Goal: Information Seeking & Learning: Learn about a topic

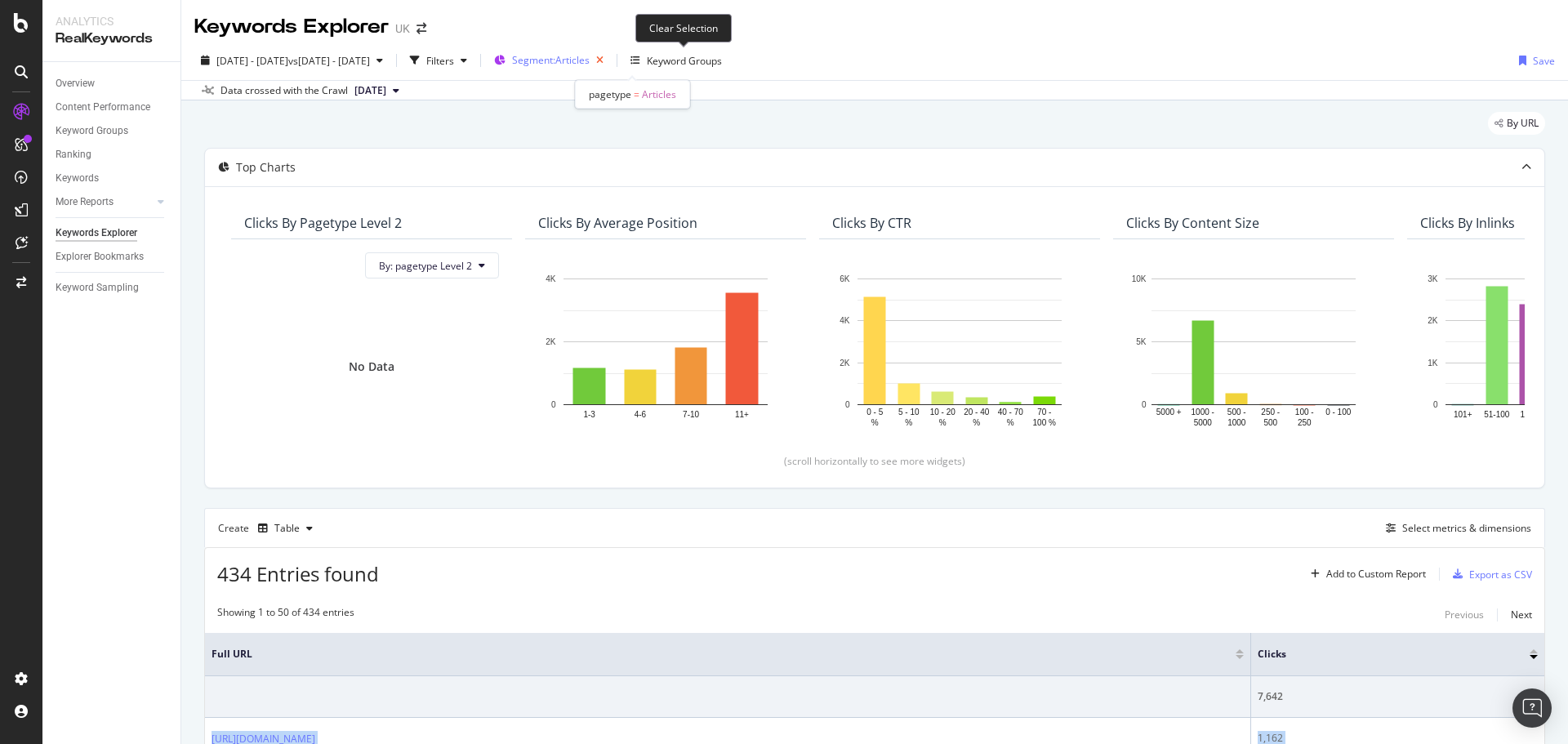
click at [610, 60] on icon "button" at bounding box center [600, 60] width 20 height 23
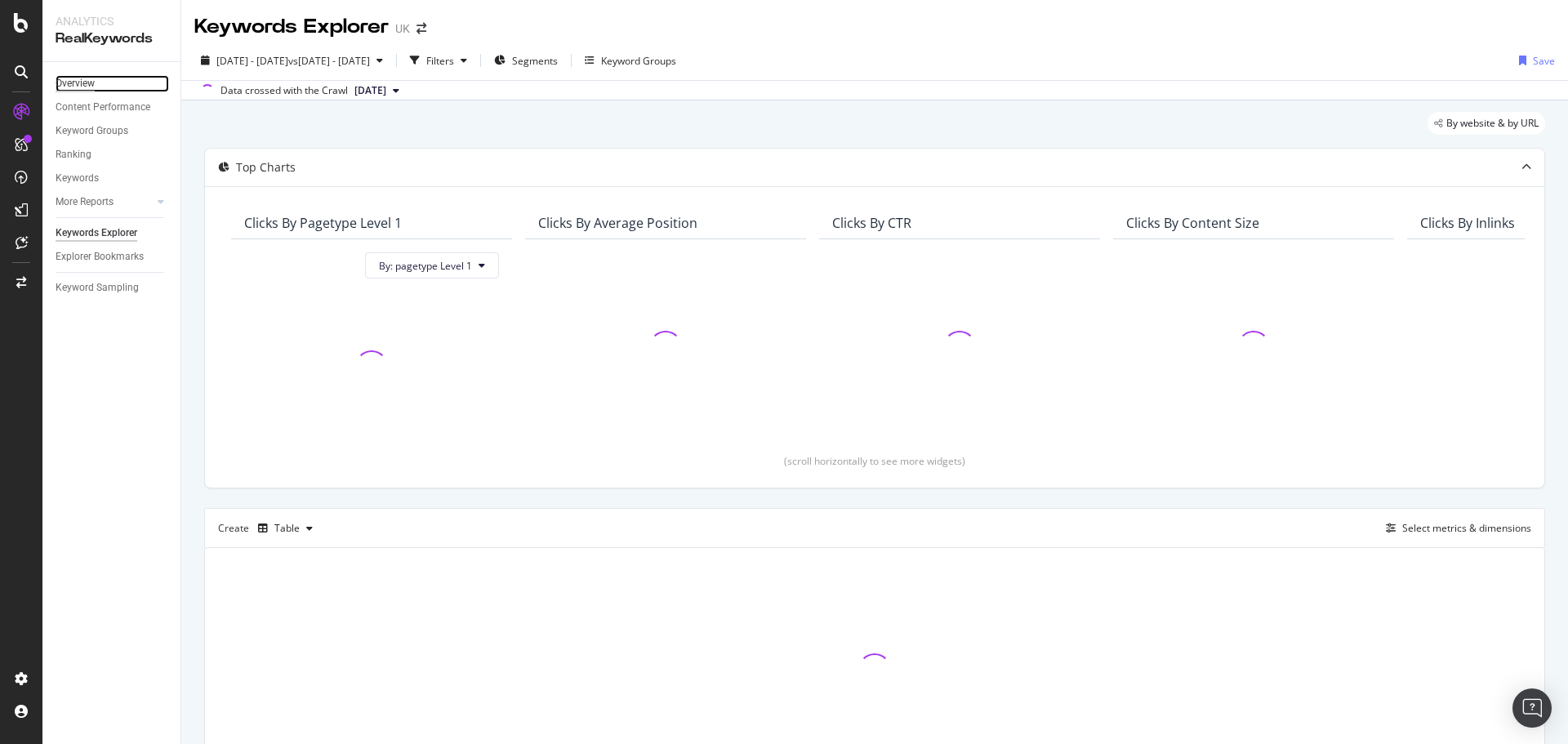
click at [95, 82] on div "Overview" at bounding box center [75, 84] width 39 height 17
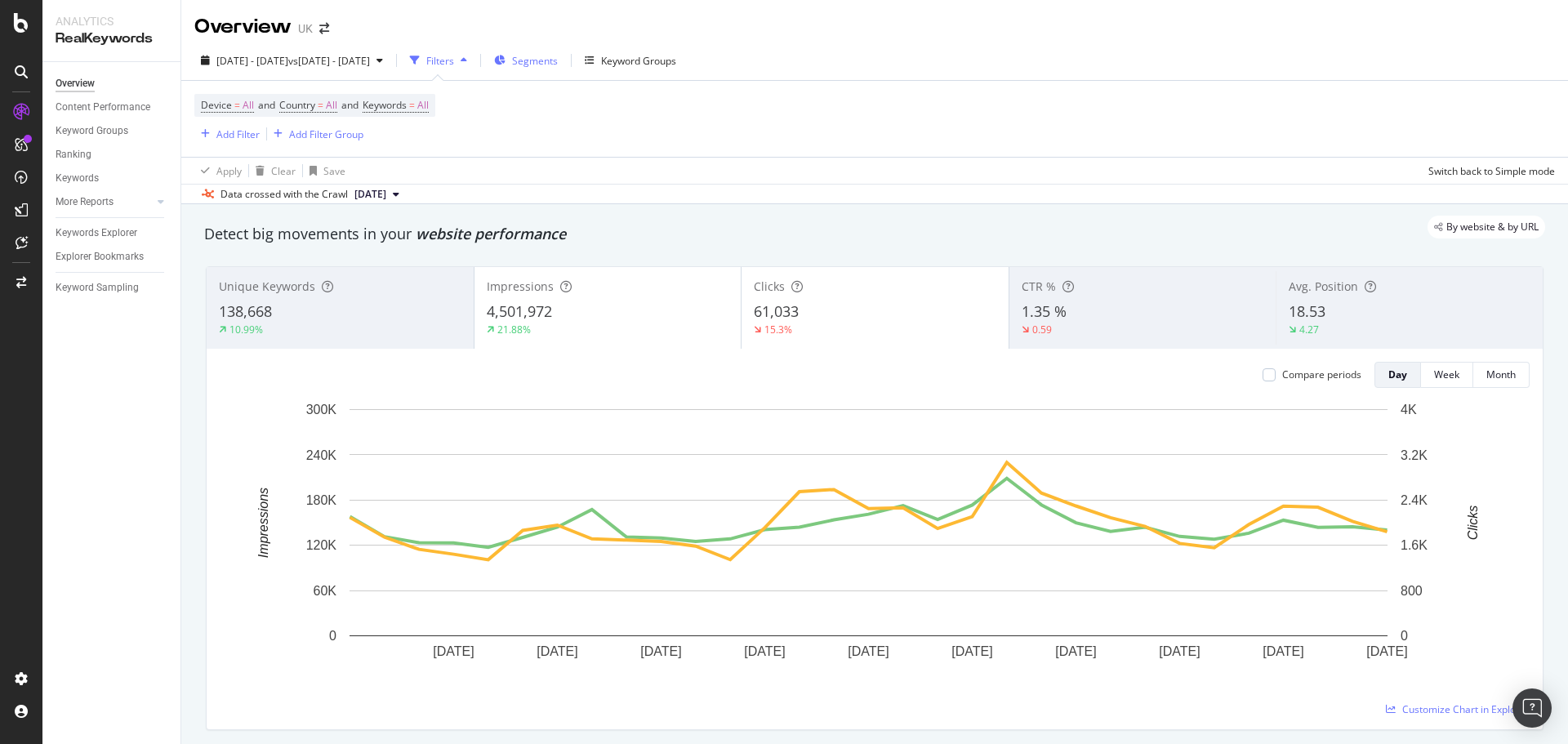
click at [558, 62] on span "Segments" at bounding box center [535, 61] width 46 height 14
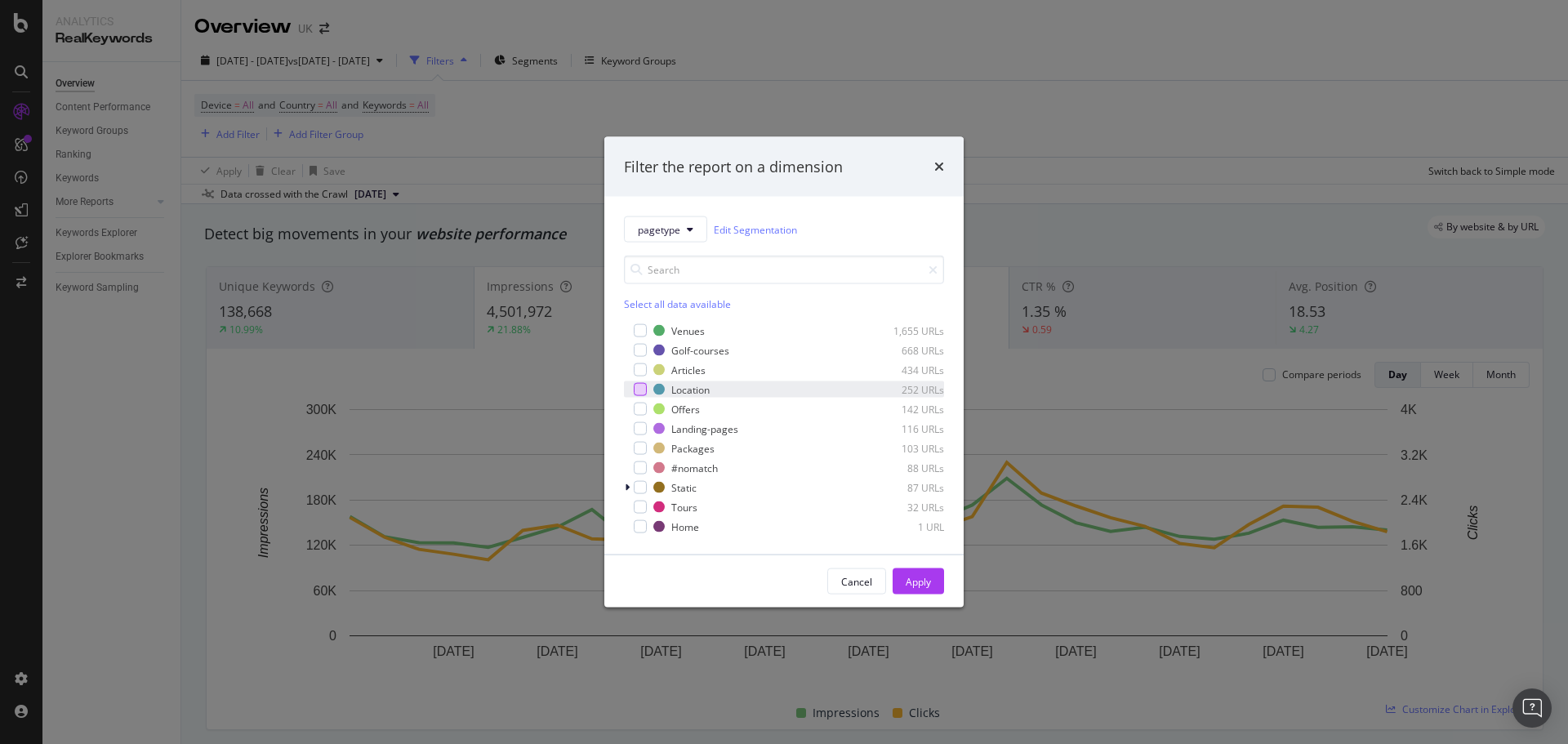
click at [635, 391] on div "modal" at bounding box center [640, 389] width 13 height 13
click at [928, 583] on div "Apply" at bounding box center [918, 581] width 25 height 14
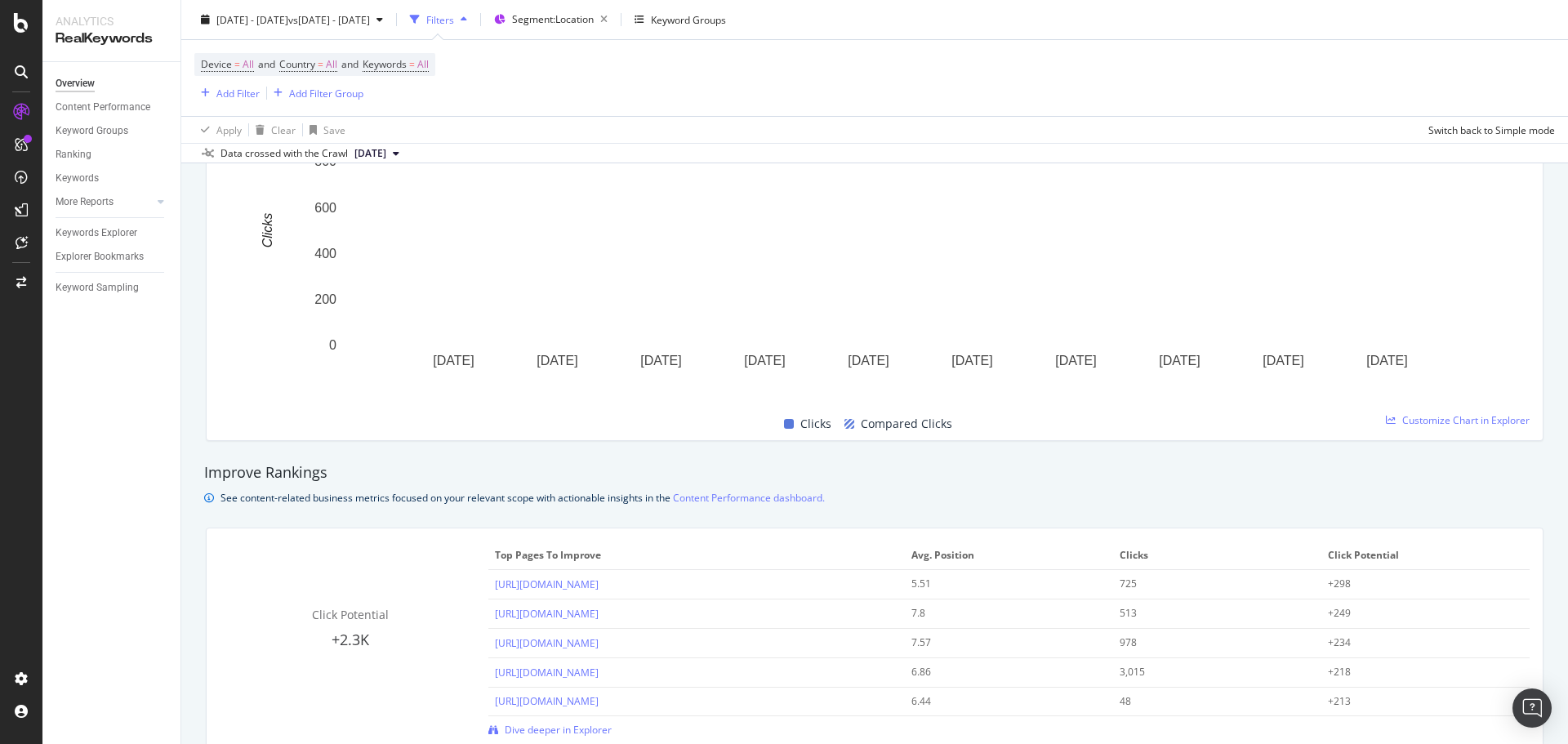
scroll to position [1143, 0]
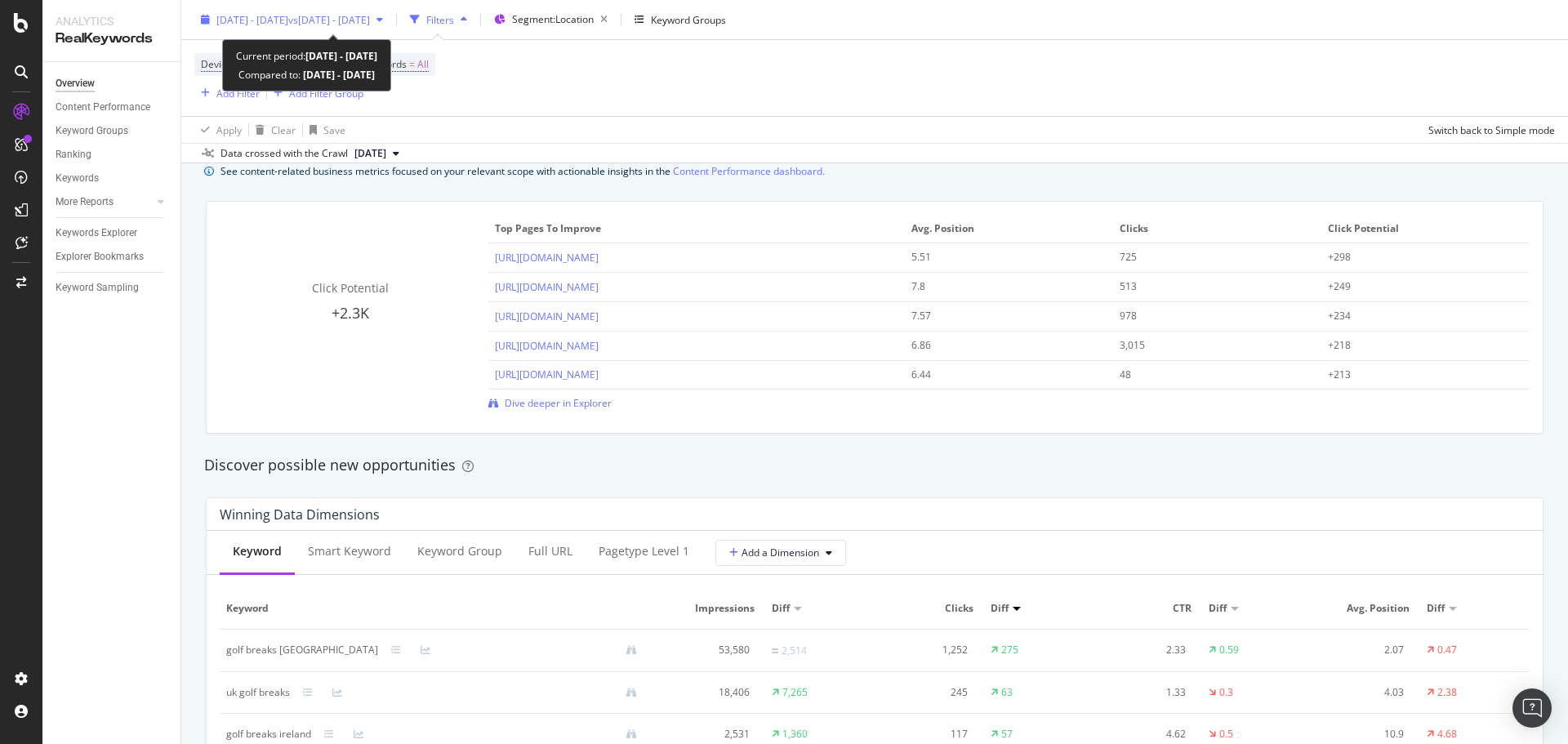
click at [362, 25] on span "vs [DATE] - [DATE]" at bounding box center [329, 19] width 82 height 14
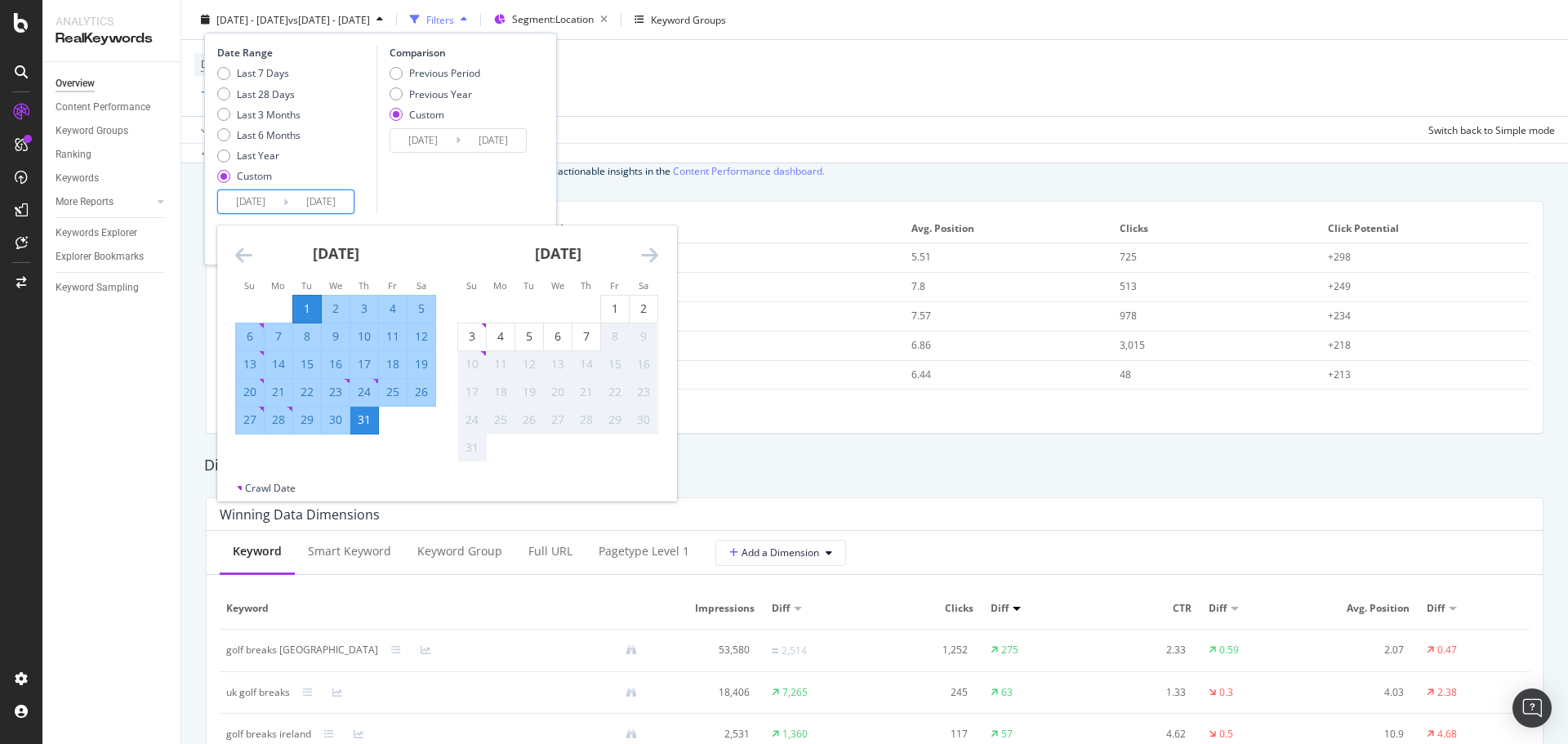
click at [256, 200] on input "[DATE]" at bounding box center [251, 202] width 65 height 23
click at [238, 245] on icon "Move backward to switch to the previous month." at bounding box center [244, 255] width 17 height 20
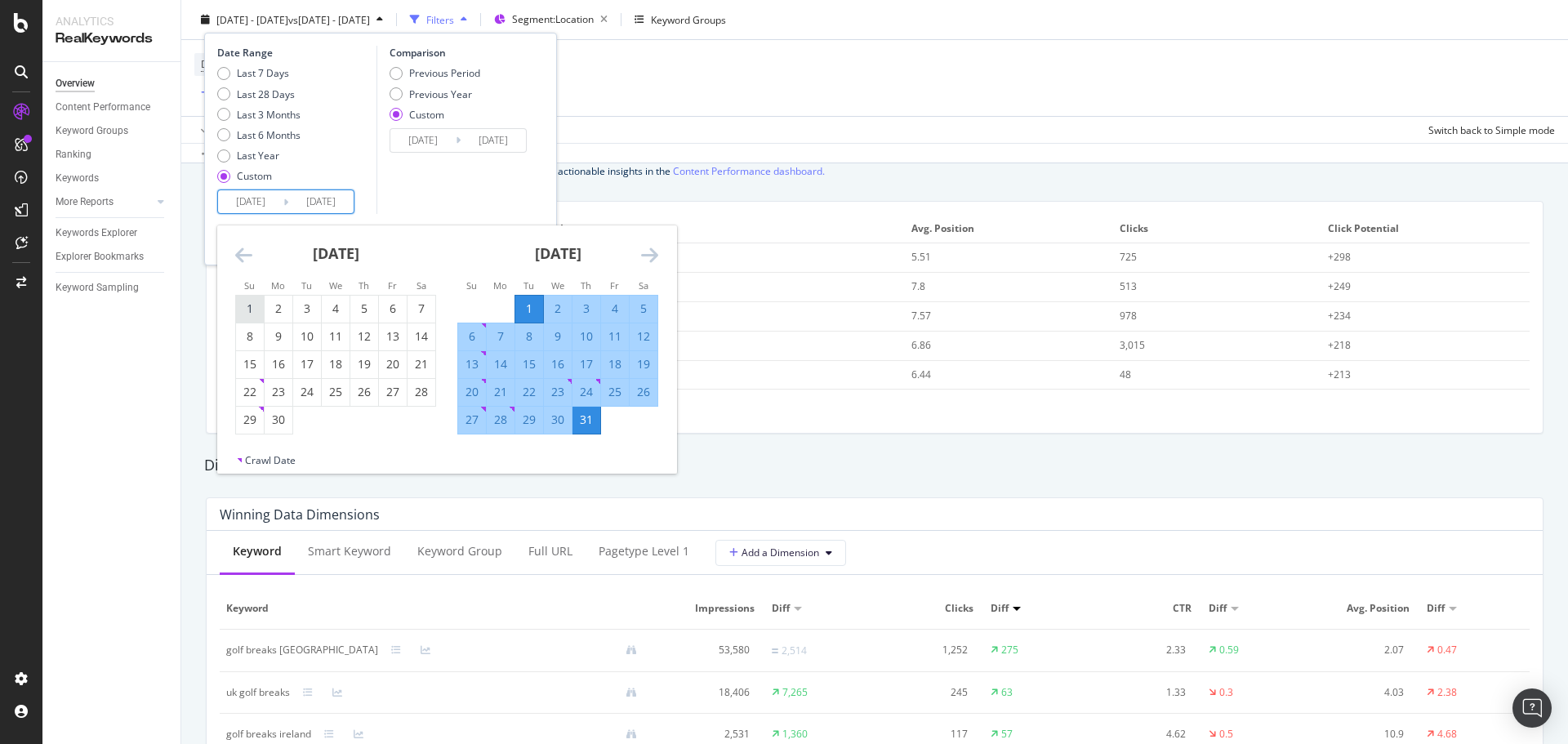
click at [251, 306] on div "1" at bounding box center [250, 308] width 28 height 17
type input "[DATE]"
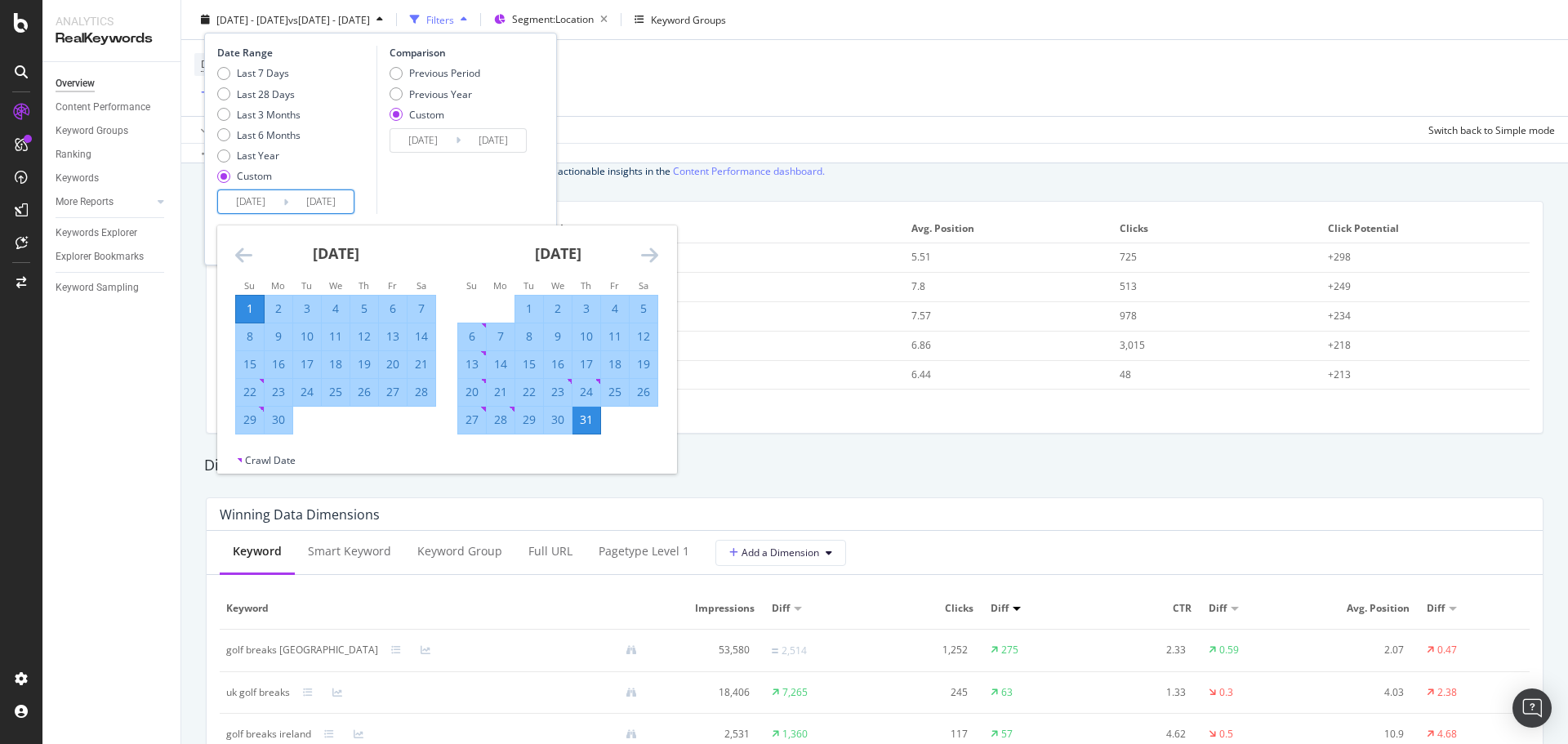
click at [652, 249] on icon "Move forward to switch to the next month." at bounding box center [650, 255] width 17 height 20
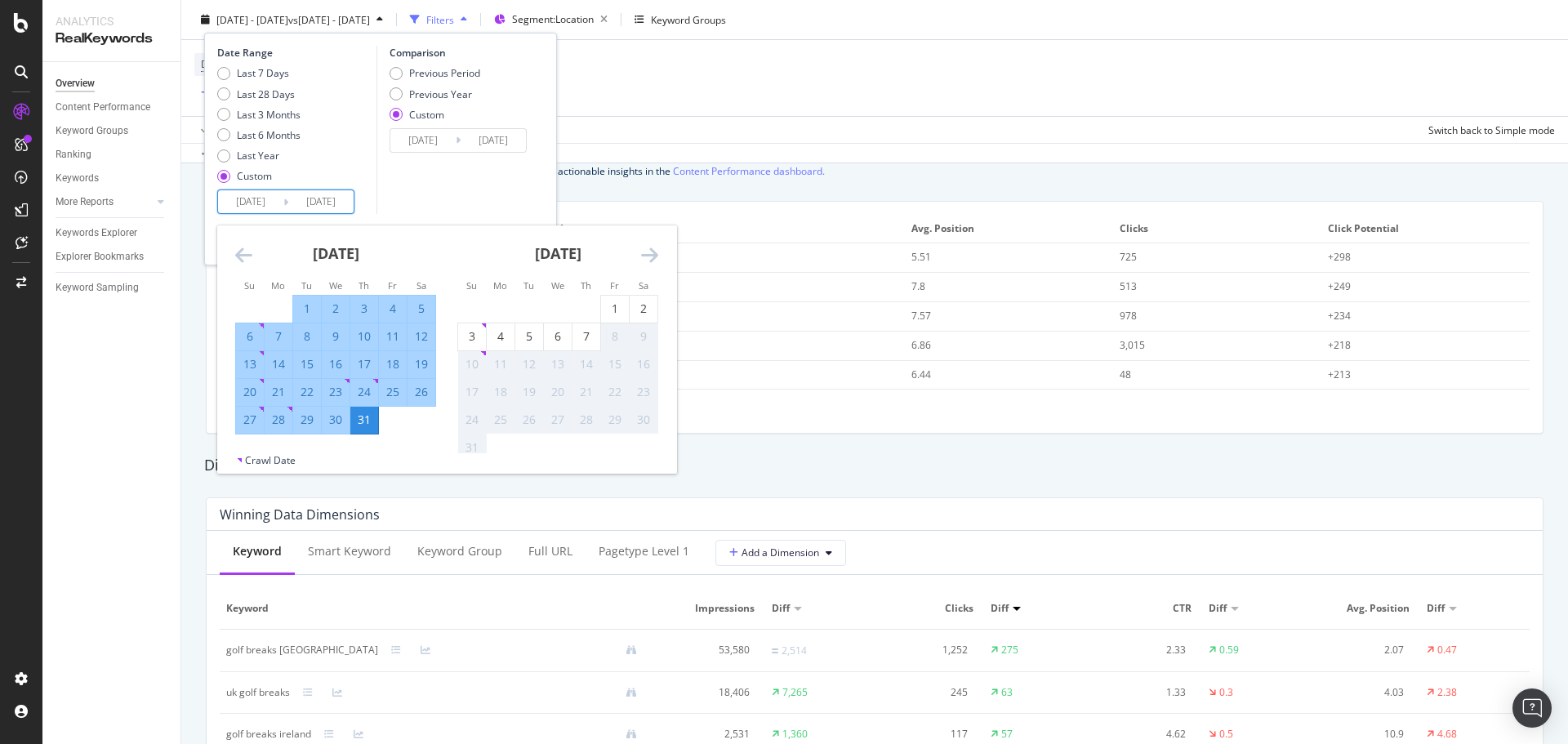
click at [300, 298] on div "1" at bounding box center [307, 309] width 28 height 27
type input "[DATE]"
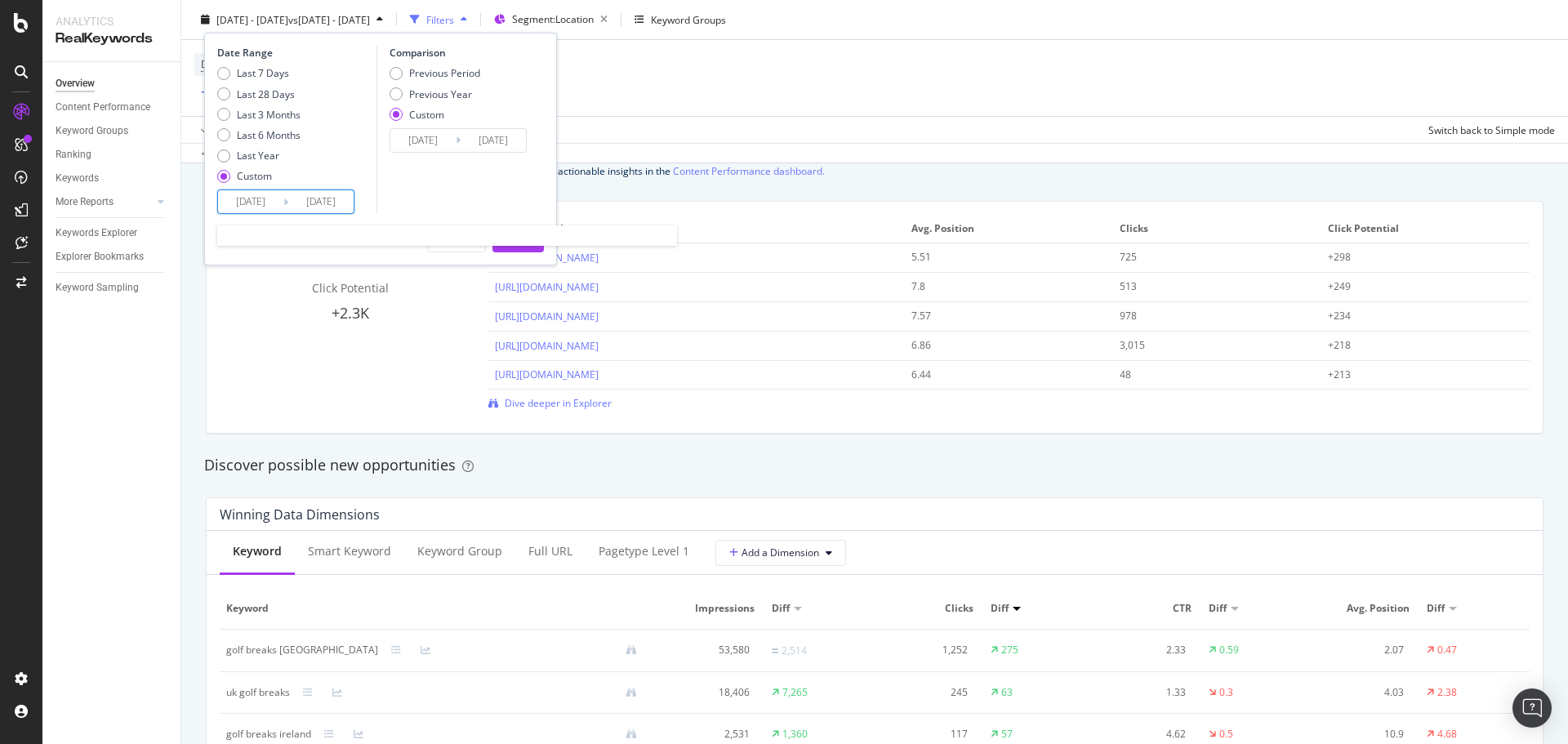
click at [233, 191] on input "[DATE]" at bounding box center [251, 202] width 65 height 23
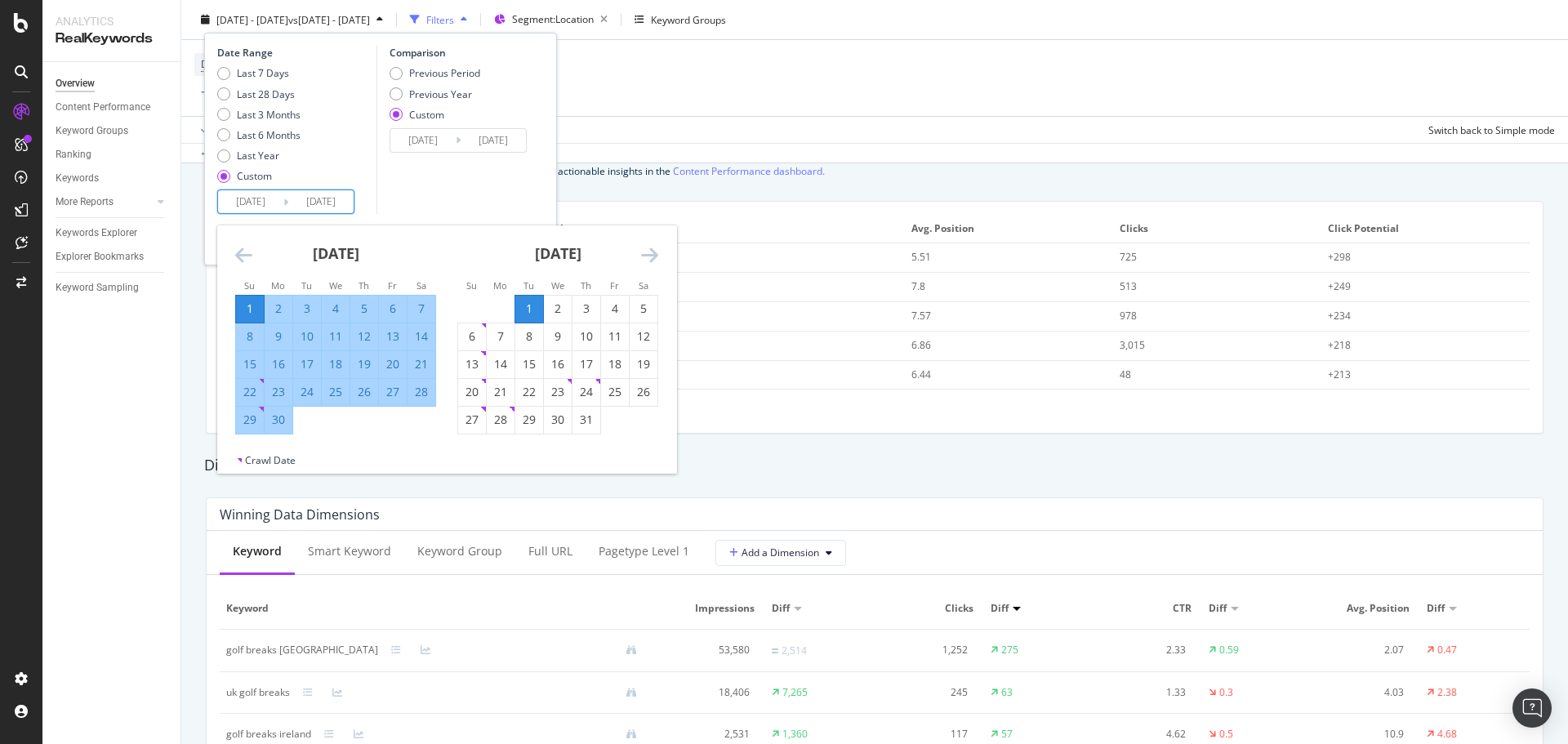
click at [526, 313] on div "1" at bounding box center [529, 308] width 28 height 17
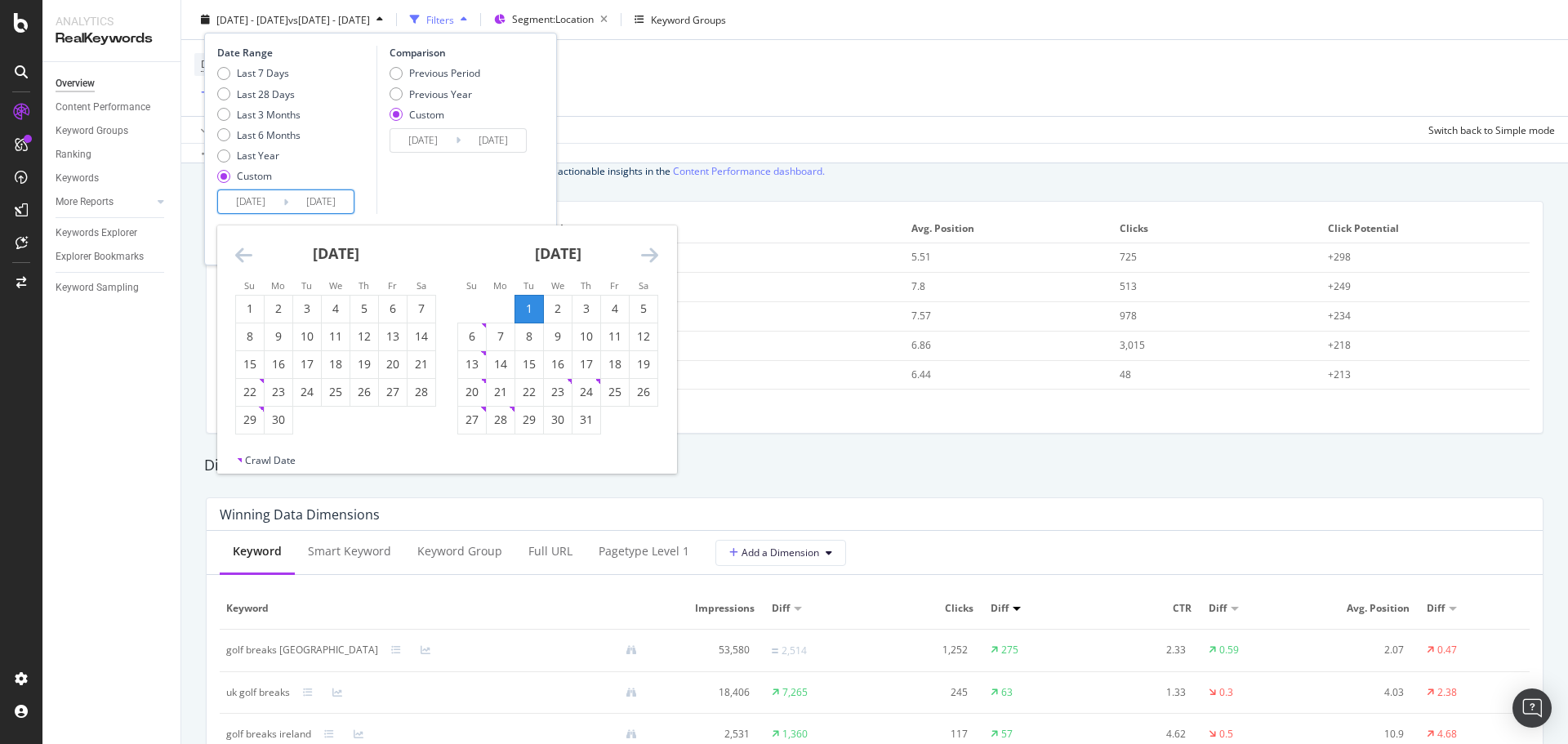
type input "[DATE]"
click at [648, 265] on div "Move forward to switch to the next month." at bounding box center [650, 255] width 17 height 20
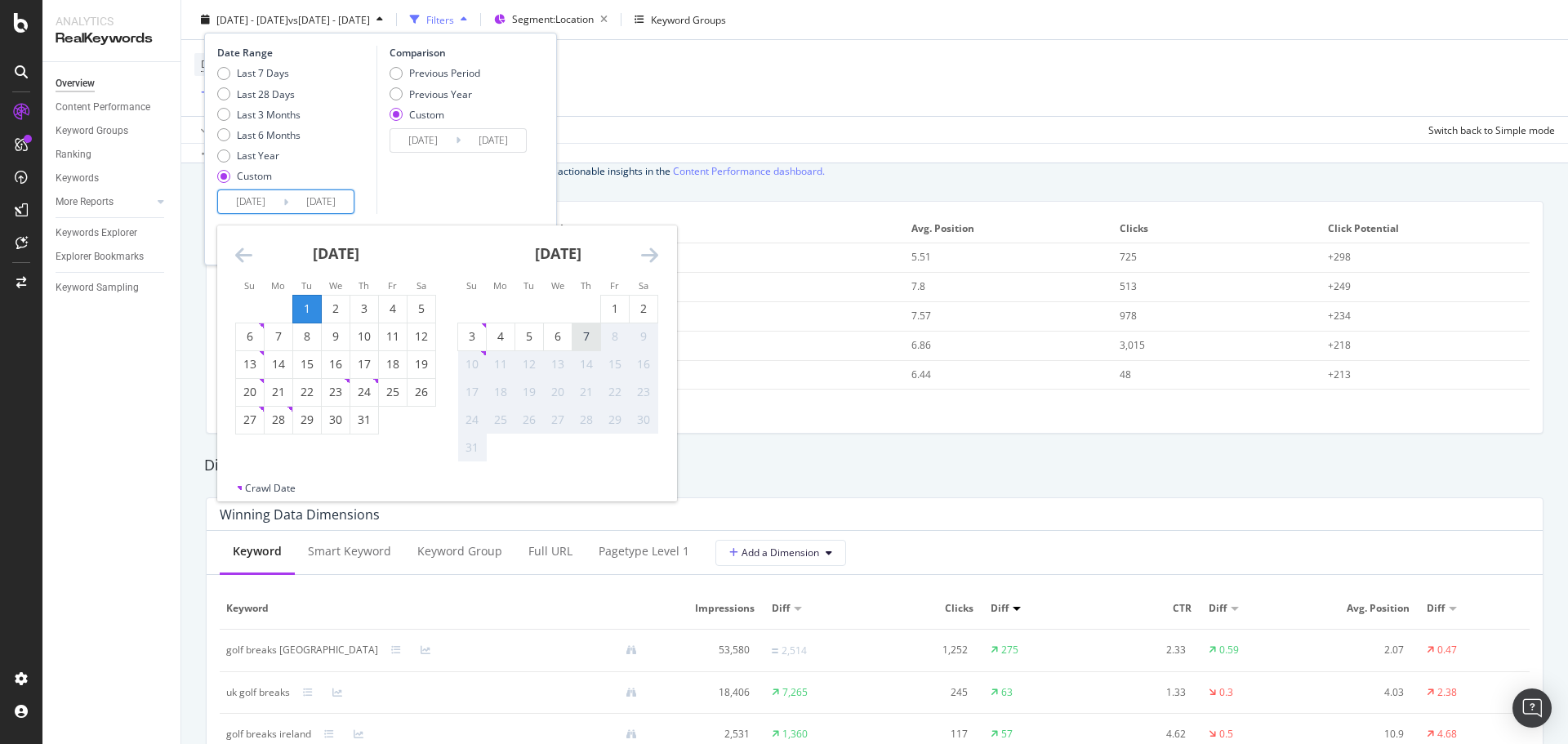
click at [584, 337] on div "7" at bounding box center [586, 336] width 28 height 17
type input "[DATE]"
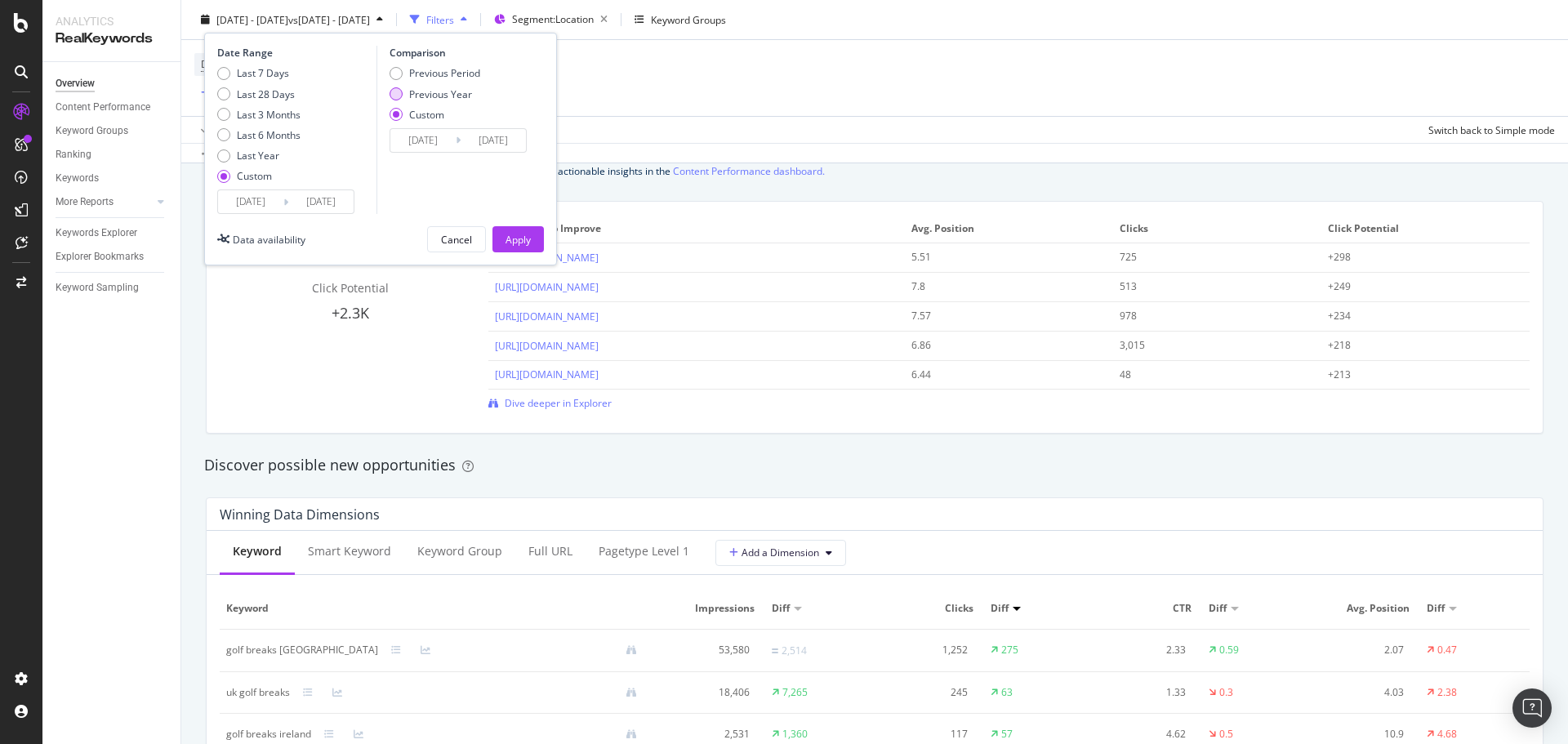
click at [458, 91] on div "Previous Year" at bounding box center [440, 94] width 63 height 14
type input "[DATE]"
click at [526, 228] on div "Apply" at bounding box center [518, 239] width 25 height 24
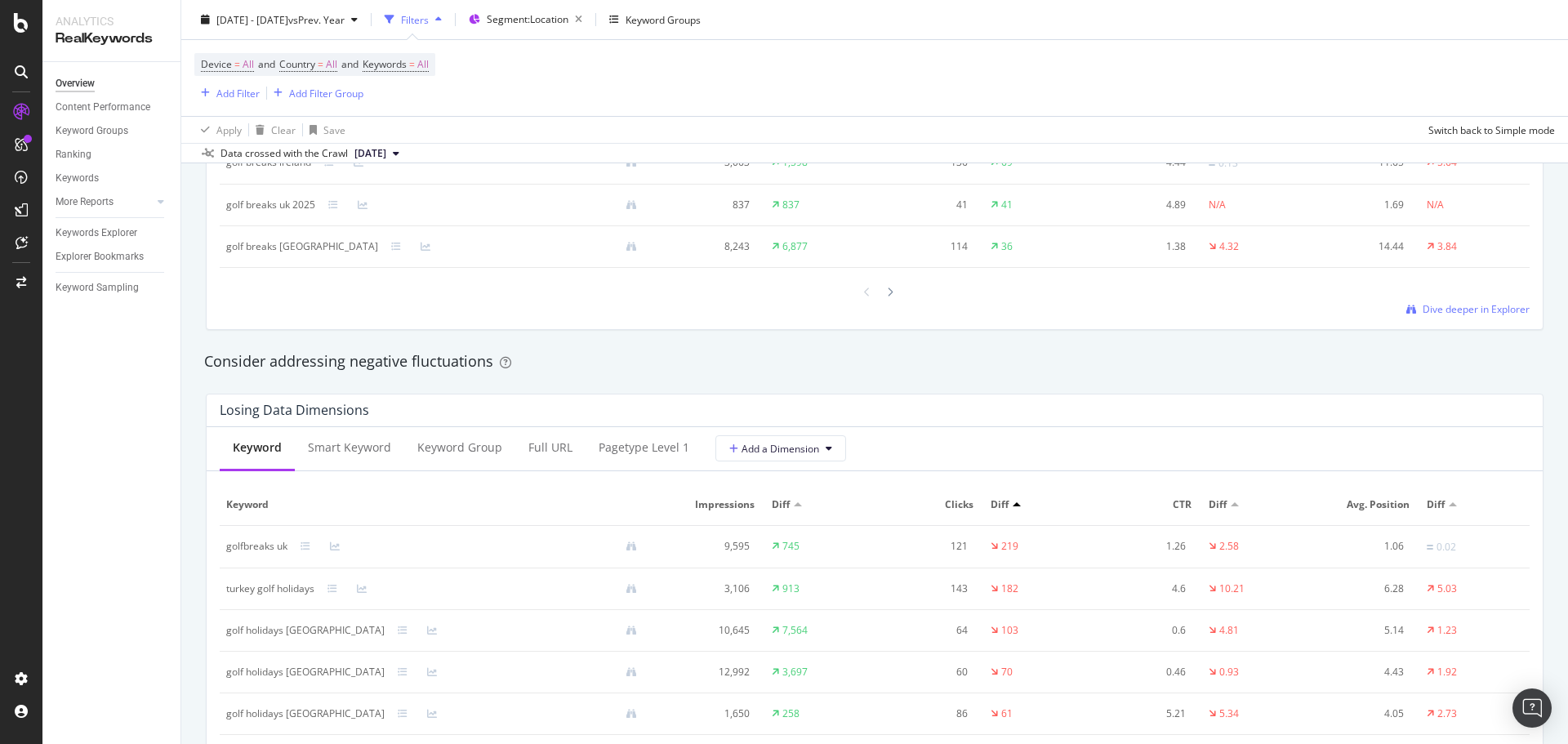
scroll to position [1879, 0]
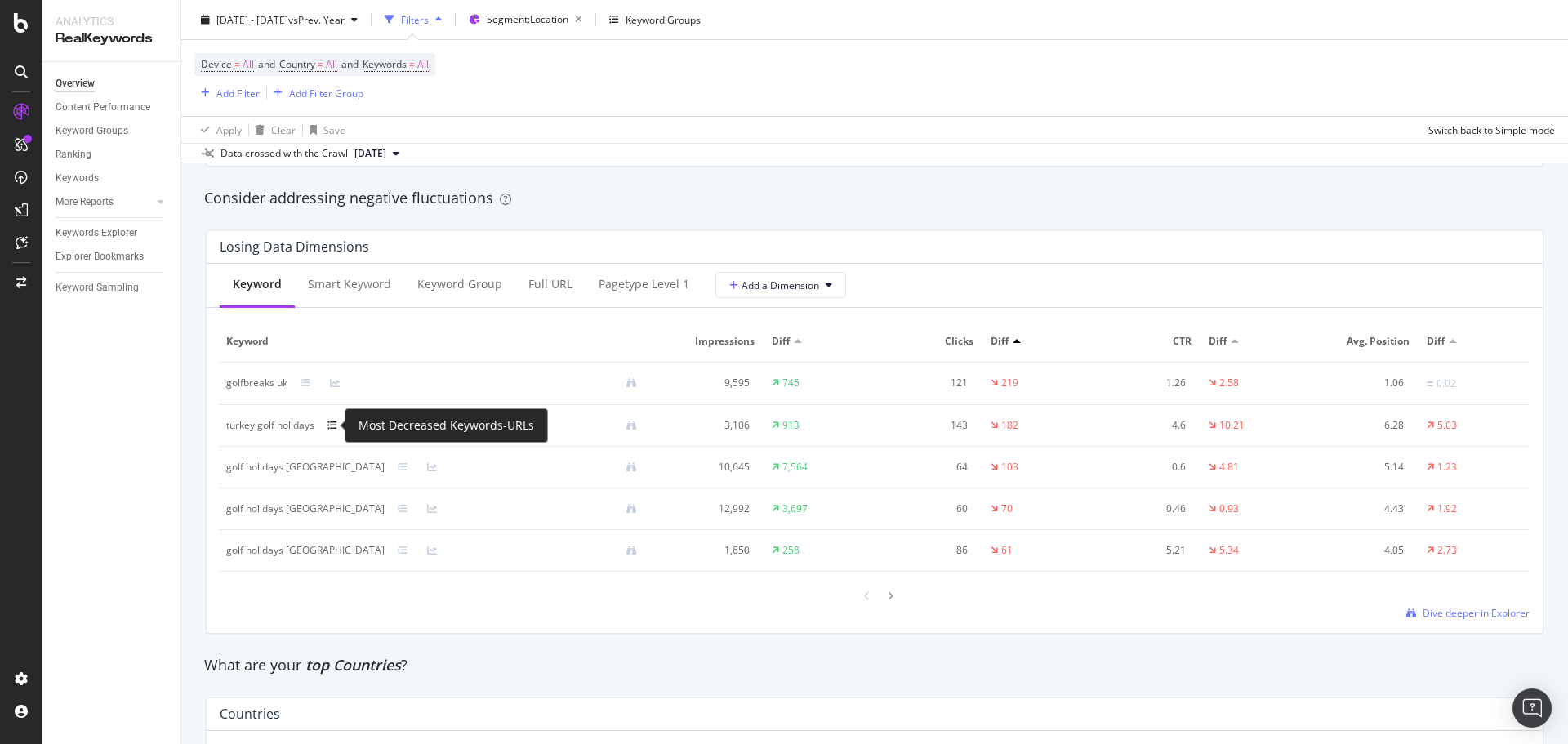
click at [334, 428] on icon at bounding box center [332, 425] width 10 height 10
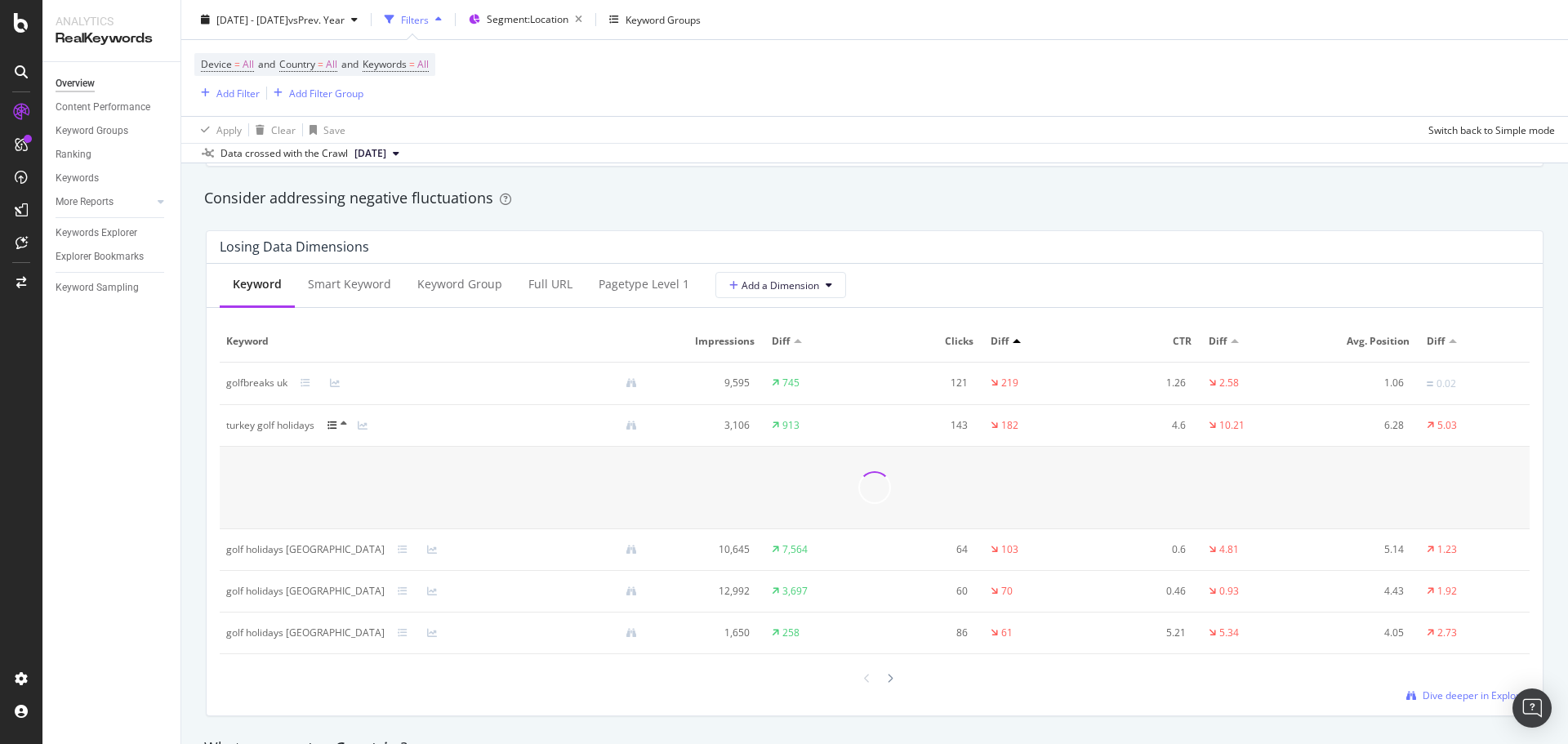
click at [296, 426] on div "turkey golf holidays" at bounding box center [270, 426] width 88 height 15
copy div "turkey golf holidays"
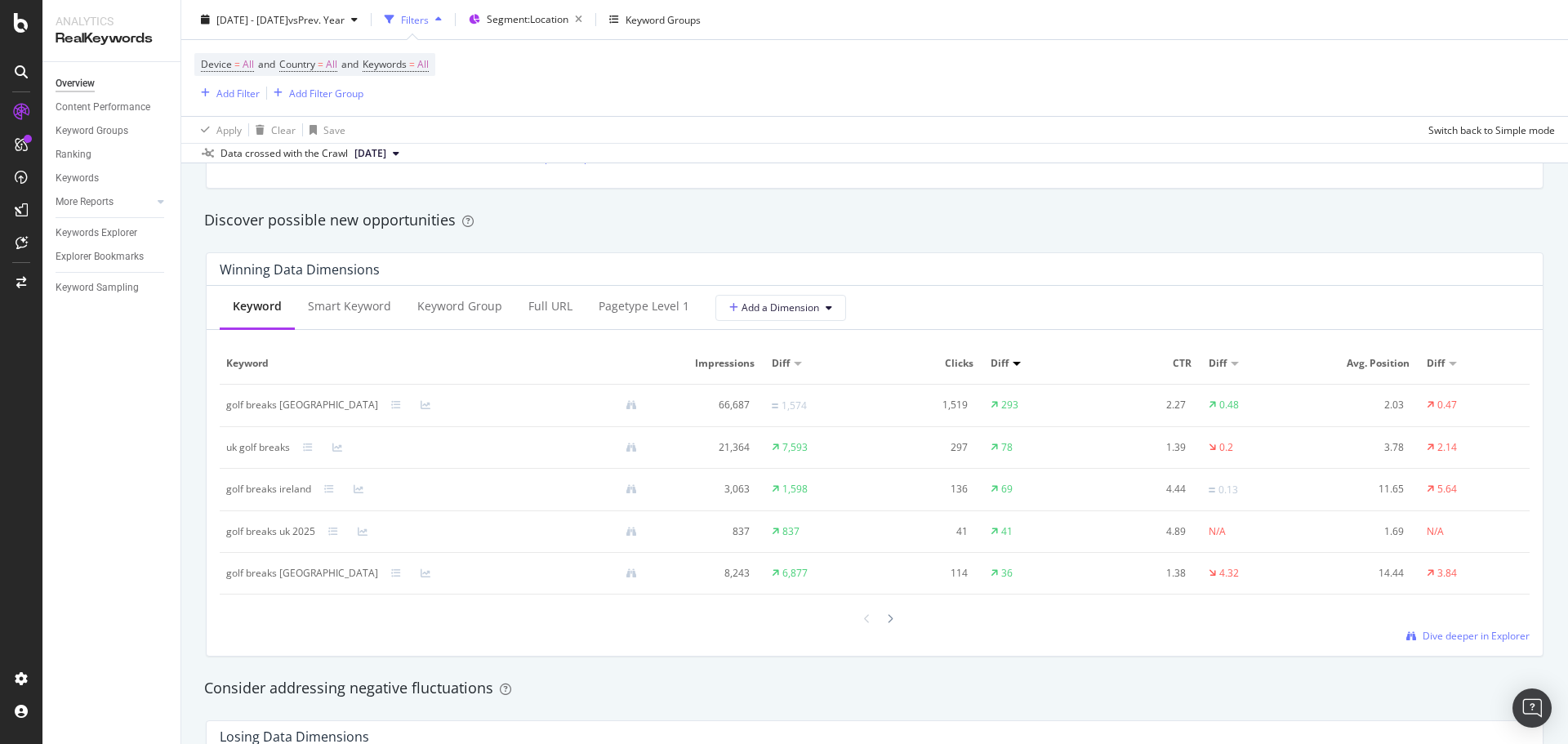
scroll to position [980, 0]
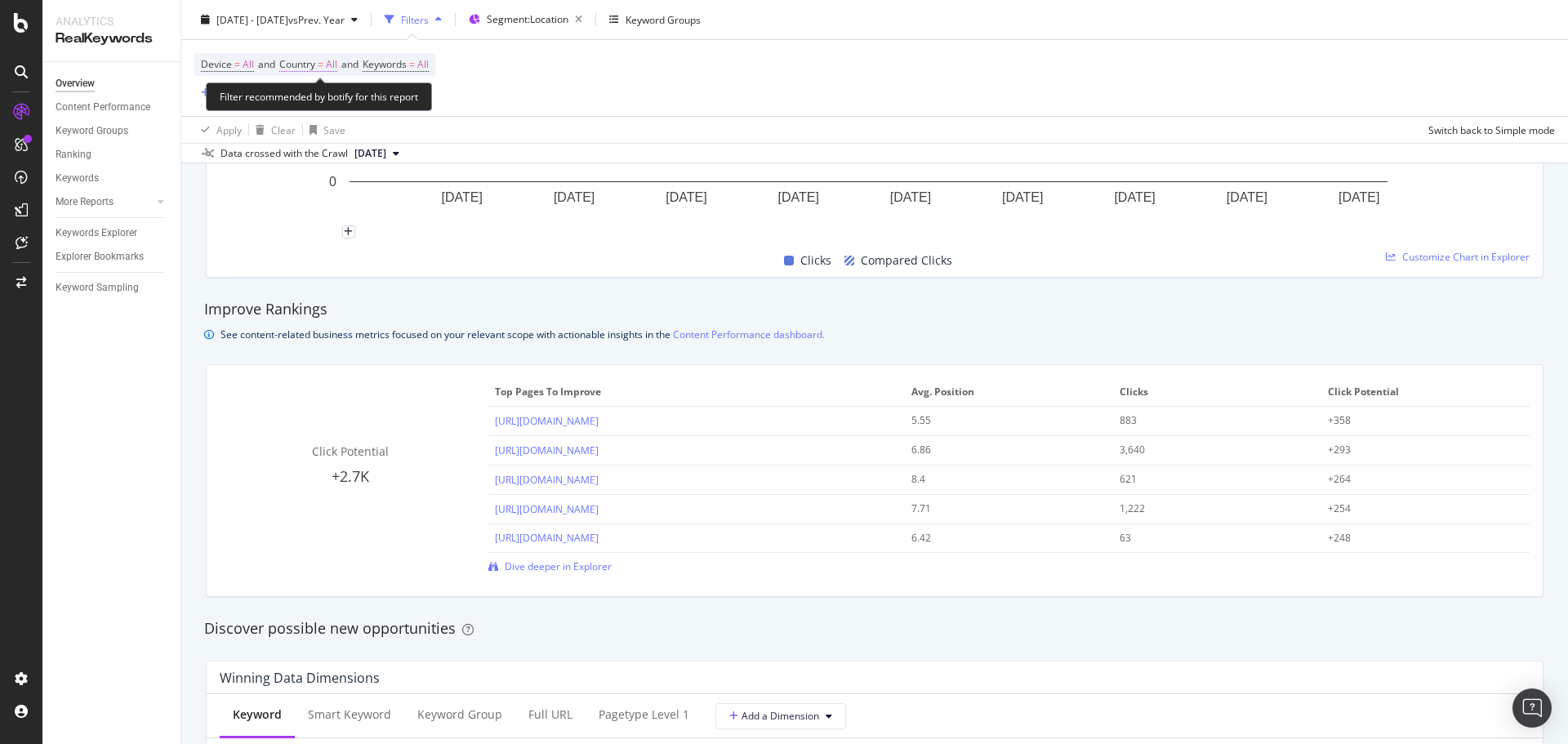
click at [324, 63] on span "=" at bounding box center [320, 64] width 6 height 14
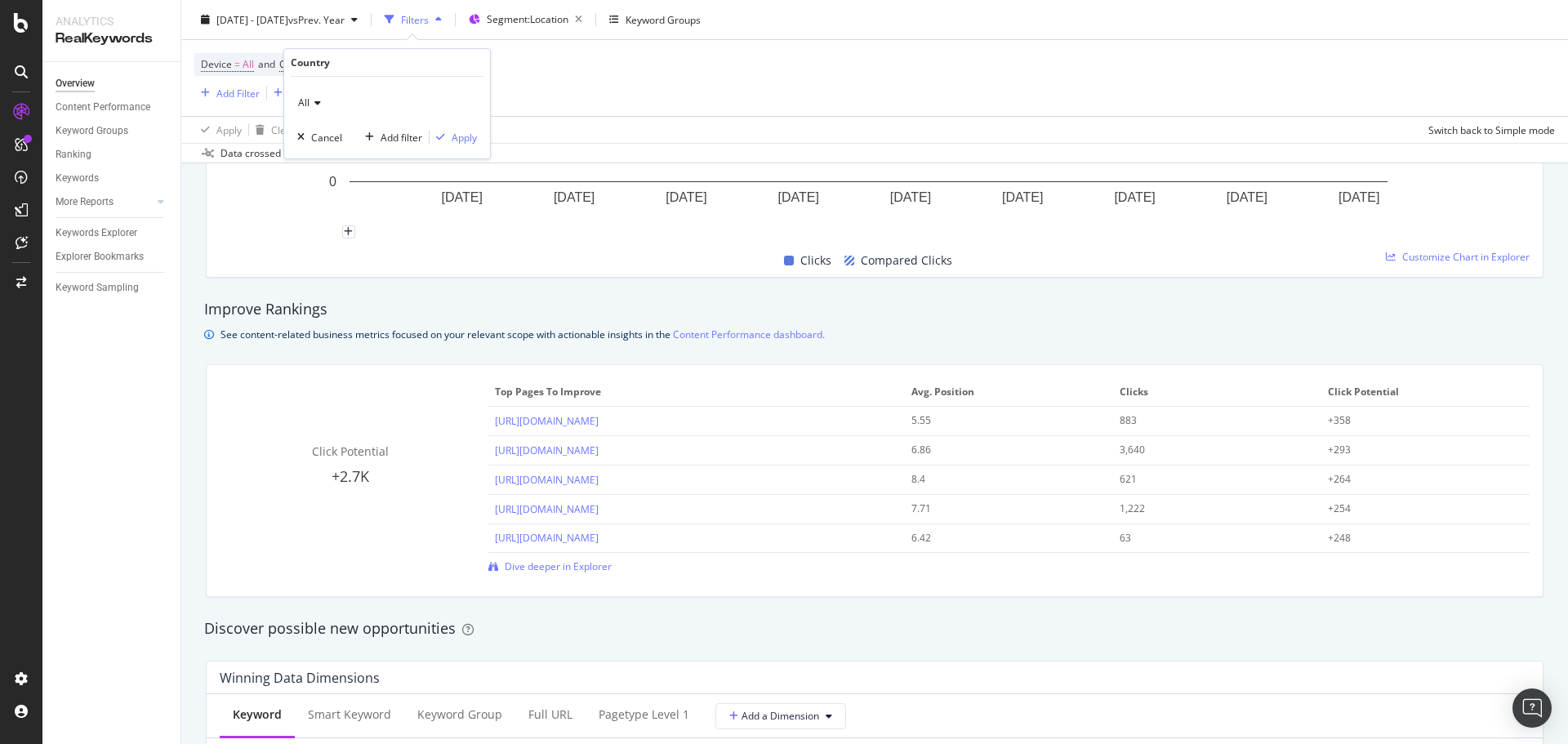
click at [321, 111] on div "All" at bounding box center [387, 103] width 180 height 26
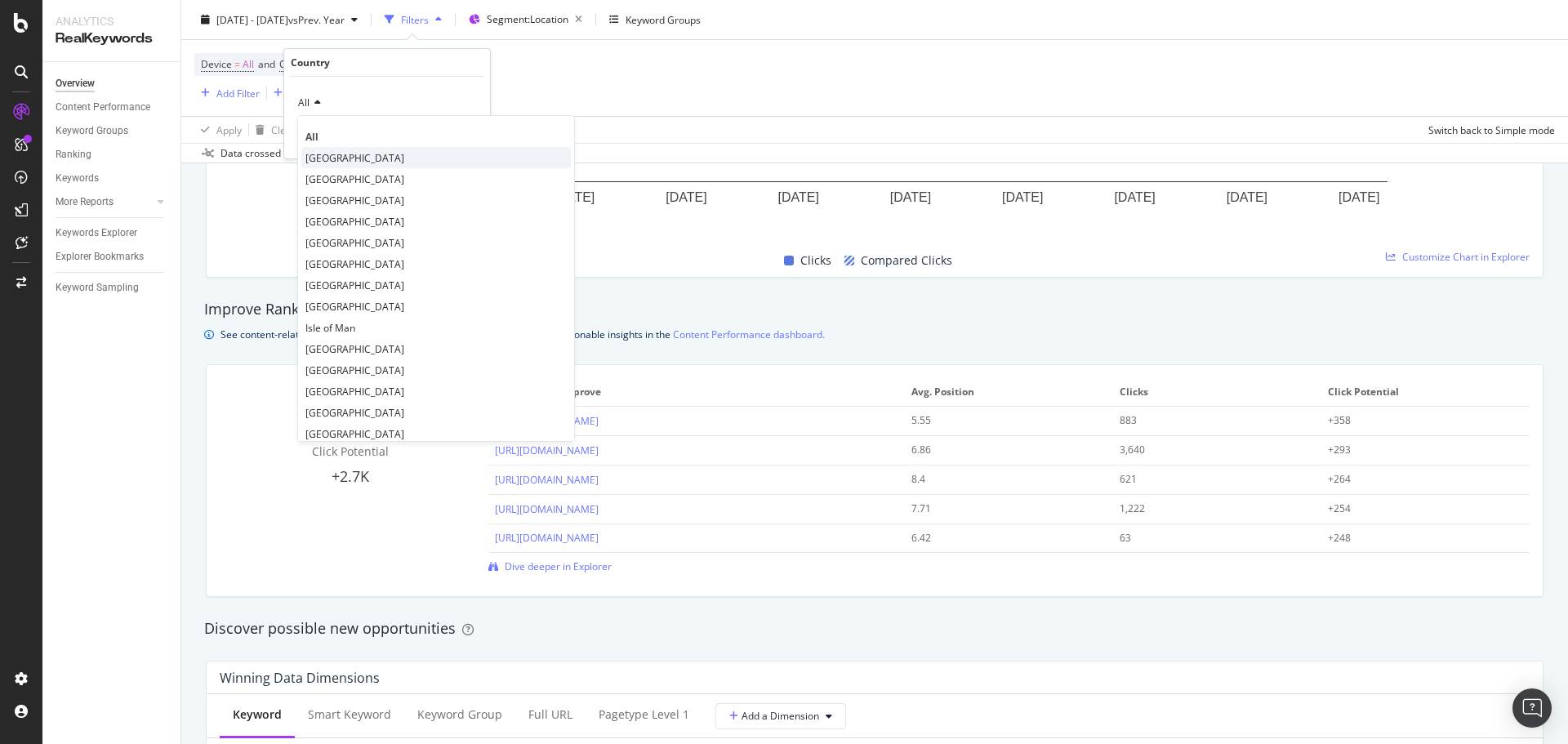
click at [344, 158] on span "[GEOGRAPHIC_DATA]" at bounding box center [355, 158] width 99 height 14
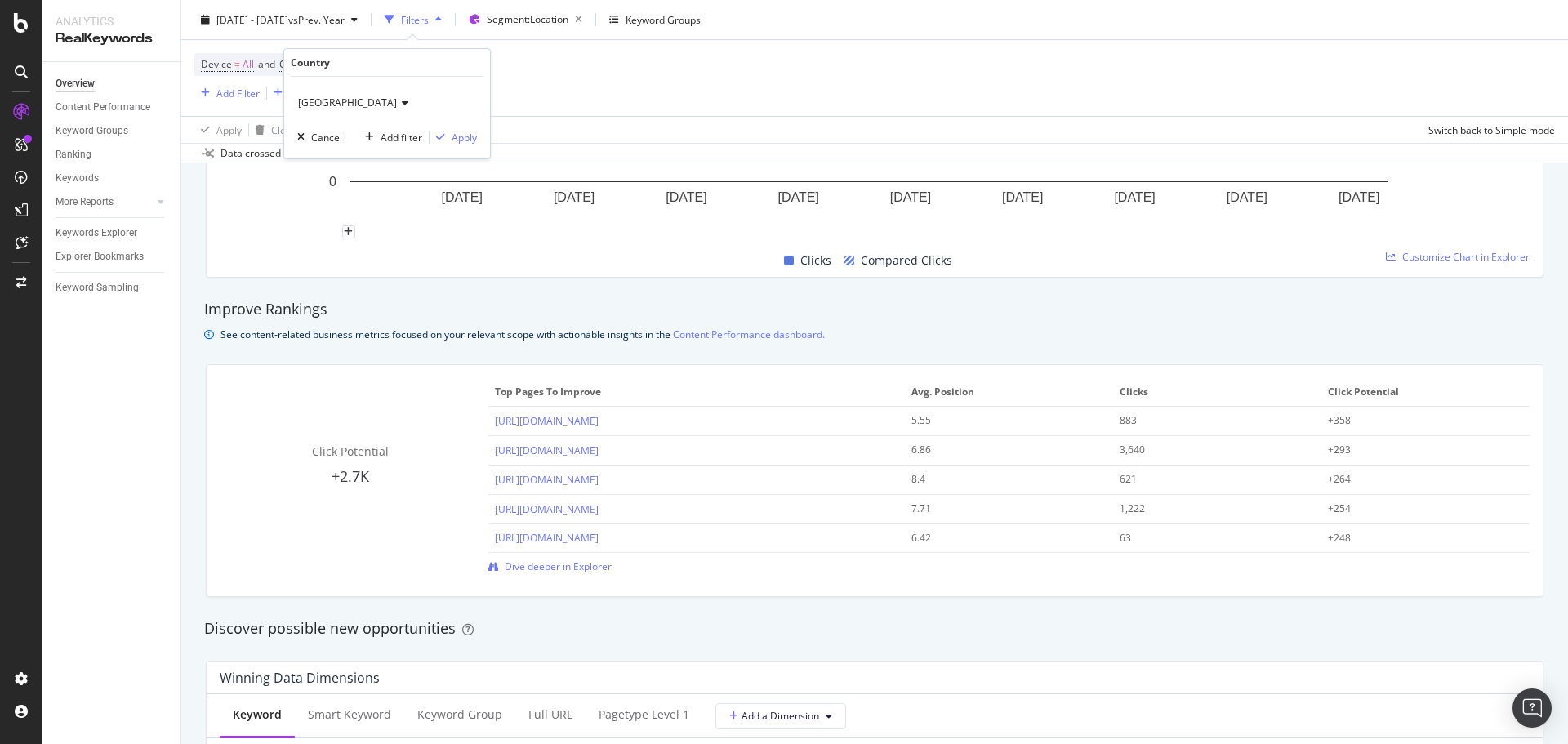
click at [482, 131] on div "[GEOGRAPHIC_DATA] Cancel Add filter Apply" at bounding box center [387, 117] width 206 height 82
click at [474, 138] on div "Apply" at bounding box center [464, 137] width 25 height 14
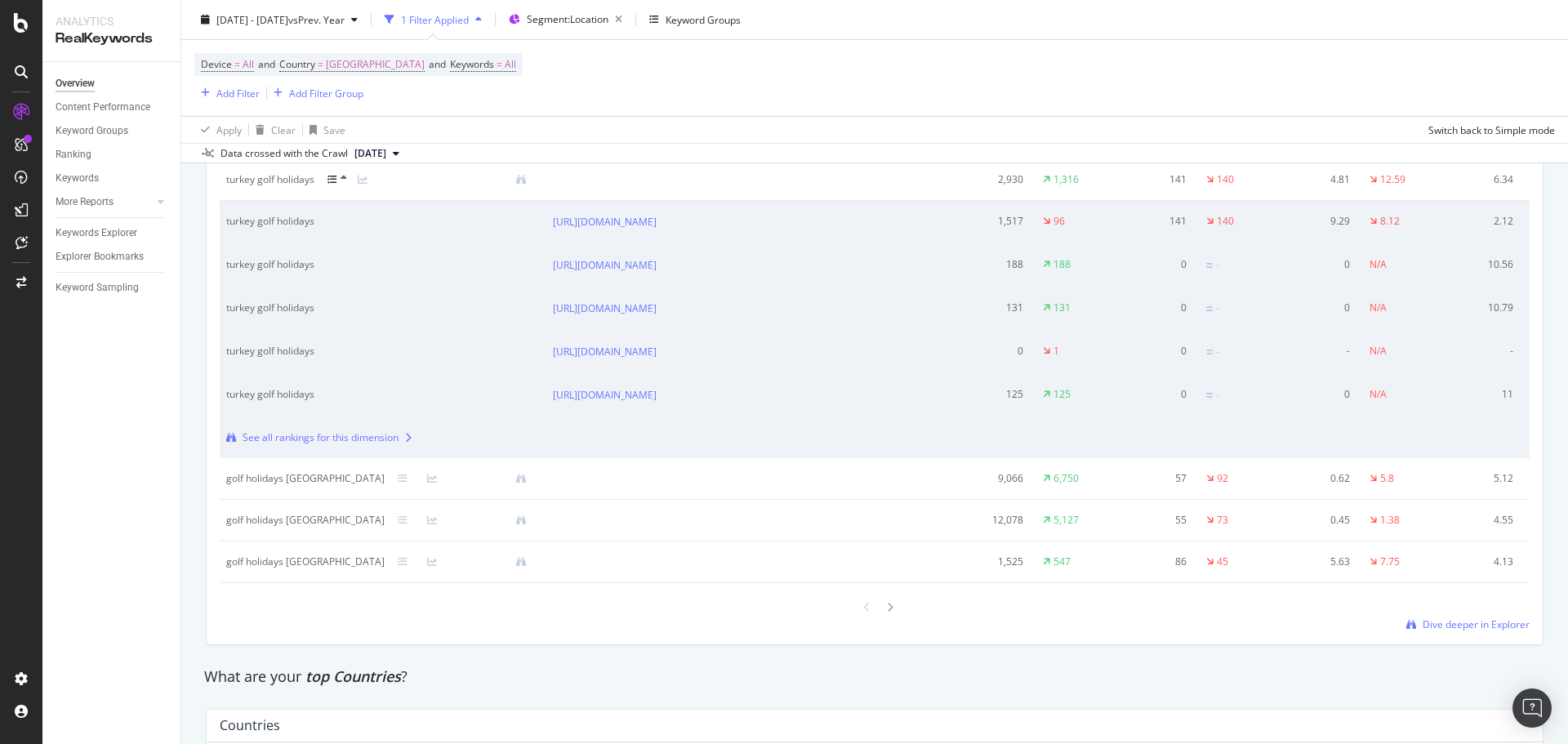
click at [257, 521] on div "golf holidays [GEOGRAPHIC_DATA]" at bounding box center [305, 520] width 158 height 15
click at [398, 518] on icon at bounding box center [402, 519] width 10 height 10
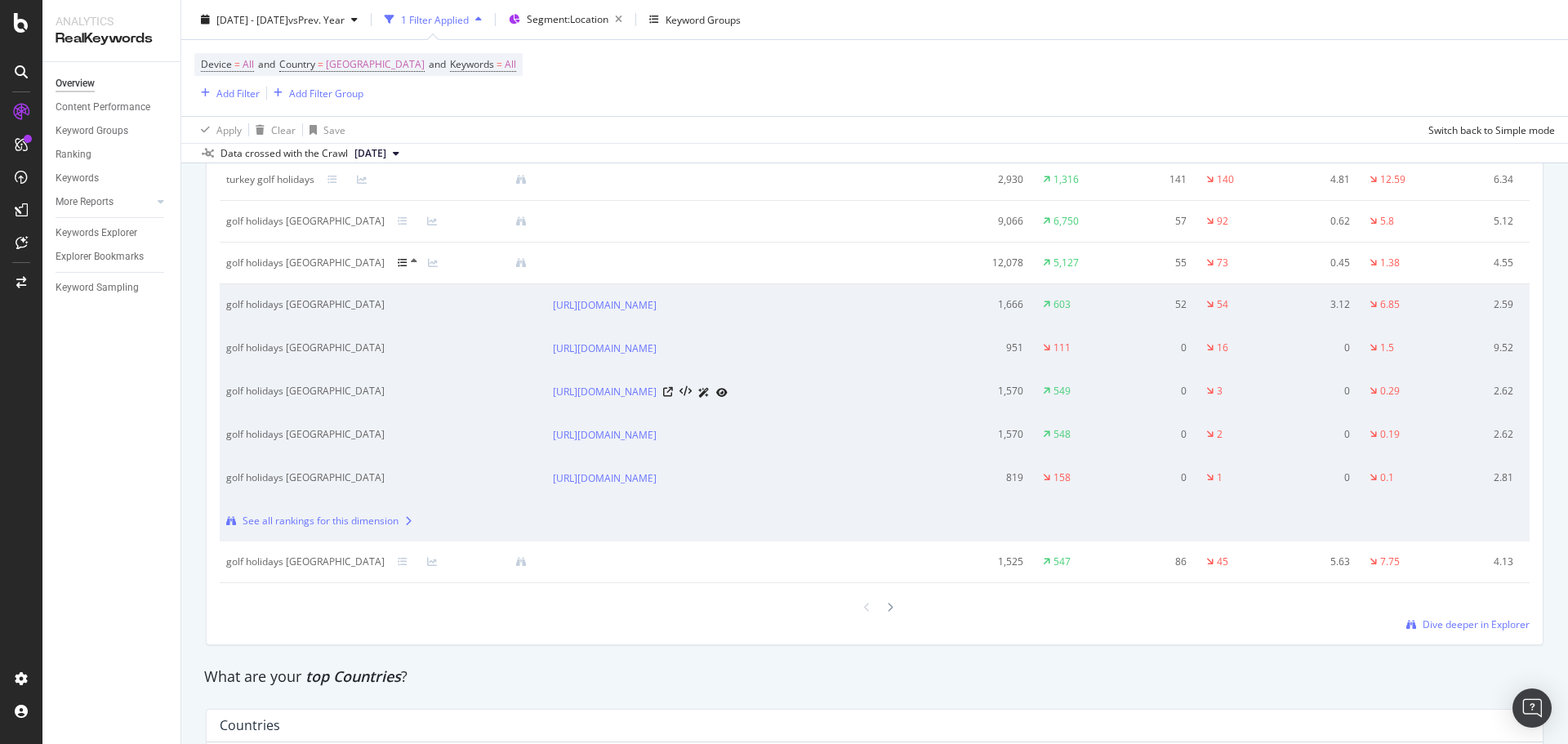
drag, startPoint x: 804, startPoint y: 418, endPoint x: 793, endPoint y: 418, distance: 11.0
click at [793, 414] on td "[URL][DOMAIN_NAME]" at bounding box center [750, 392] width 408 height 44
click at [275, 309] on div "golf holidays [GEOGRAPHIC_DATA]" at bounding box center [367, 305] width 283 height 15
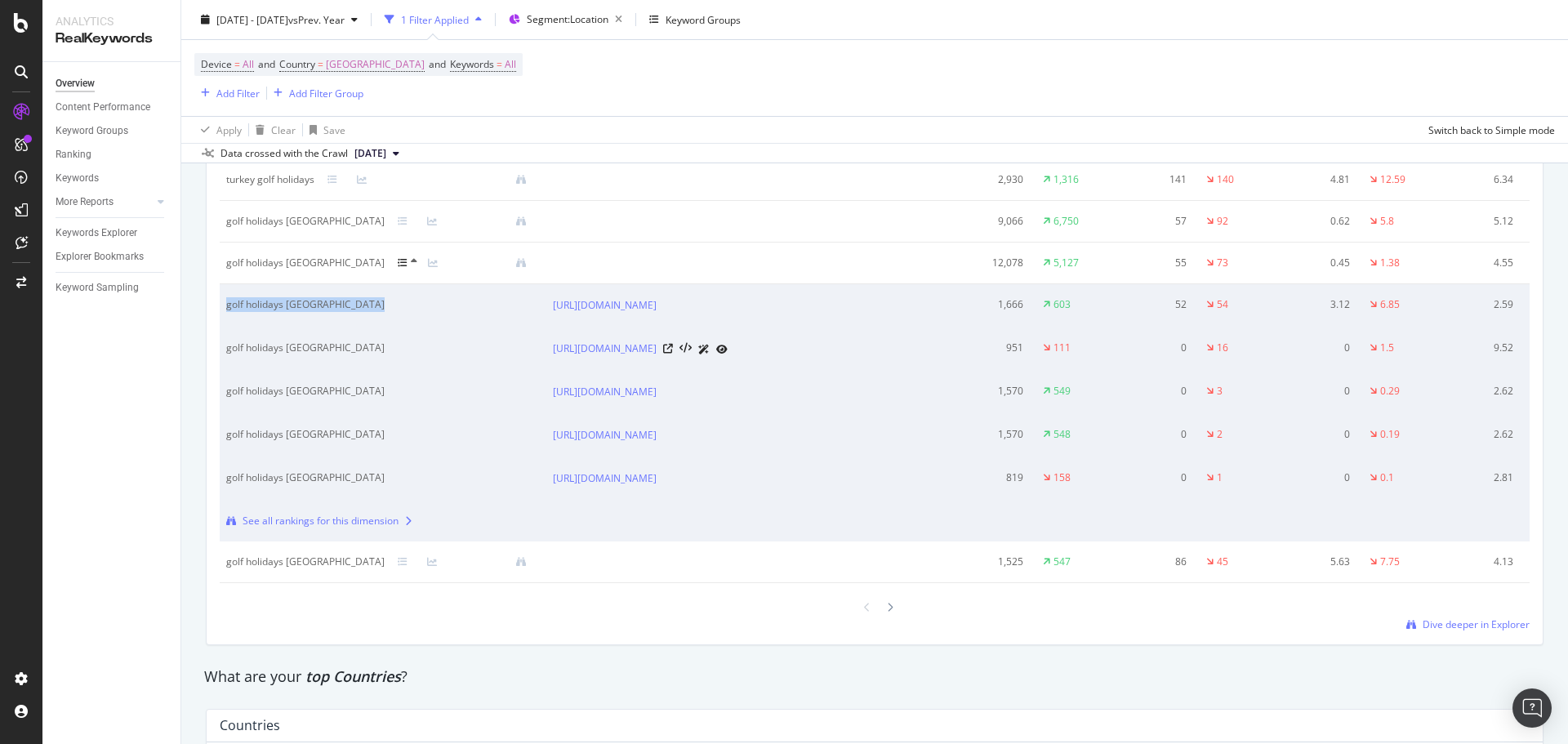
copy div "golf holidays [GEOGRAPHIC_DATA]"
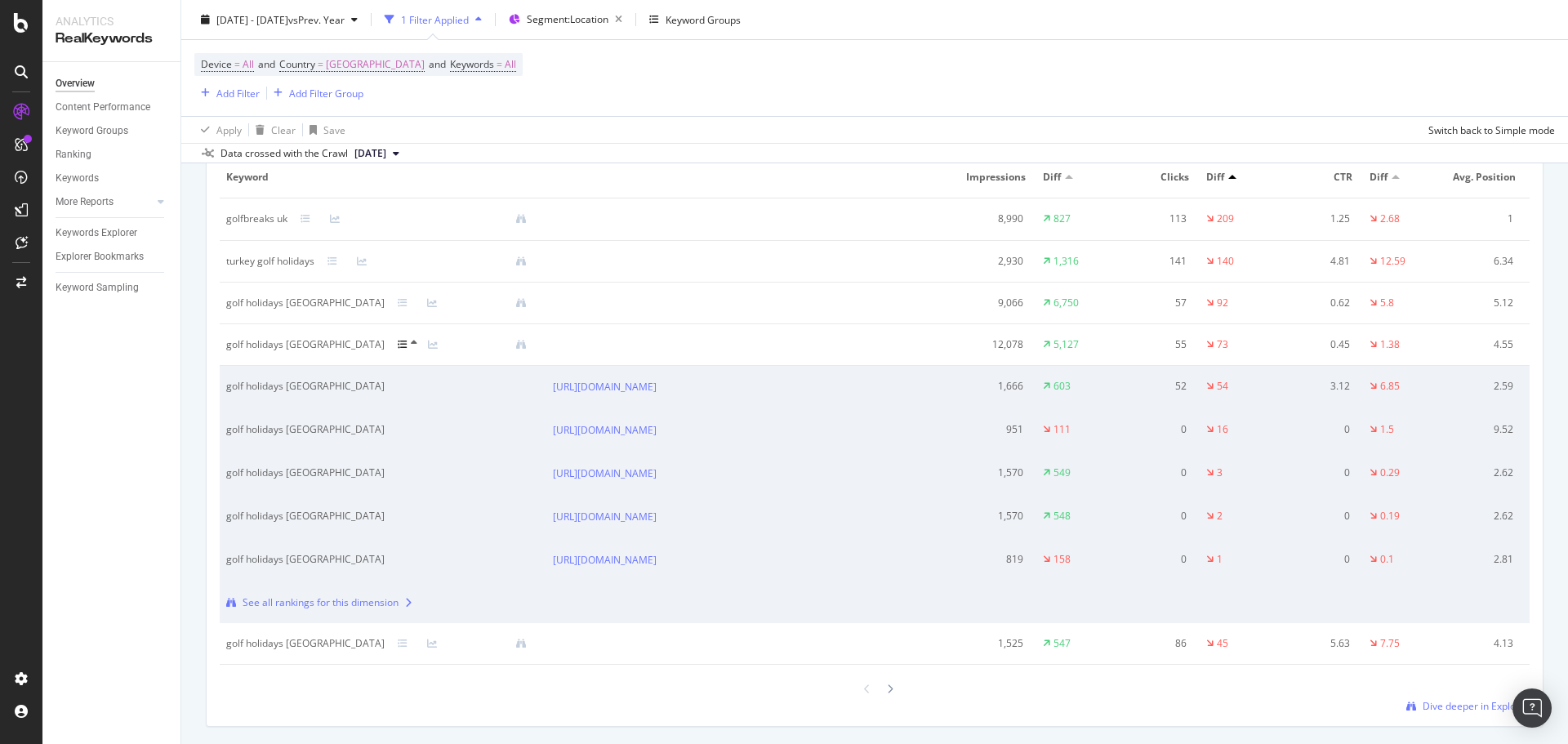
click at [398, 346] on div at bounding box center [412, 345] width 30 height 13
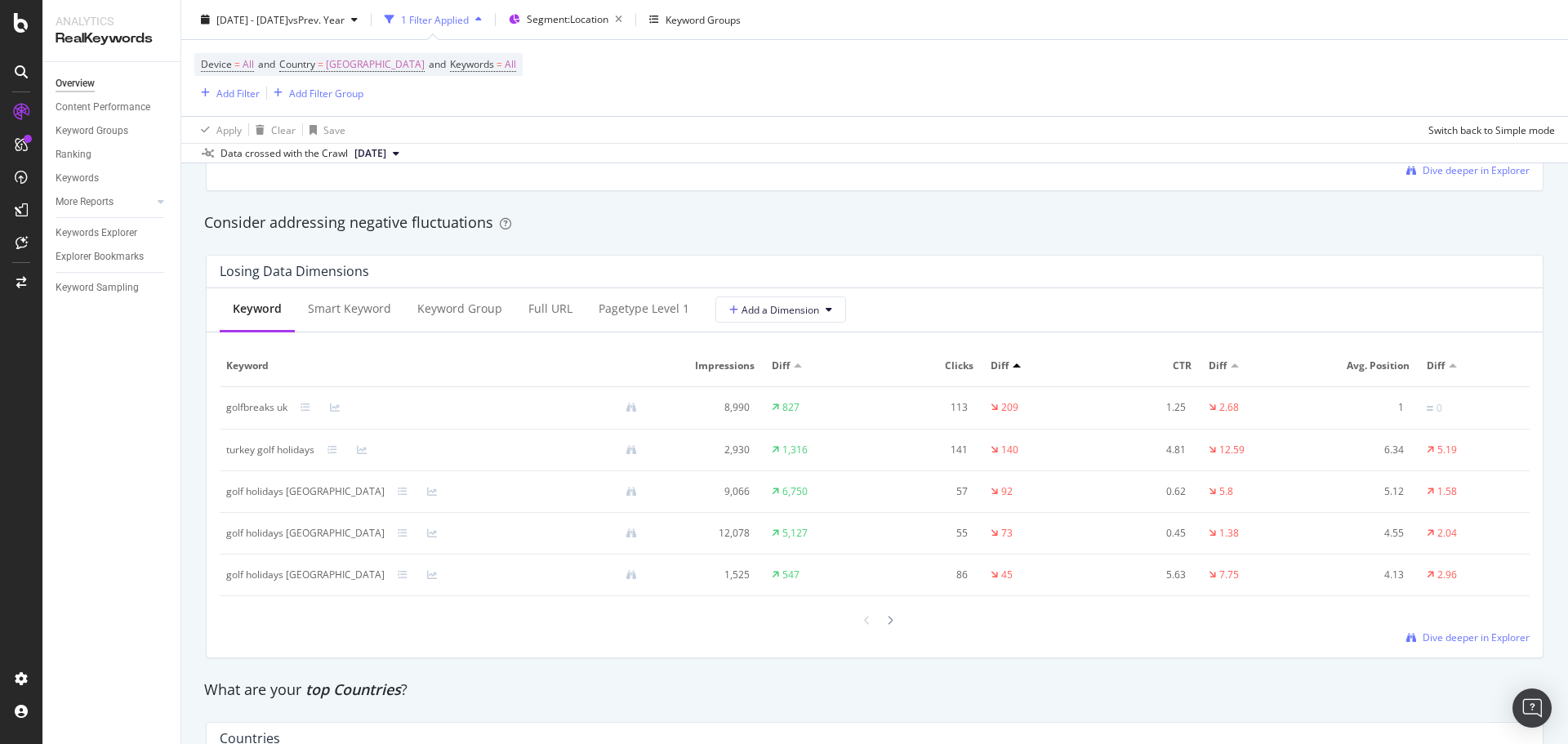
scroll to position [1879, 0]
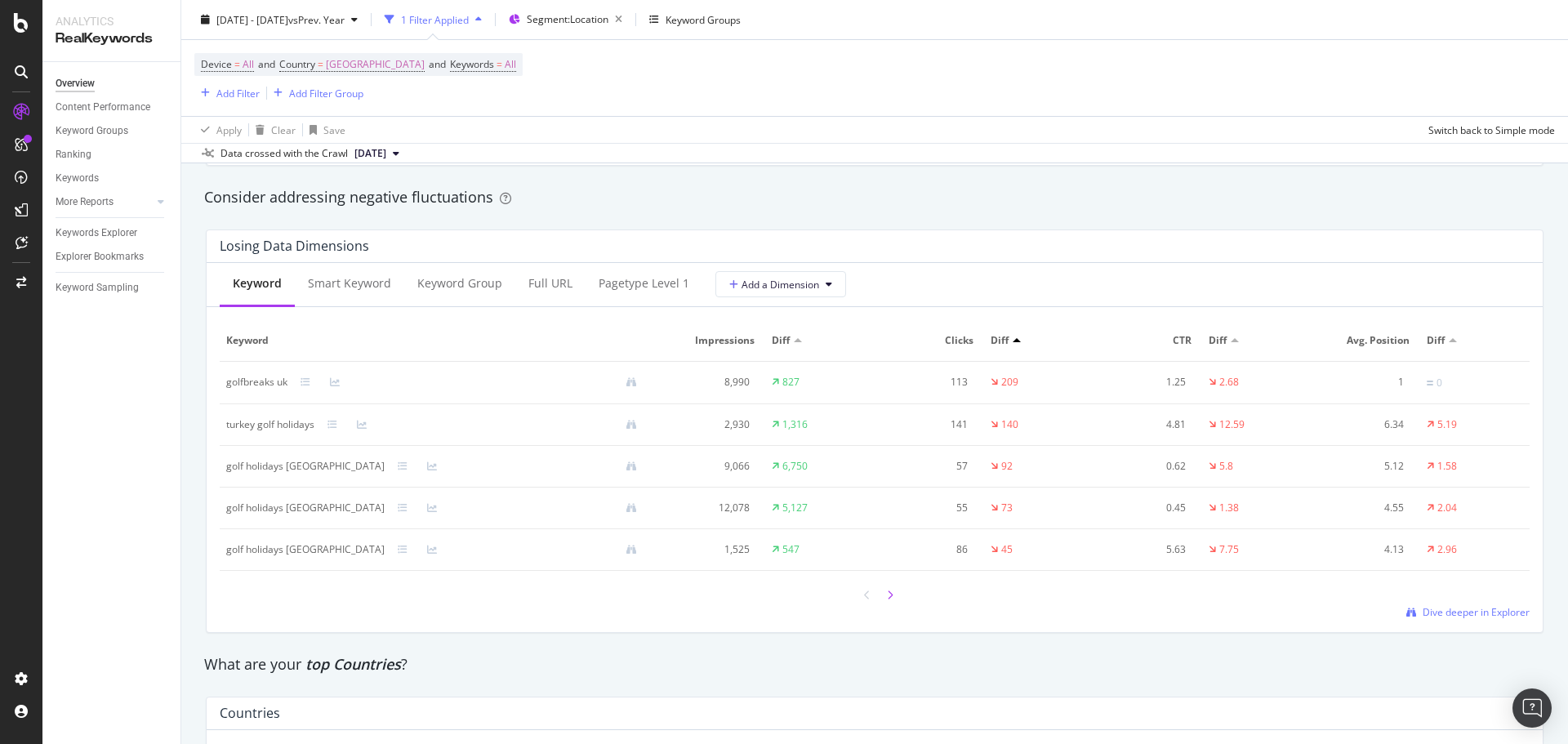
click at [887, 593] on icon at bounding box center [890, 595] width 7 height 10
click at [864, 590] on icon at bounding box center [868, 594] width 7 height 10
click at [888, 594] on div at bounding box center [890, 594] width 15 height 22
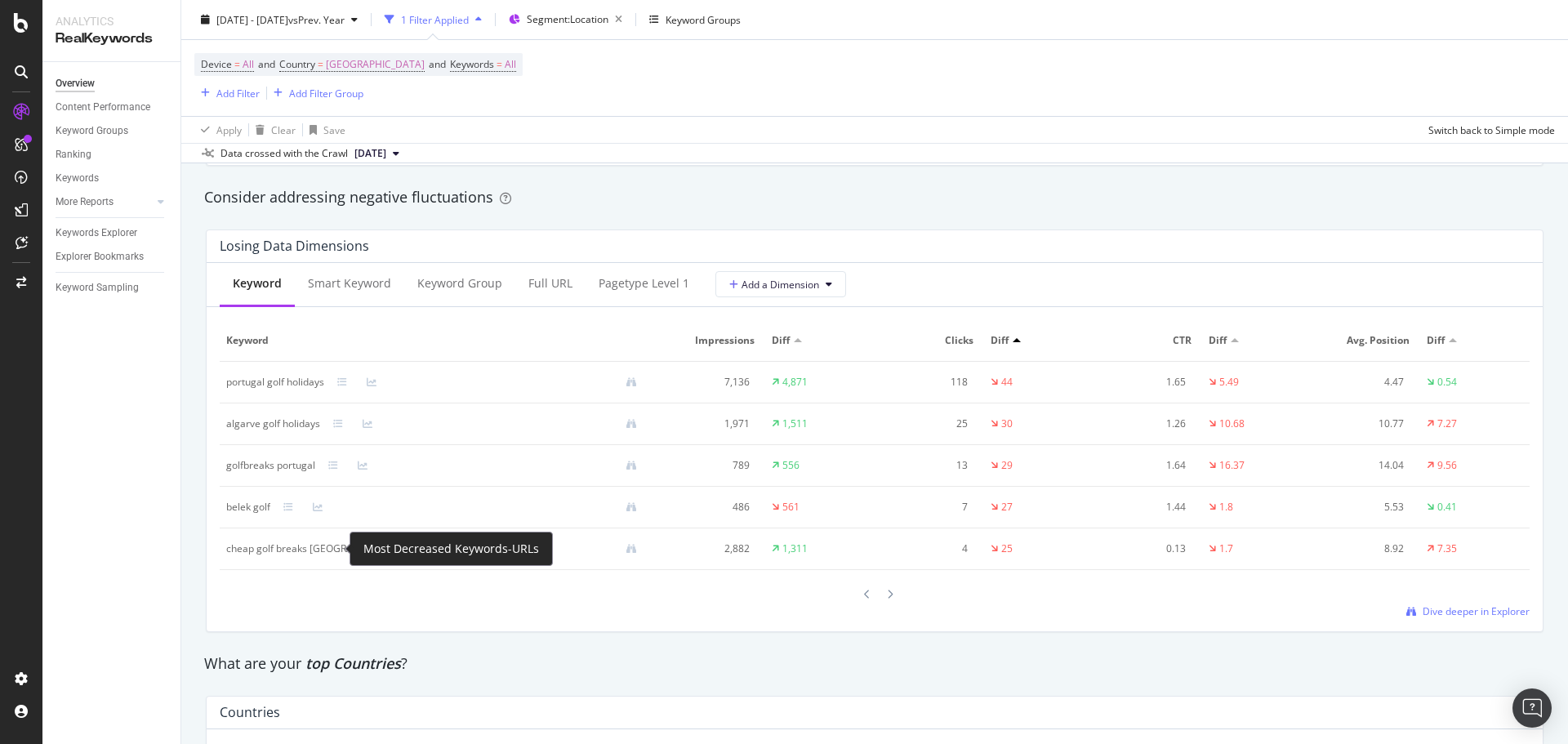
click at [421, 550] on icon at bounding box center [426, 548] width 10 height 10
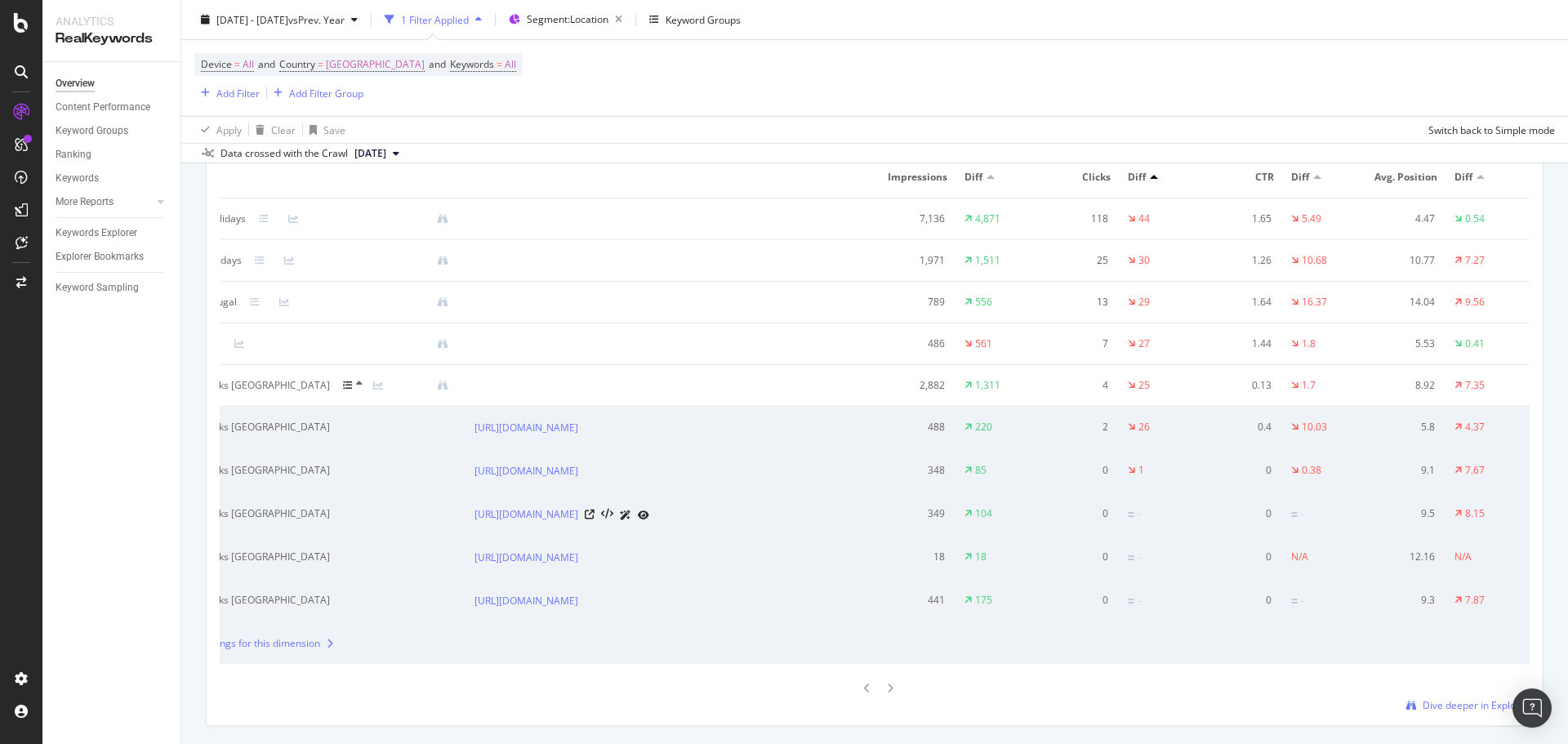
scroll to position [0, 0]
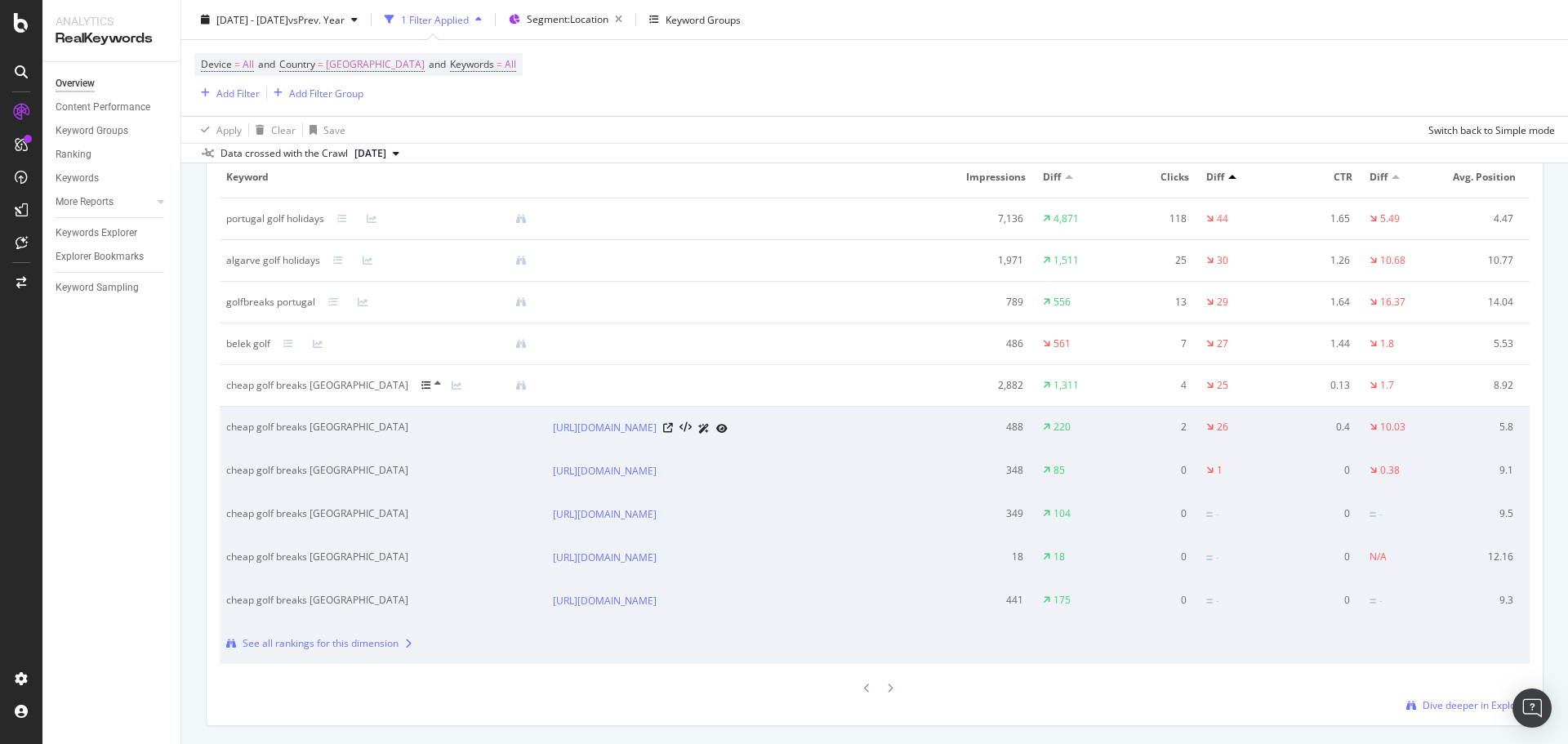
click at [265, 430] on div "cheap golf breaks [GEOGRAPHIC_DATA]" at bounding box center [367, 427] width 283 height 15
copy div "cheap golf breaks [GEOGRAPHIC_DATA]"
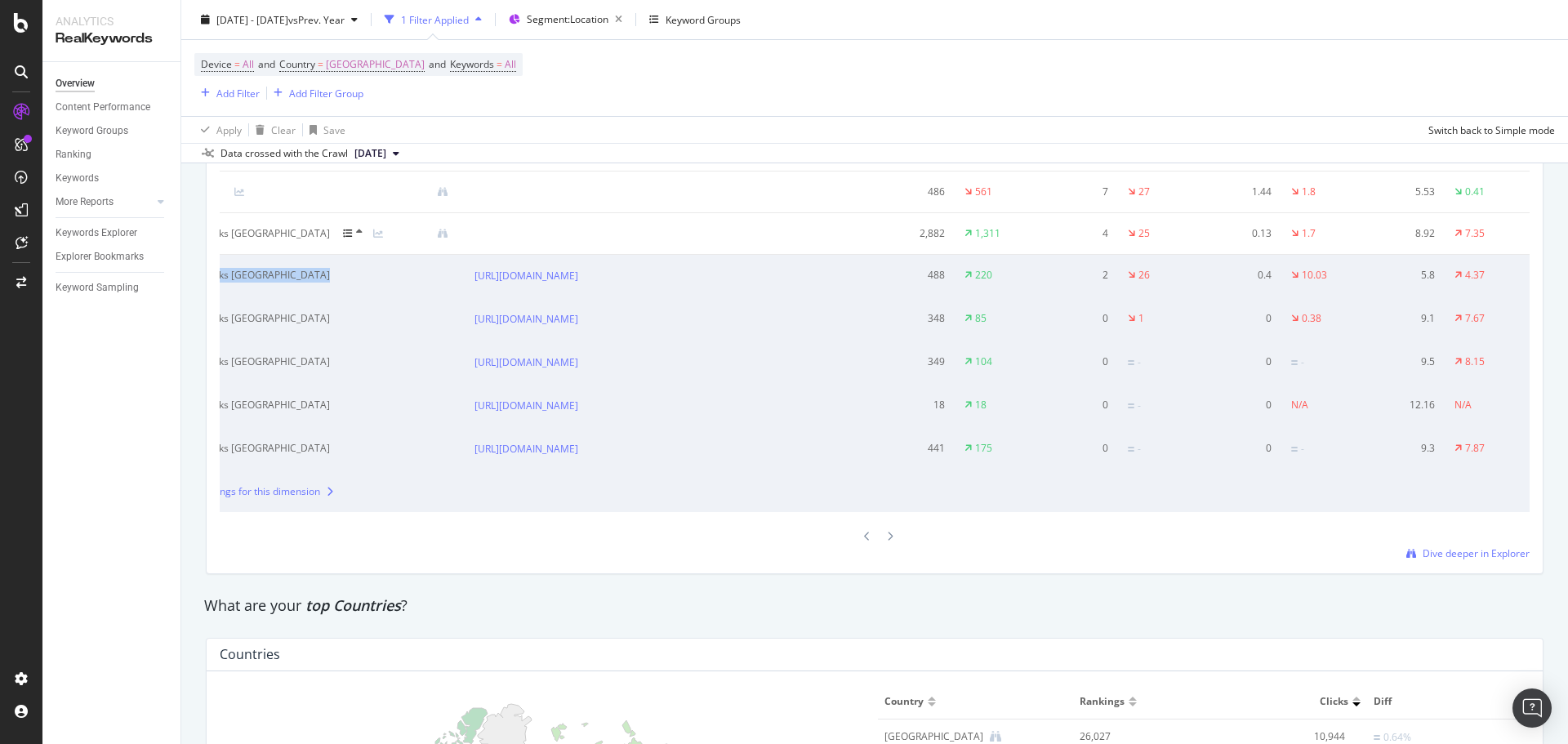
scroll to position [2206, 0]
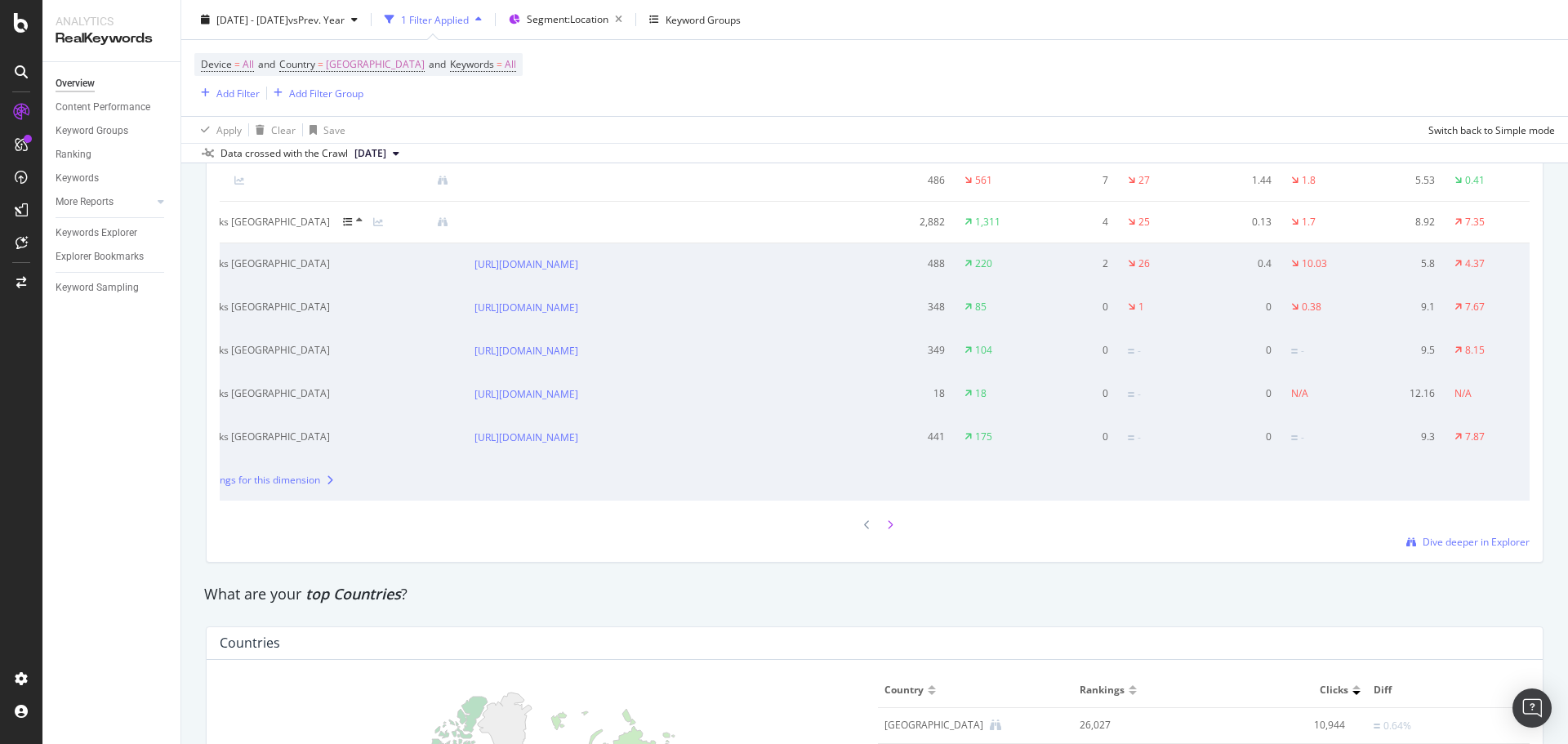
click at [887, 536] on div at bounding box center [890, 524] width 15 height 22
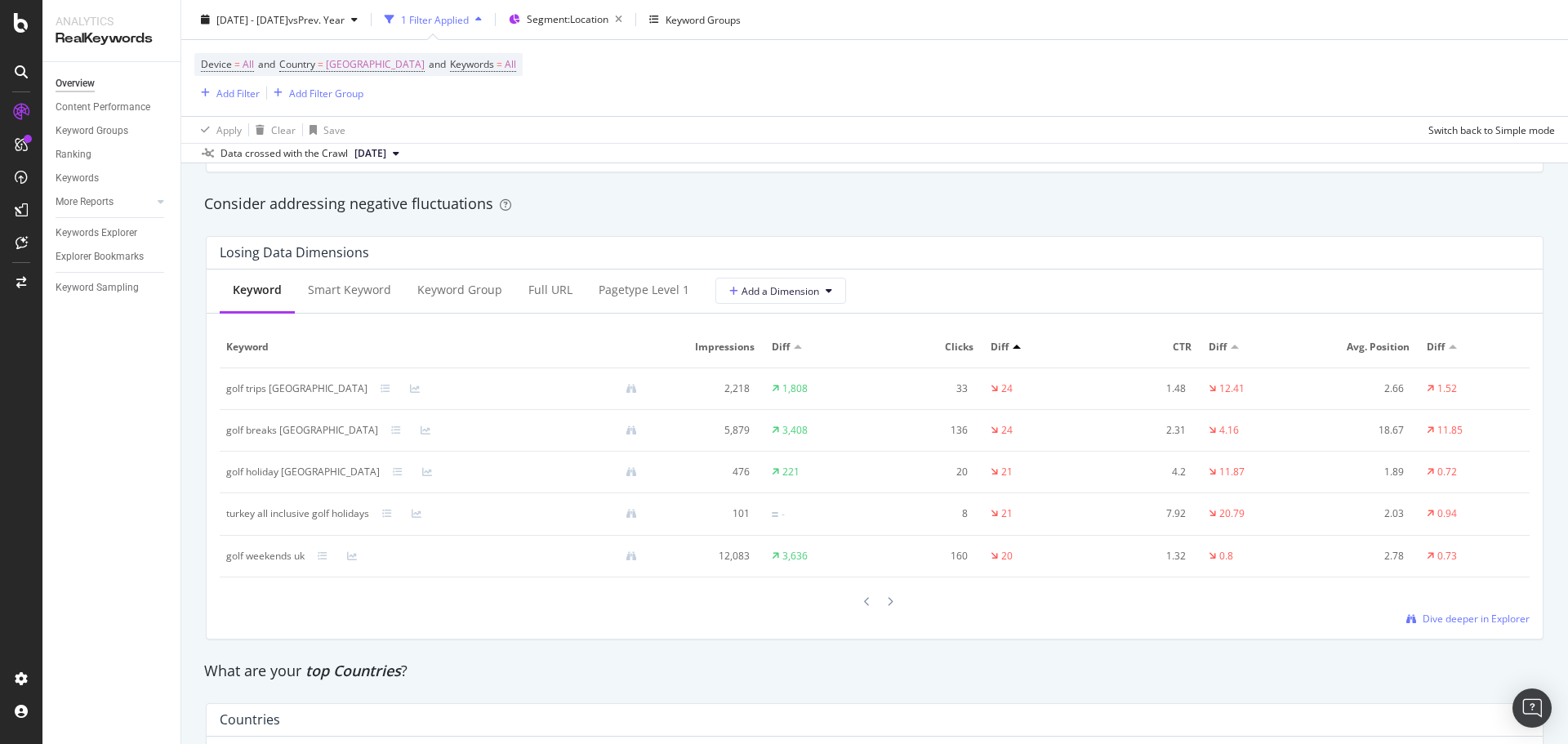
scroll to position [1879, 0]
click at [384, 496] on td "turkey all inclusive golf holidays" at bounding box center [439, 507] width 437 height 43
click at [386, 500] on div "turkey all inclusive golf holidays" at bounding box center [438, 507] width 424 height 15
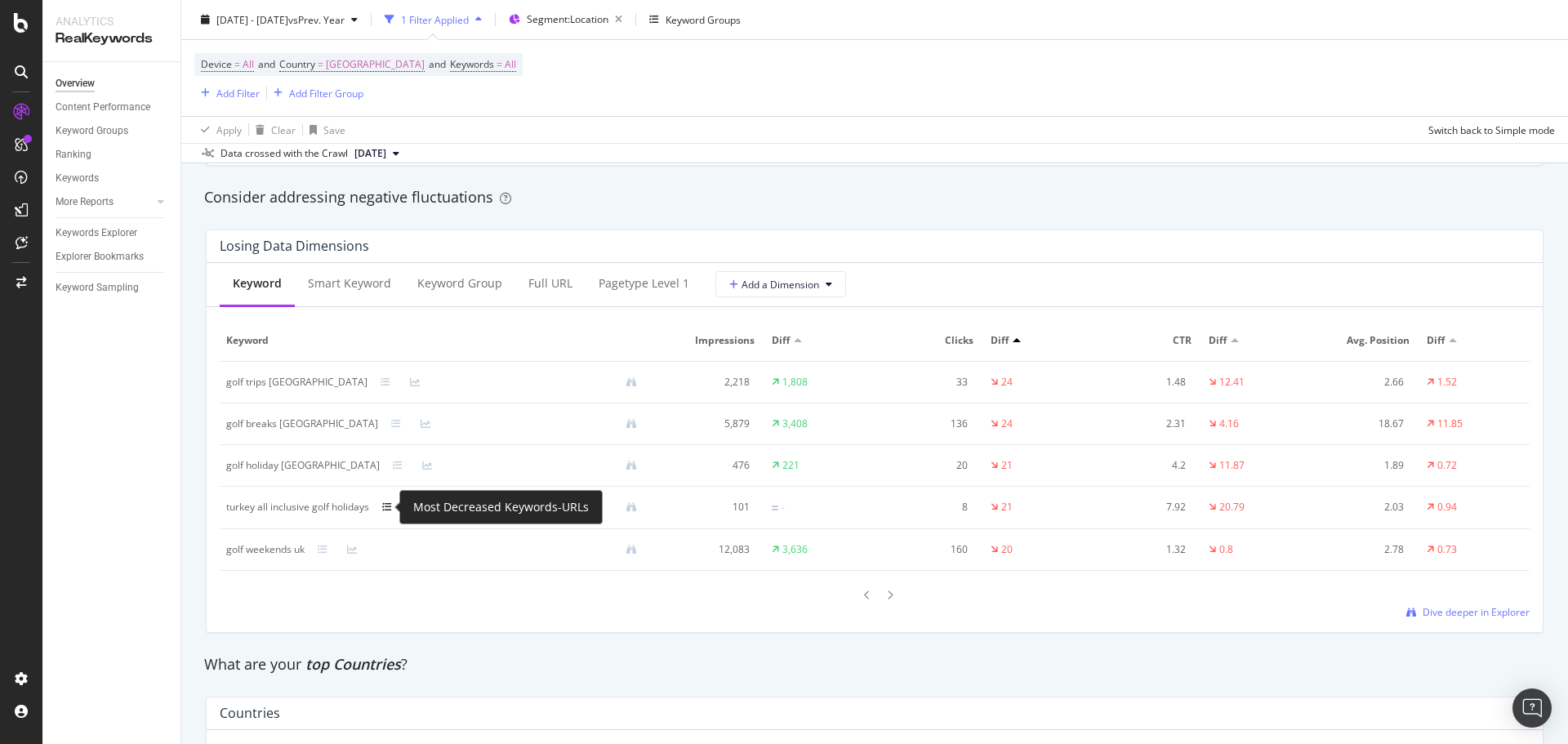
click at [385, 504] on icon at bounding box center [386, 506] width 10 height 10
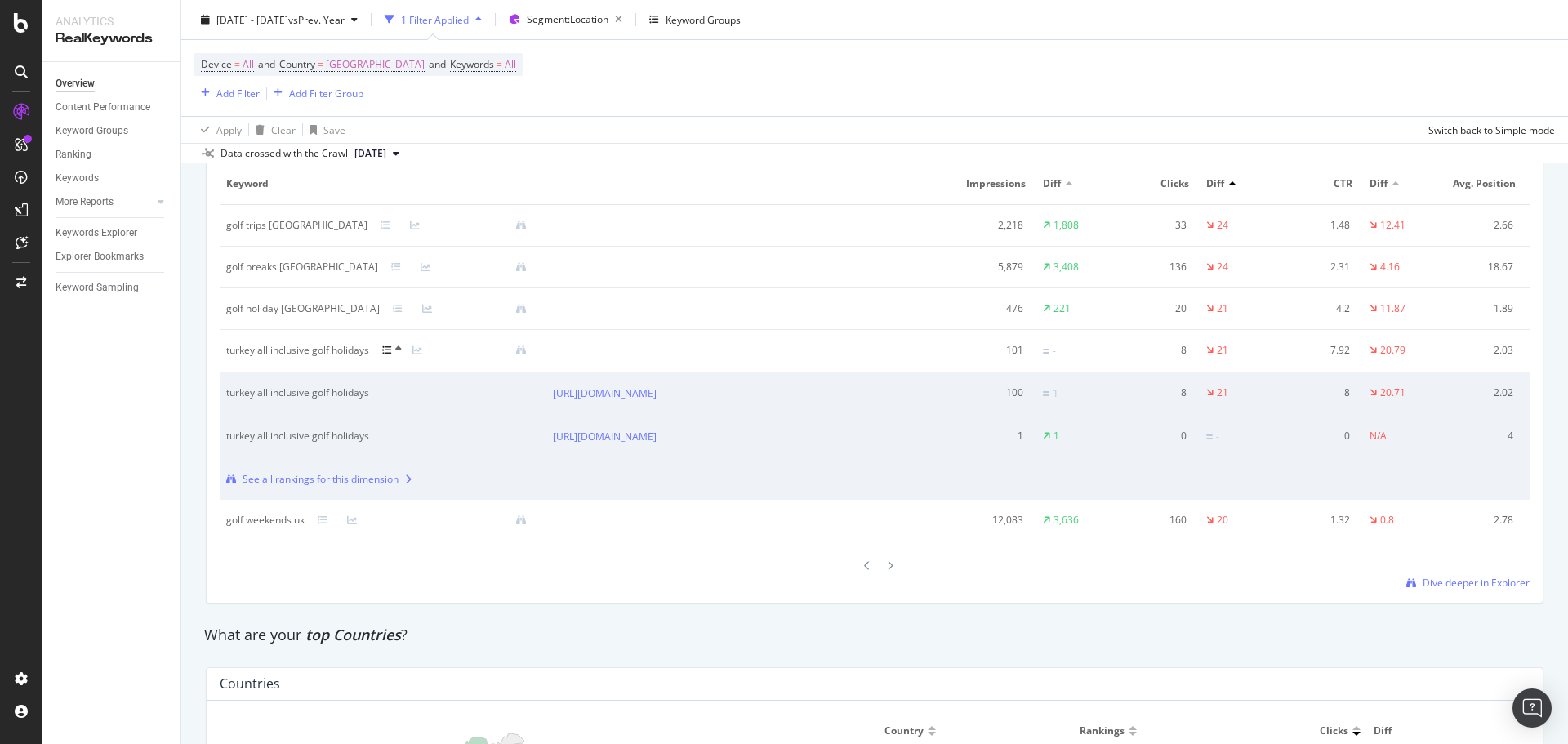
scroll to position [2042, 0]
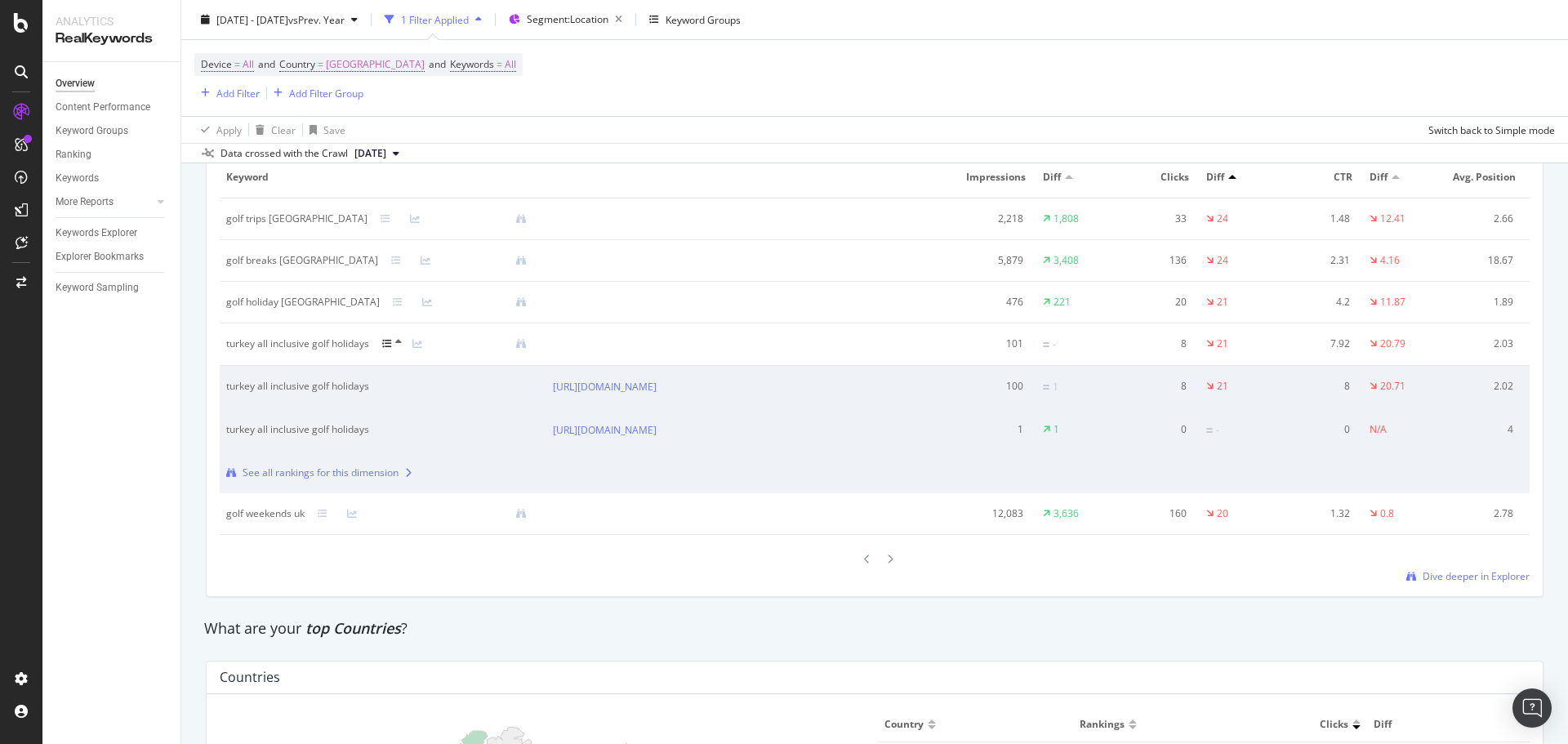
click at [593, 570] on div at bounding box center [875, 559] width 1310 height 22
click at [883, 568] on div at bounding box center [890, 559] width 15 height 22
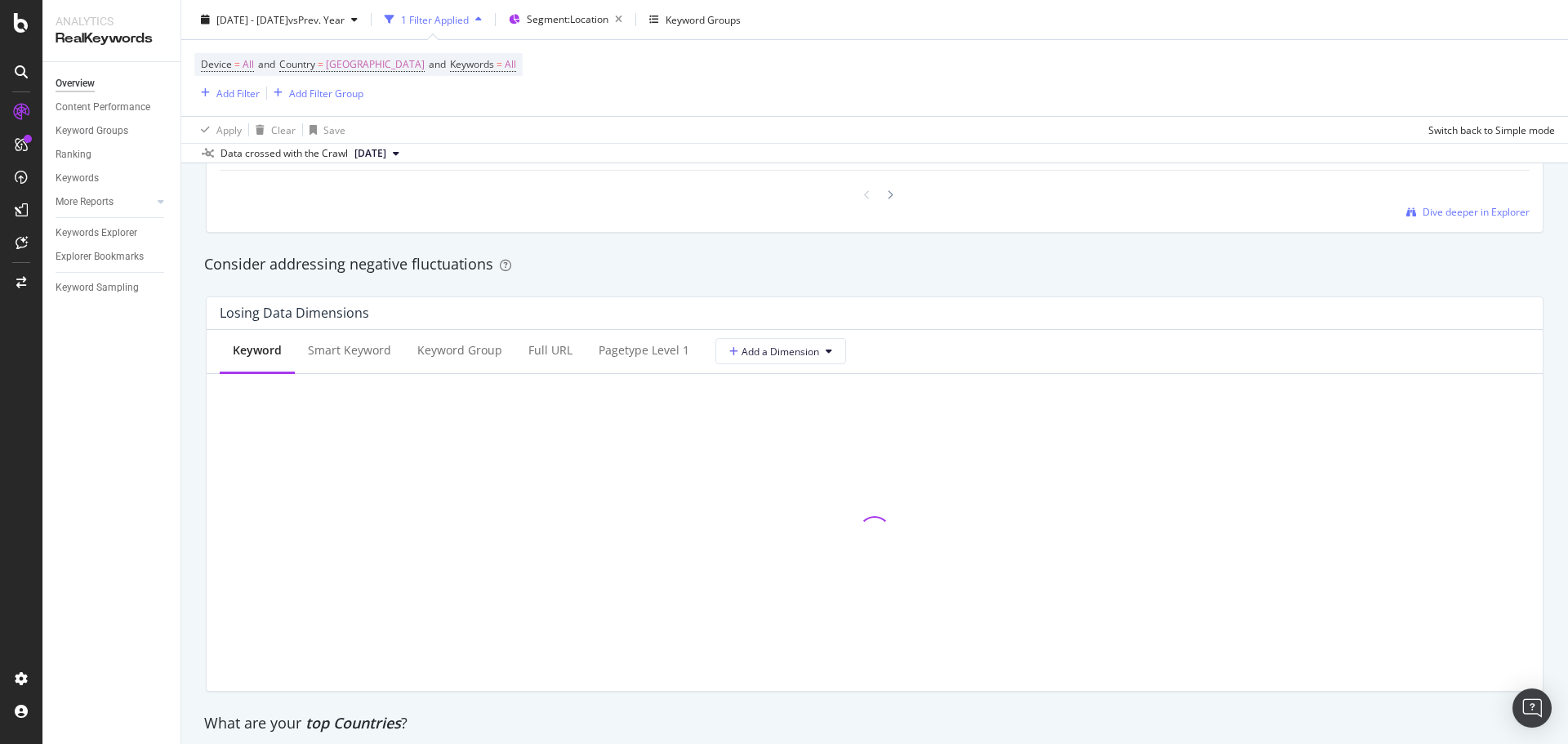
scroll to position [1797, 0]
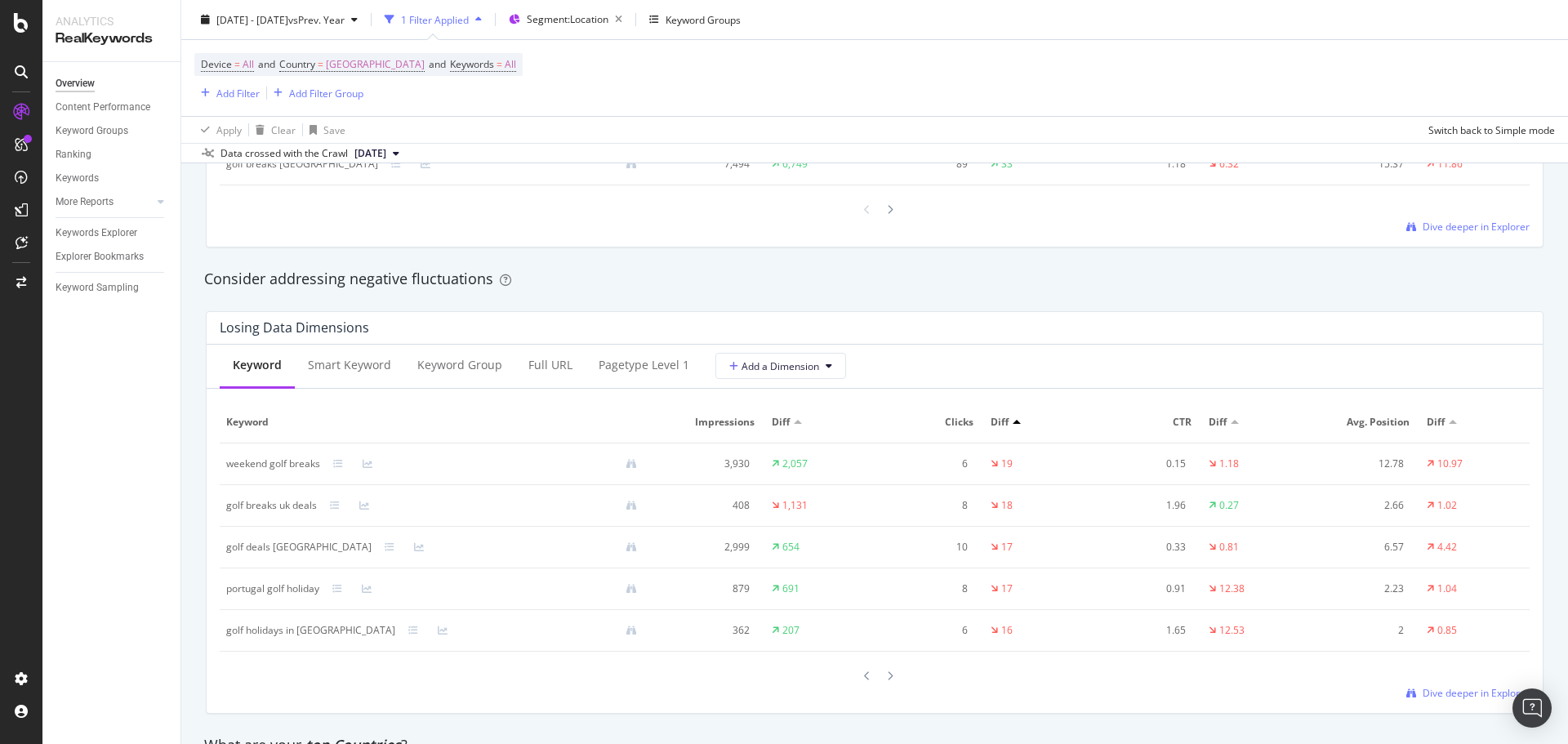
click at [271, 463] on div "weekend golf breaks" at bounding box center [273, 464] width 94 height 15
copy div "weekend golf breaks"
click at [344, 466] on div at bounding box center [348, 464] width 30 height 10
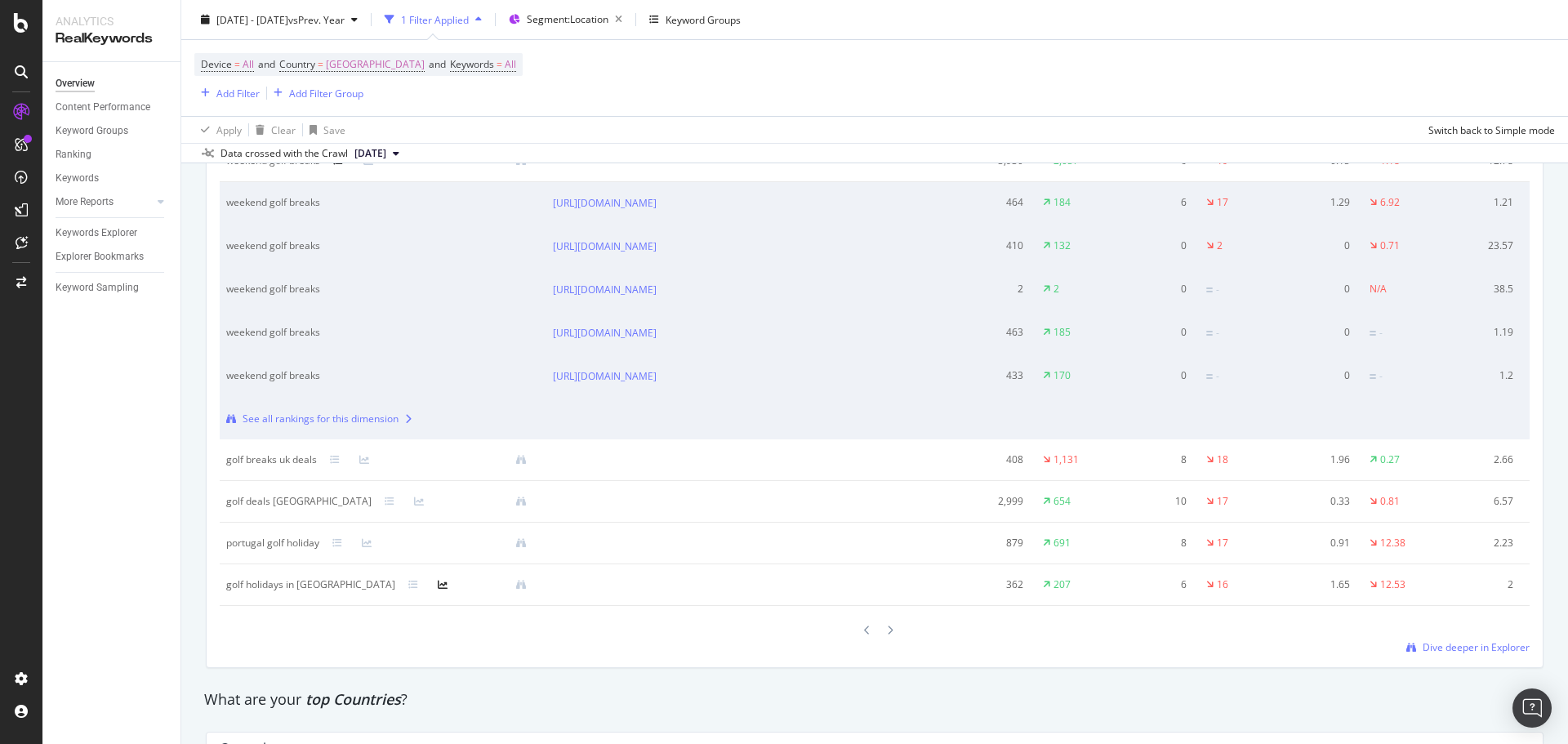
scroll to position [2124, 0]
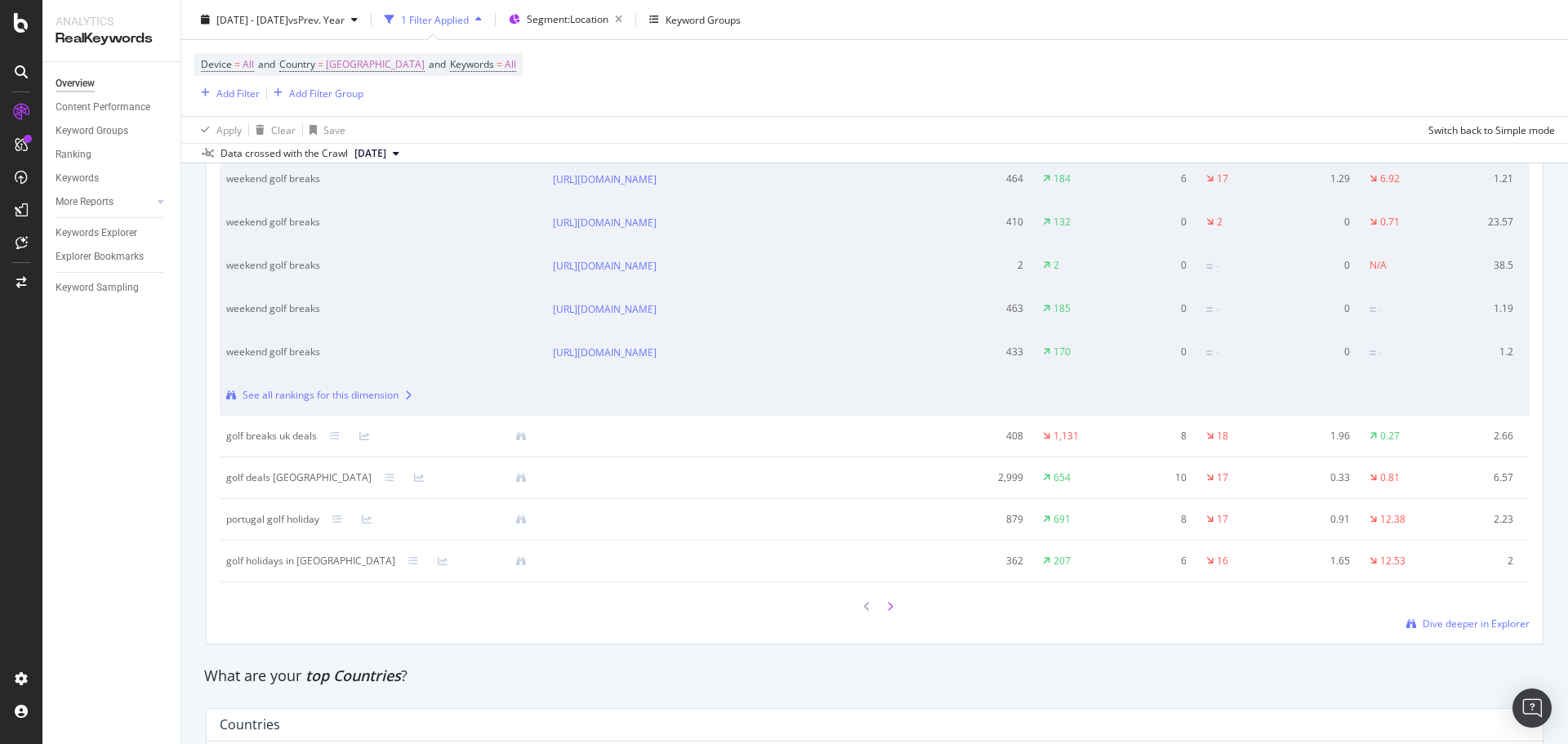
click at [887, 612] on icon at bounding box center [890, 607] width 7 height 10
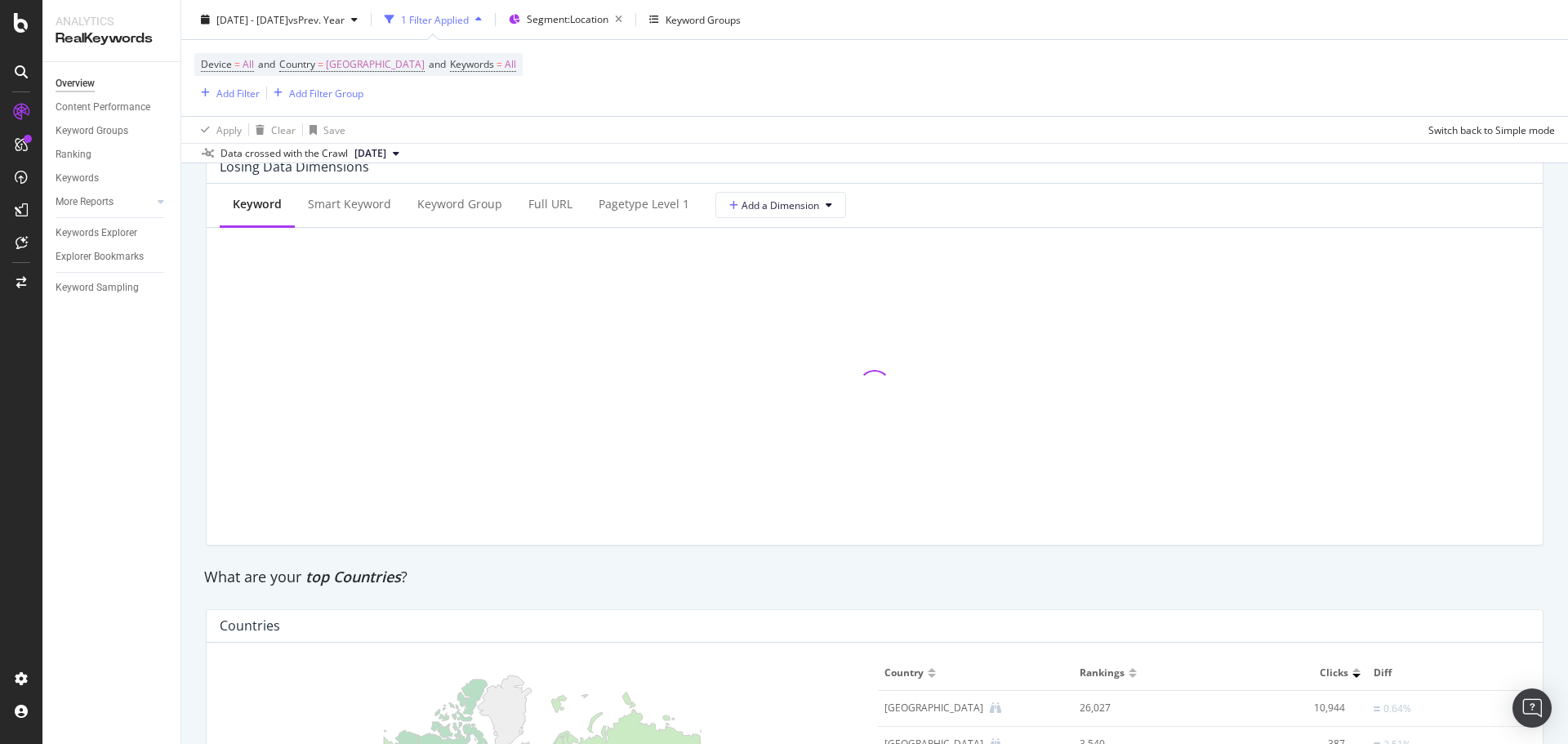
scroll to position [1879, 0]
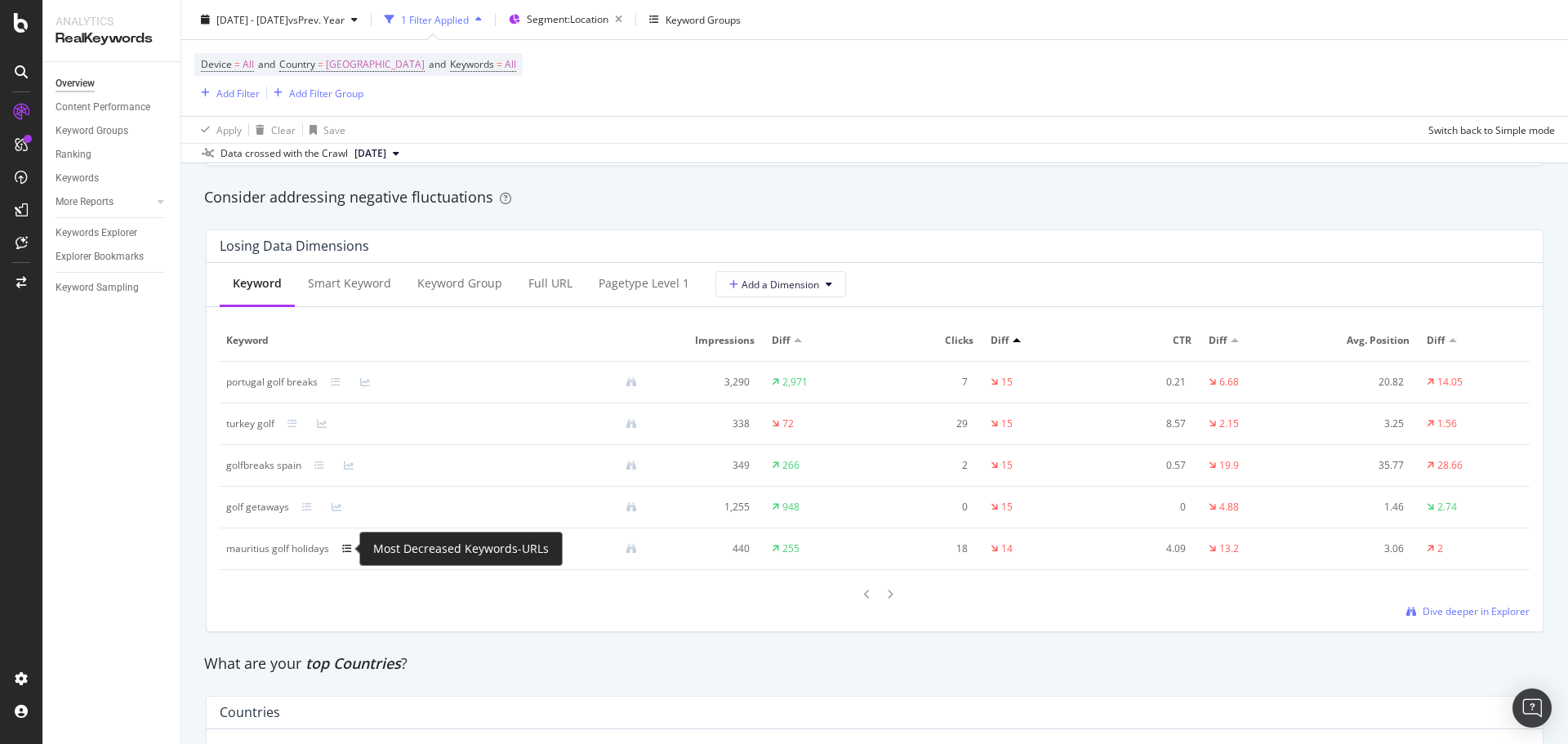
click at [348, 548] on icon at bounding box center [346, 548] width 10 height 10
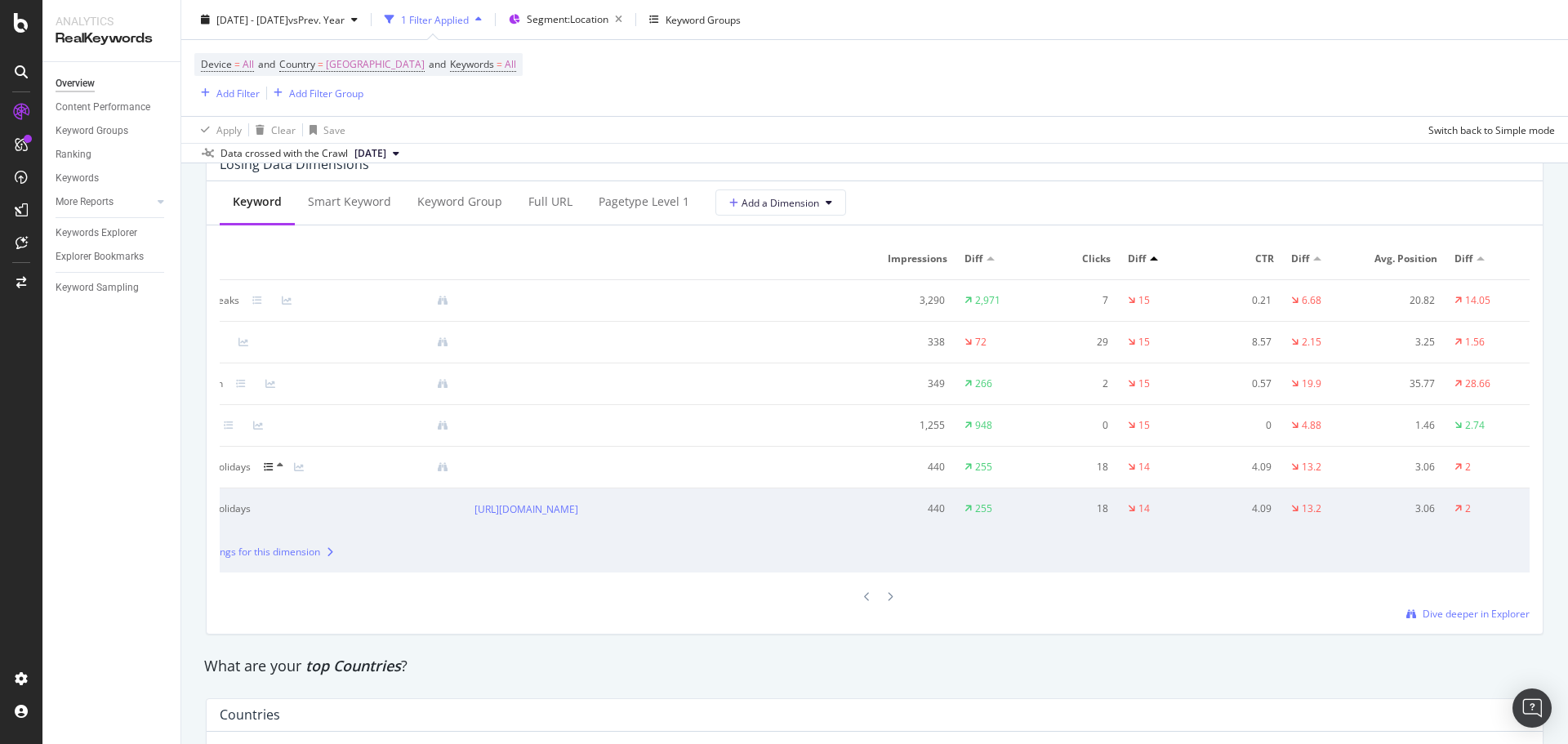
scroll to position [0, 0]
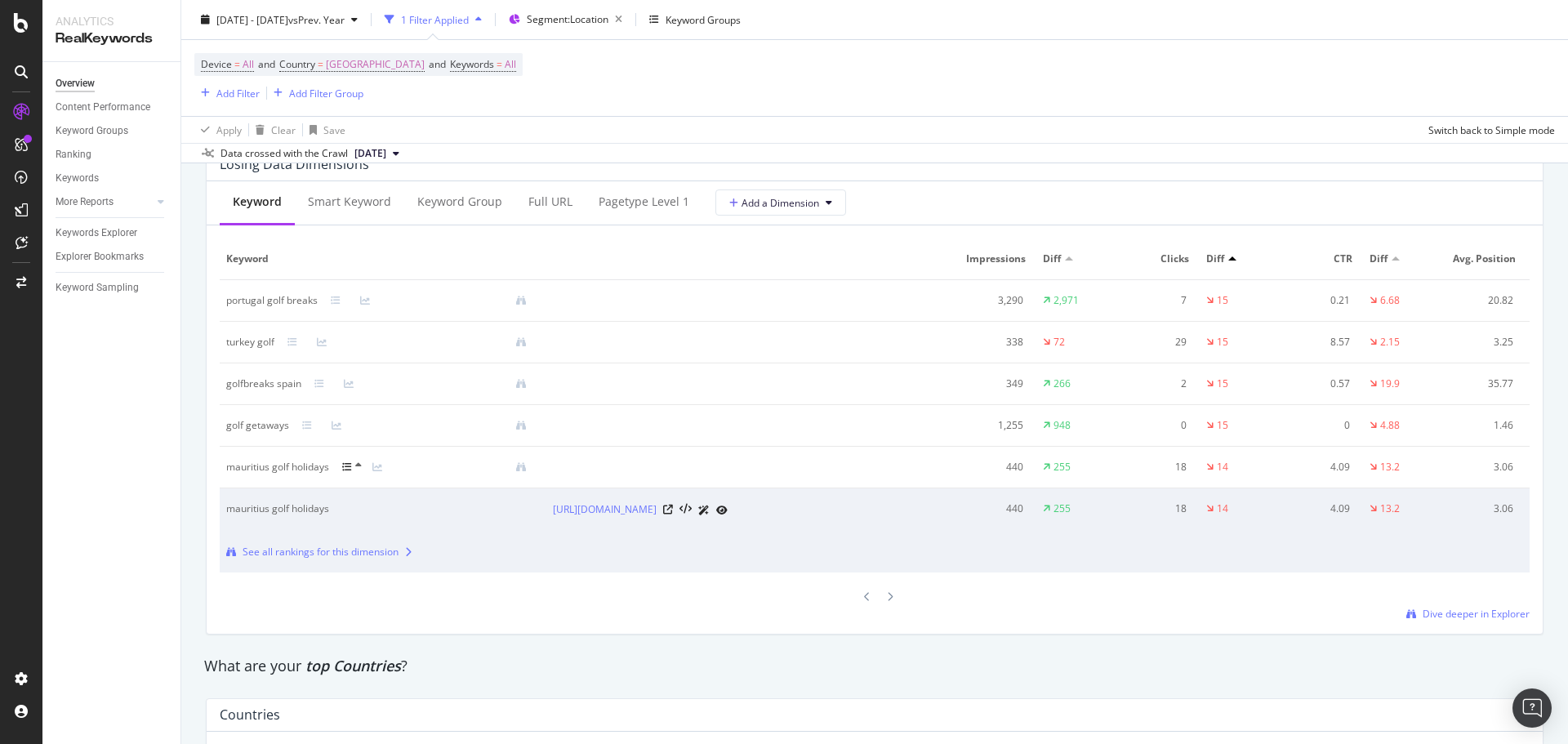
click at [310, 513] on div "mauritius golf holidays" at bounding box center [367, 508] width 283 height 15
copy div "mauritius golf holidays"
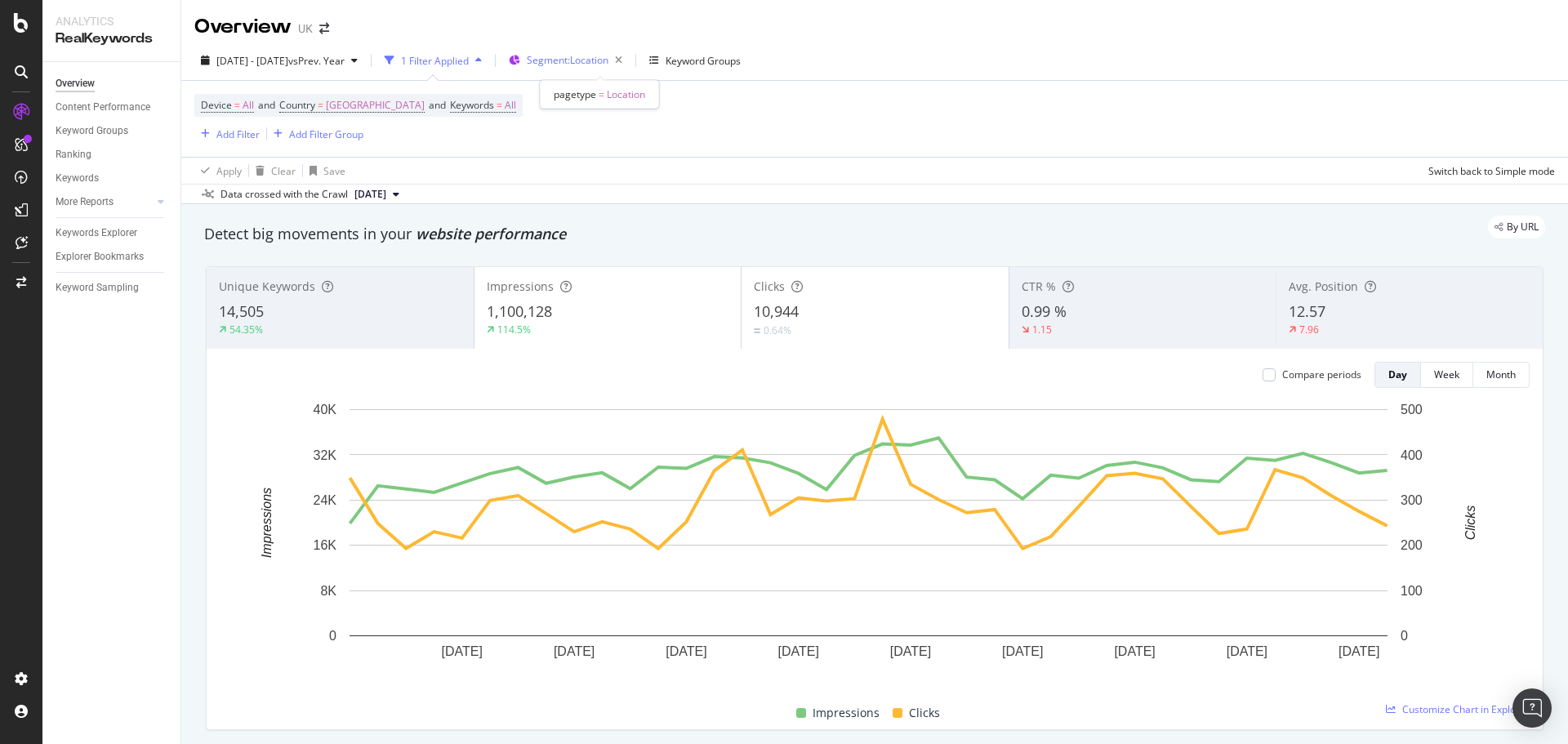
click at [608, 59] on span "Segment: Location" at bounding box center [567, 60] width 82 height 14
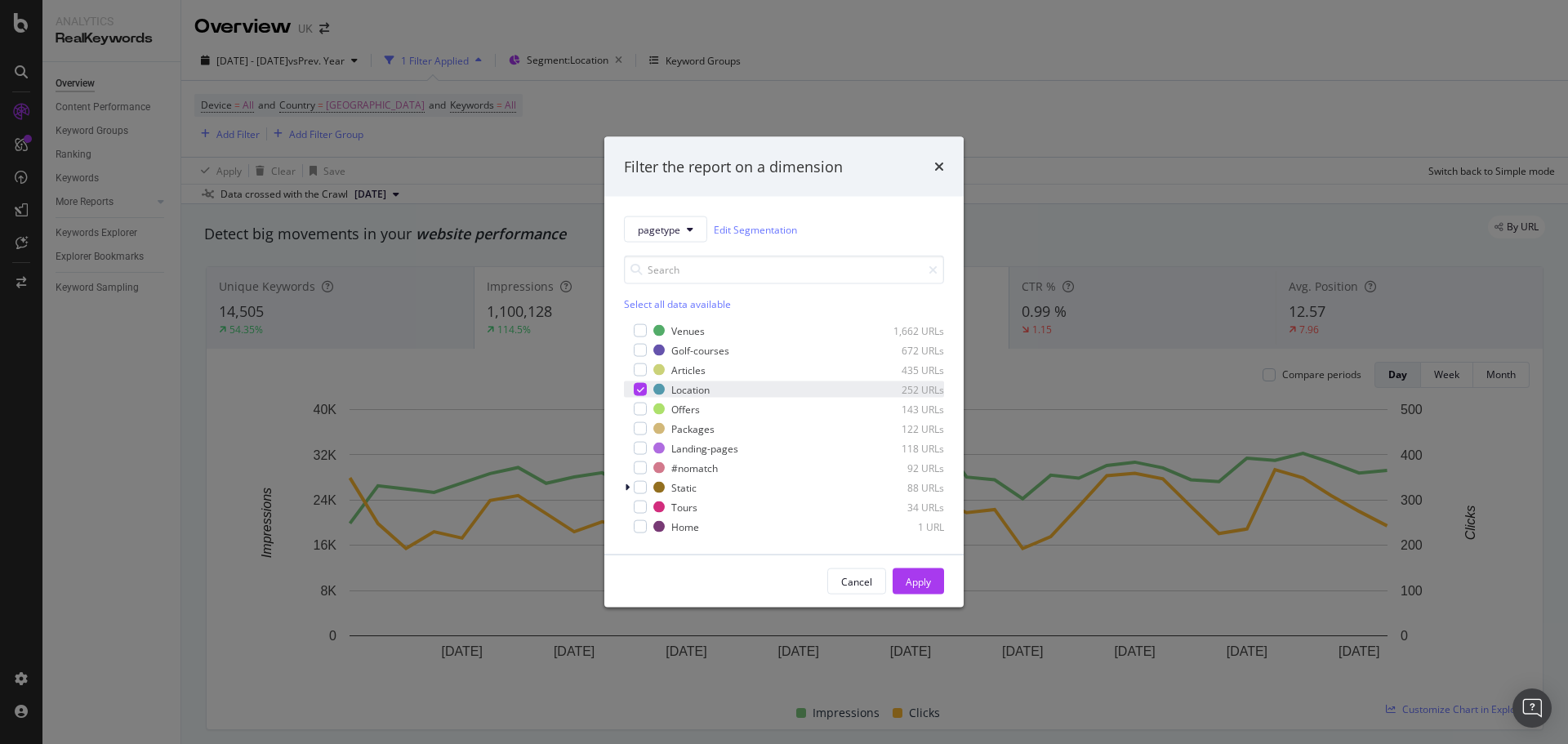
click at [640, 387] on icon "modal" at bounding box center [640, 389] width 7 height 8
click at [639, 444] on div "modal" at bounding box center [640, 448] width 13 height 13
click at [923, 585] on div "Apply" at bounding box center [918, 581] width 25 height 14
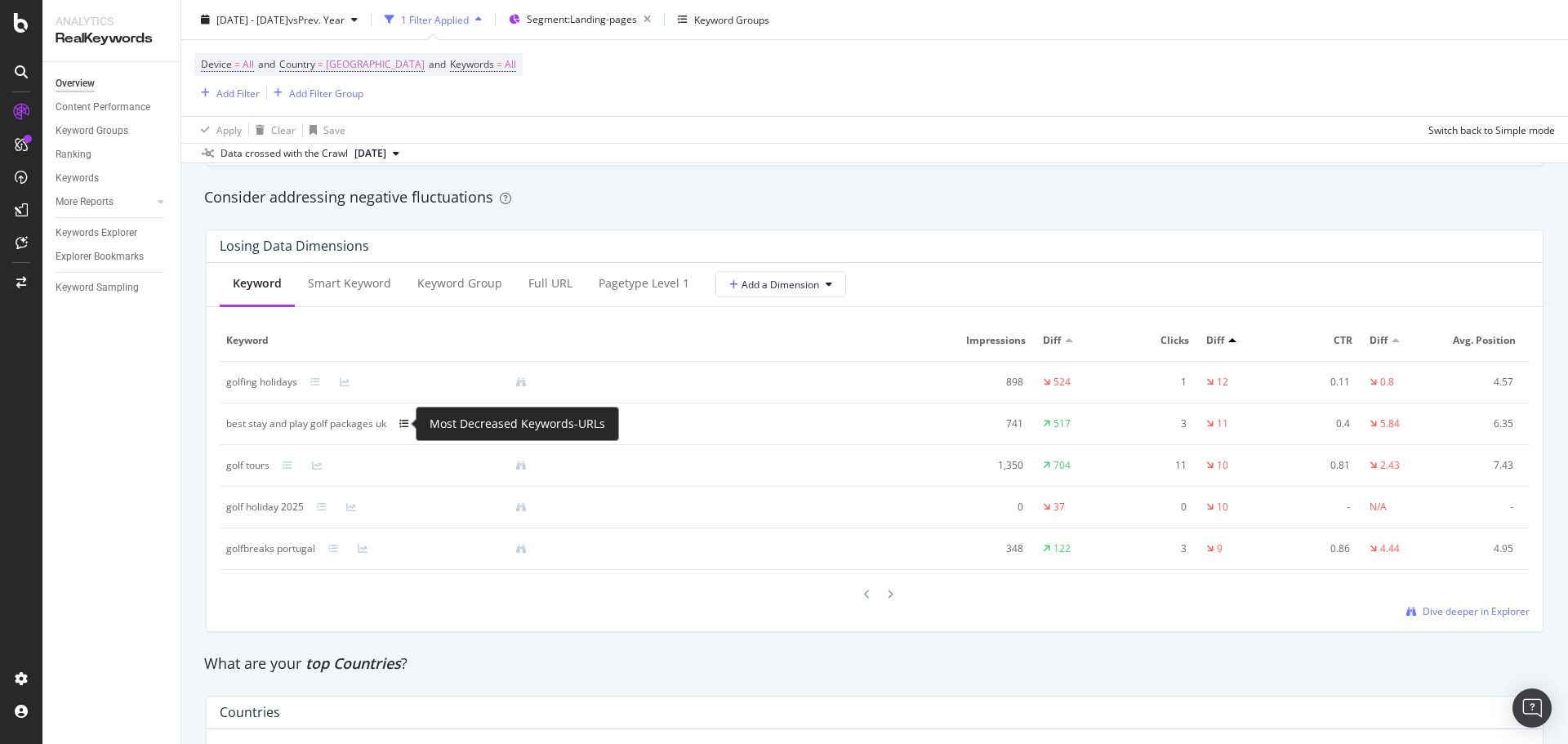
click at [403, 426] on icon at bounding box center [404, 424] width 10 height 10
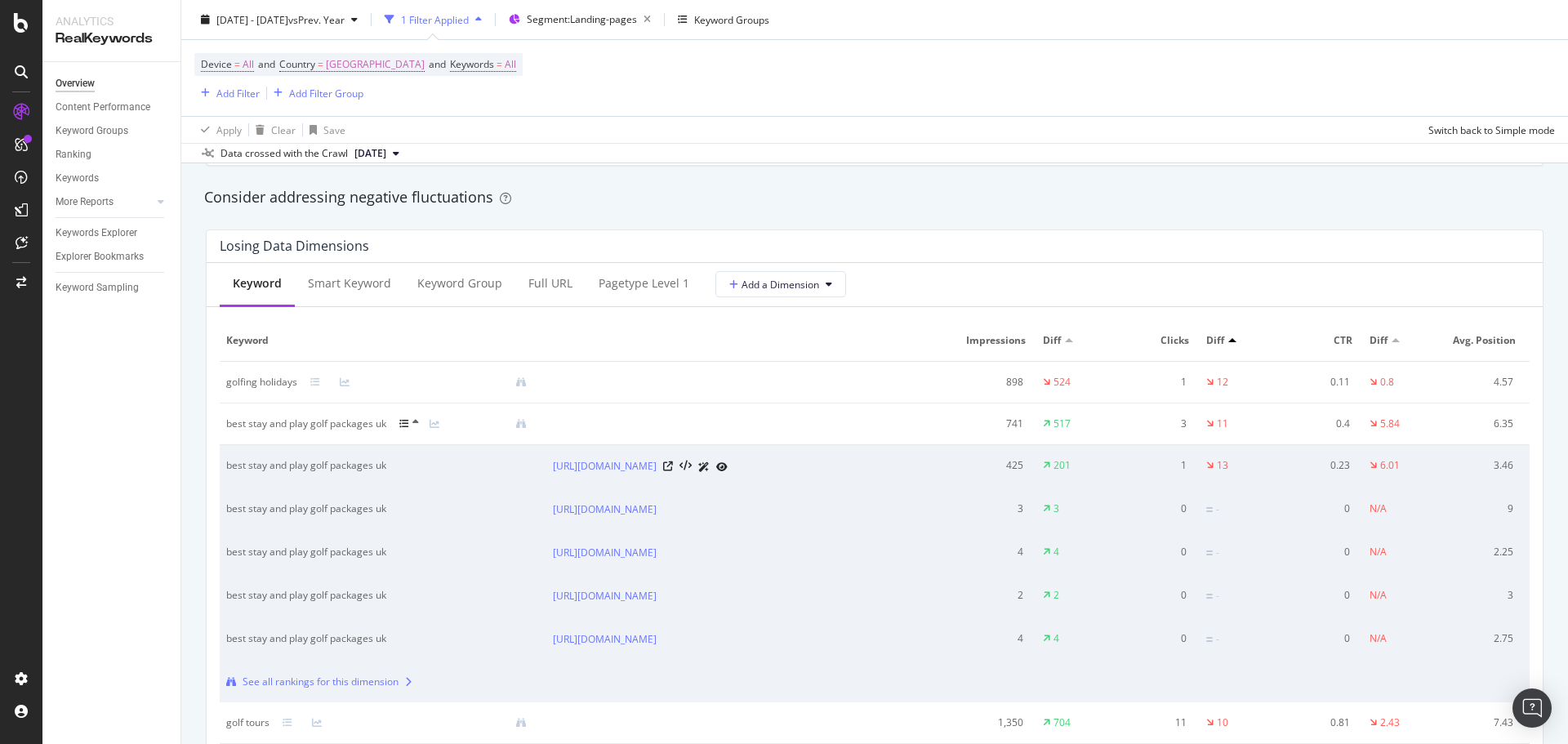
click at [306, 466] on div "best stay and play golf packages uk" at bounding box center [367, 466] width 283 height 15
copy div "best stay and play golf packages uk"
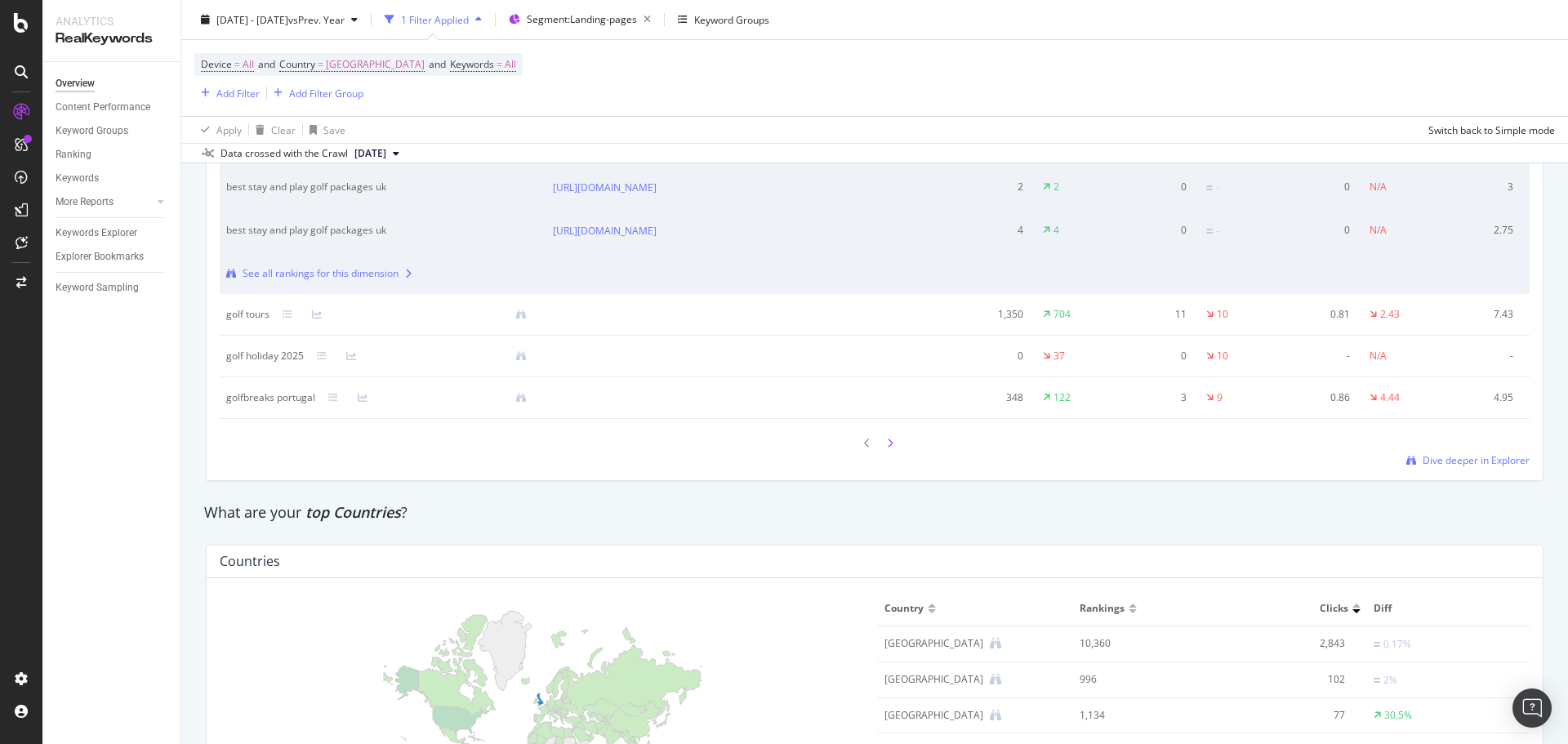
click at [887, 448] on icon at bounding box center [890, 443] width 7 height 10
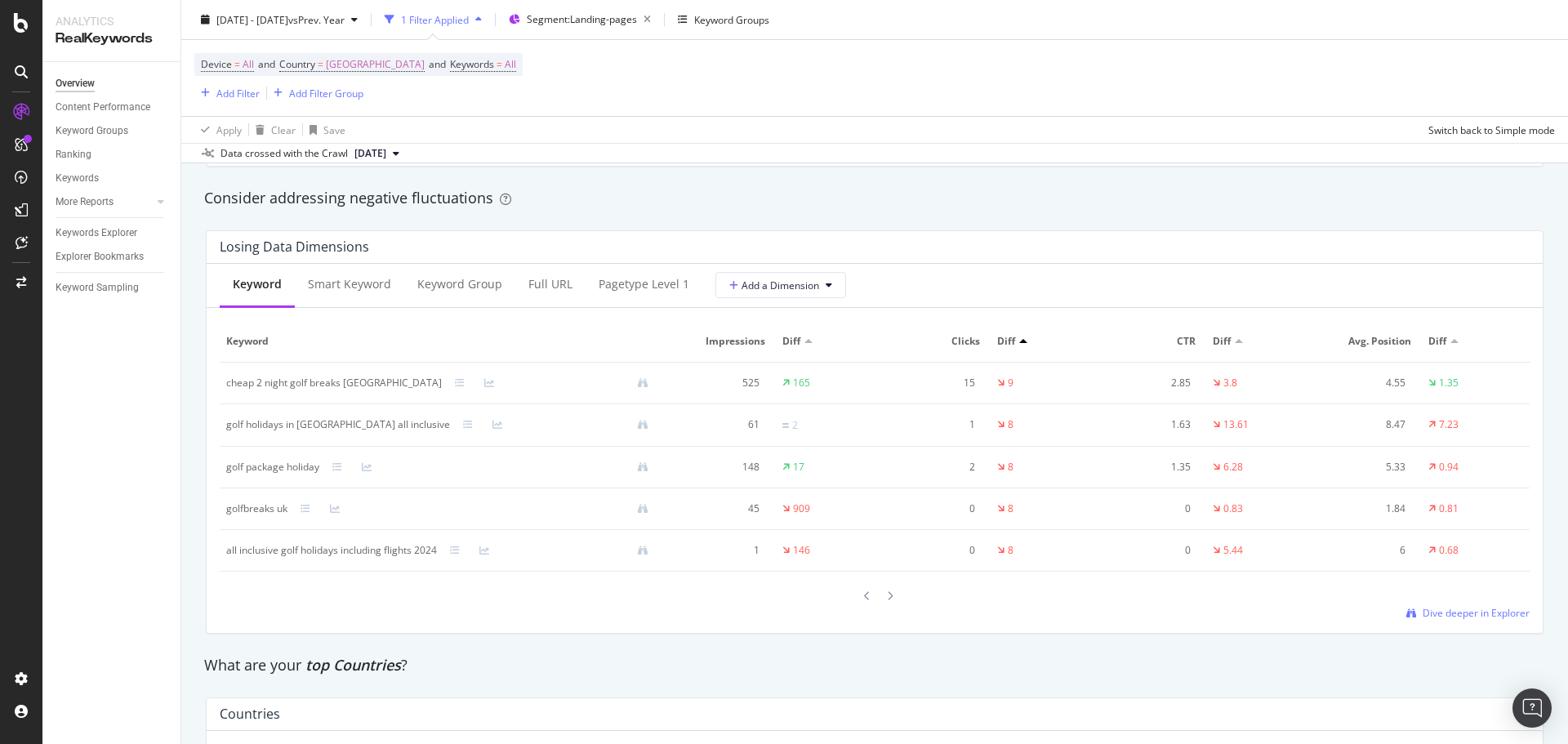
scroll to position [1879, 0]
click at [888, 597] on div at bounding box center [890, 594] width 15 height 22
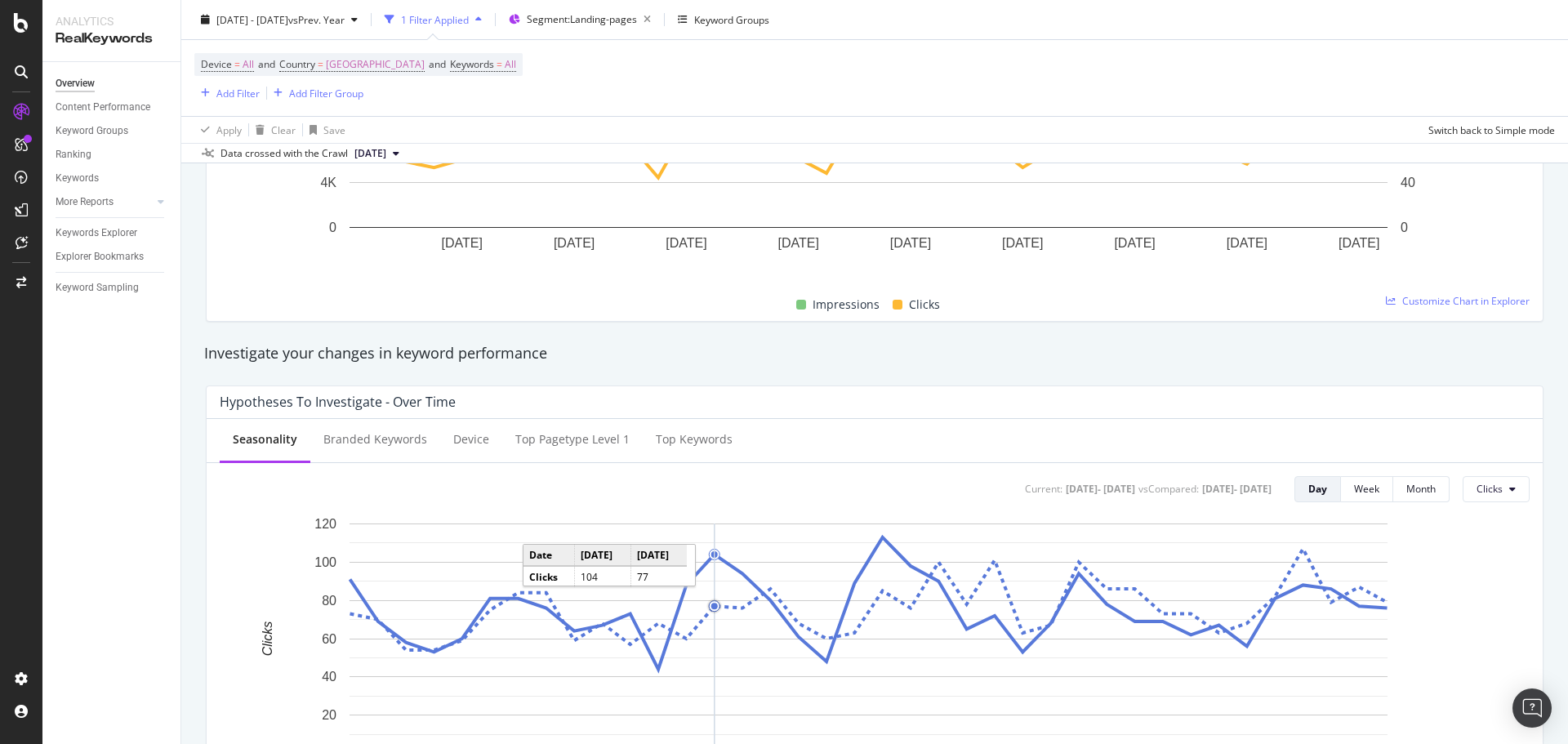
scroll to position [0, 0]
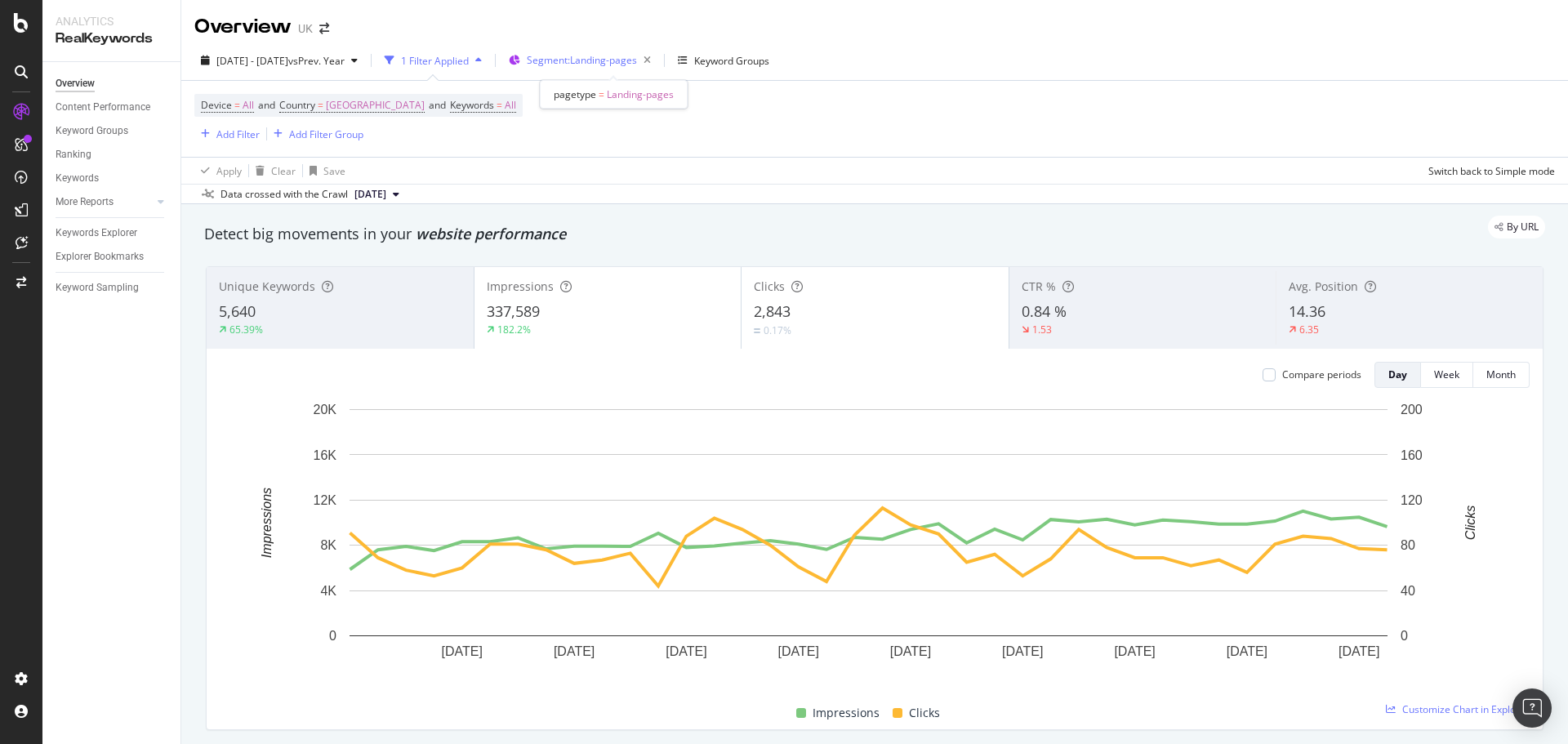
click at [627, 56] on span "Segment: Landing-pages" at bounding box center [581, 60] width 111 height 14
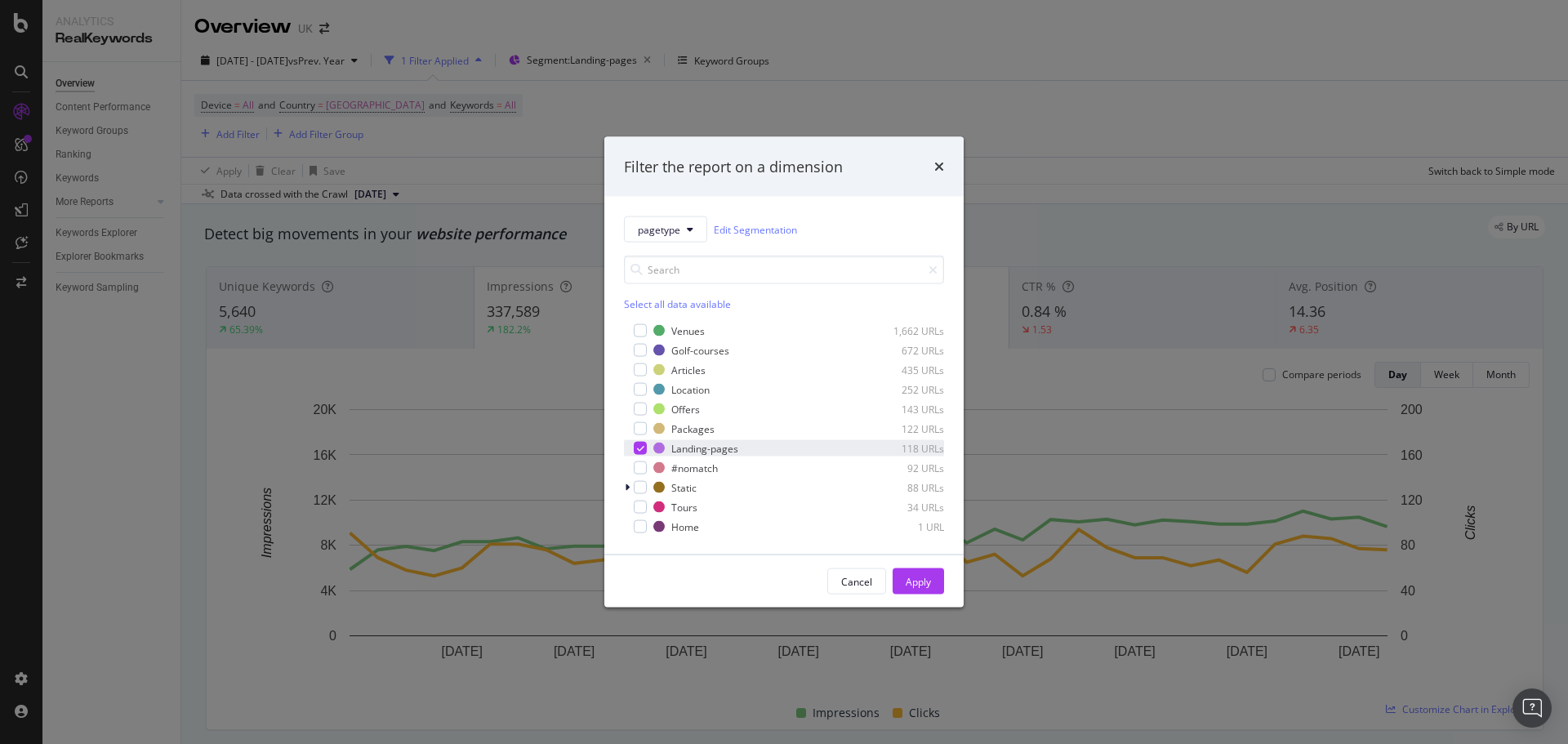
click at [635, 451] on div "modal" at bounding box center [640, 448] width 13 height 13
click at [641, 335] on div "modal" at bounding box center [640, 331] width 13 height 13
click at [928, 584] on div "Apply" at bounding box center [918, 581] width 25 height 14
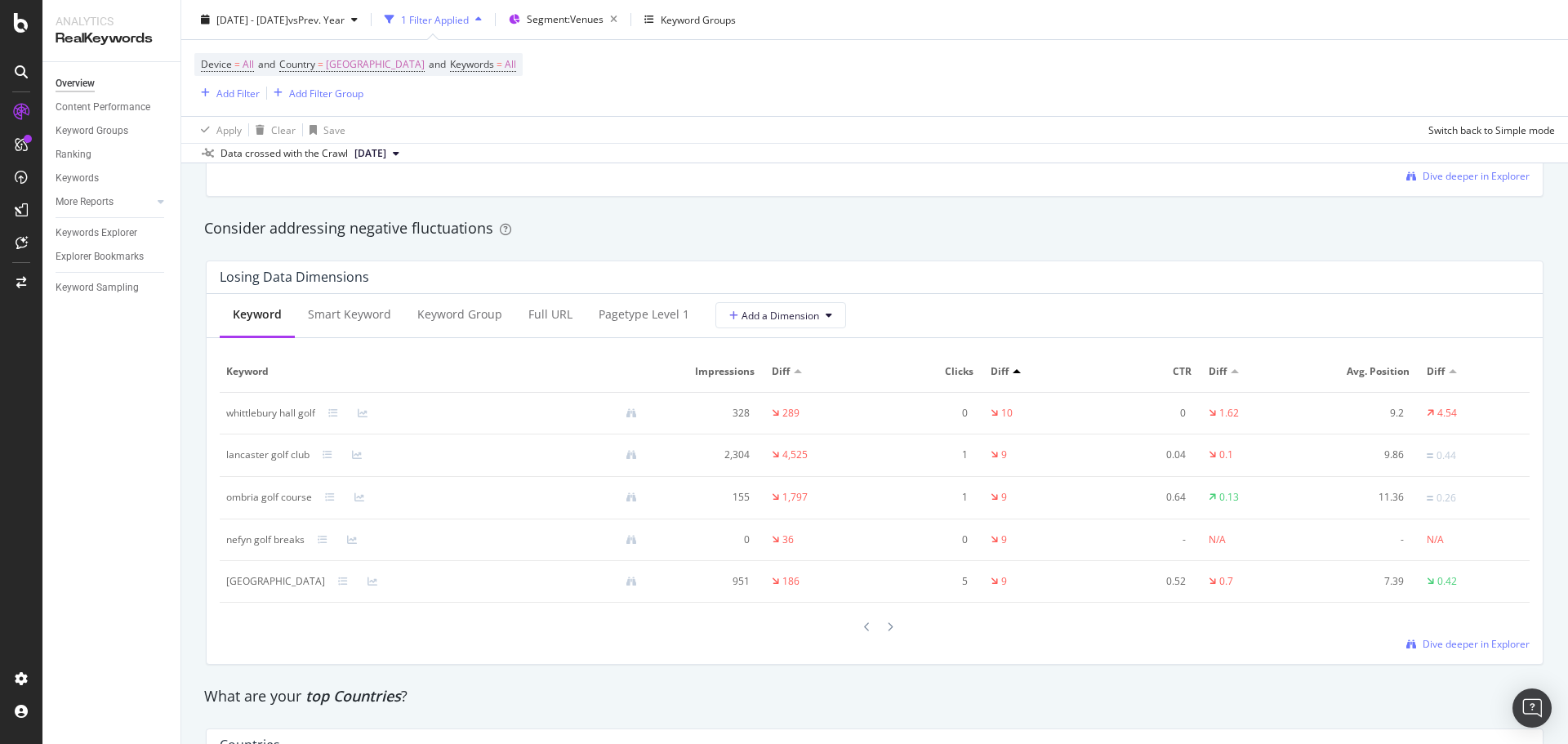
scroll to position [1879, 0]
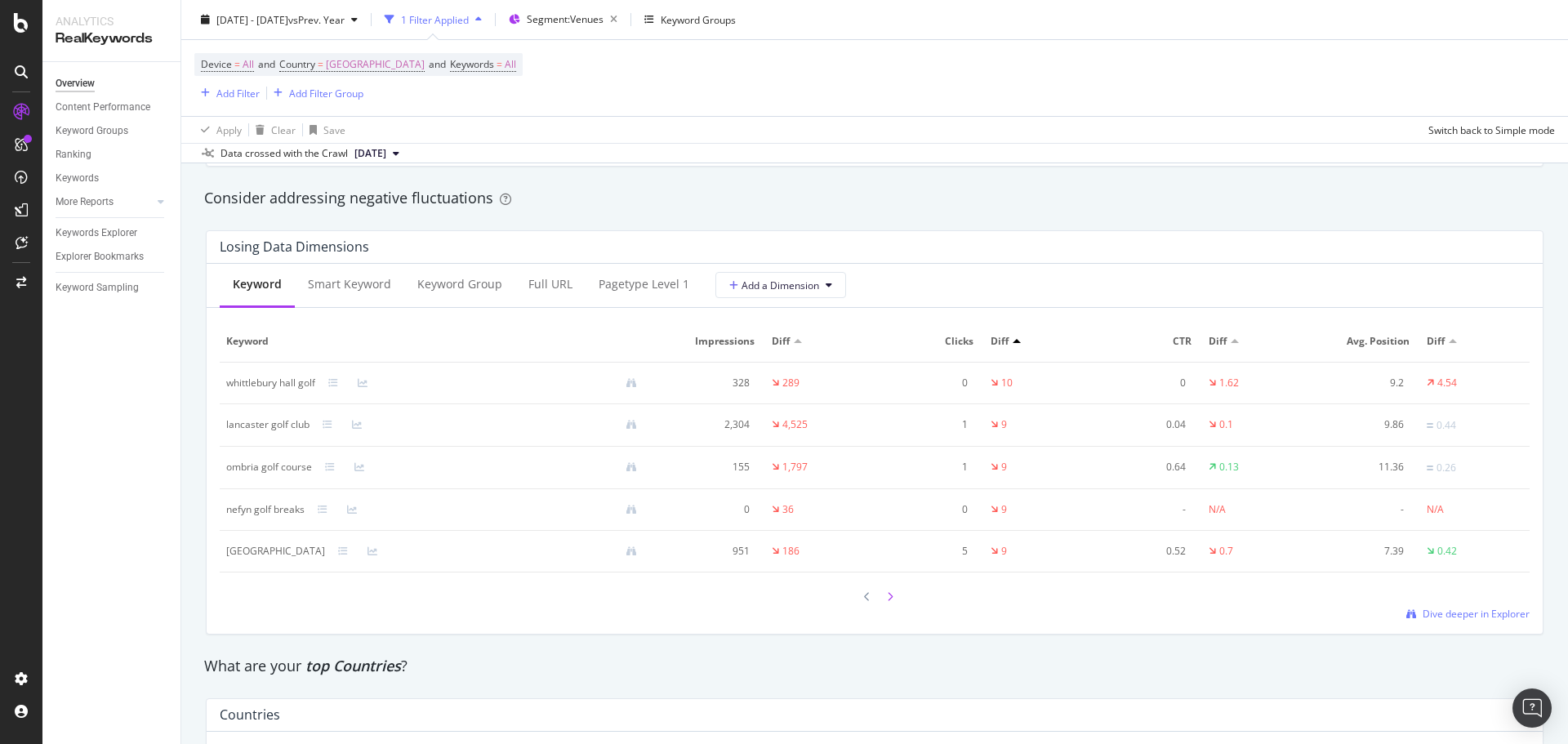
click at [887, 593] on icon at bounding box center [890, 597] width 7 height 10
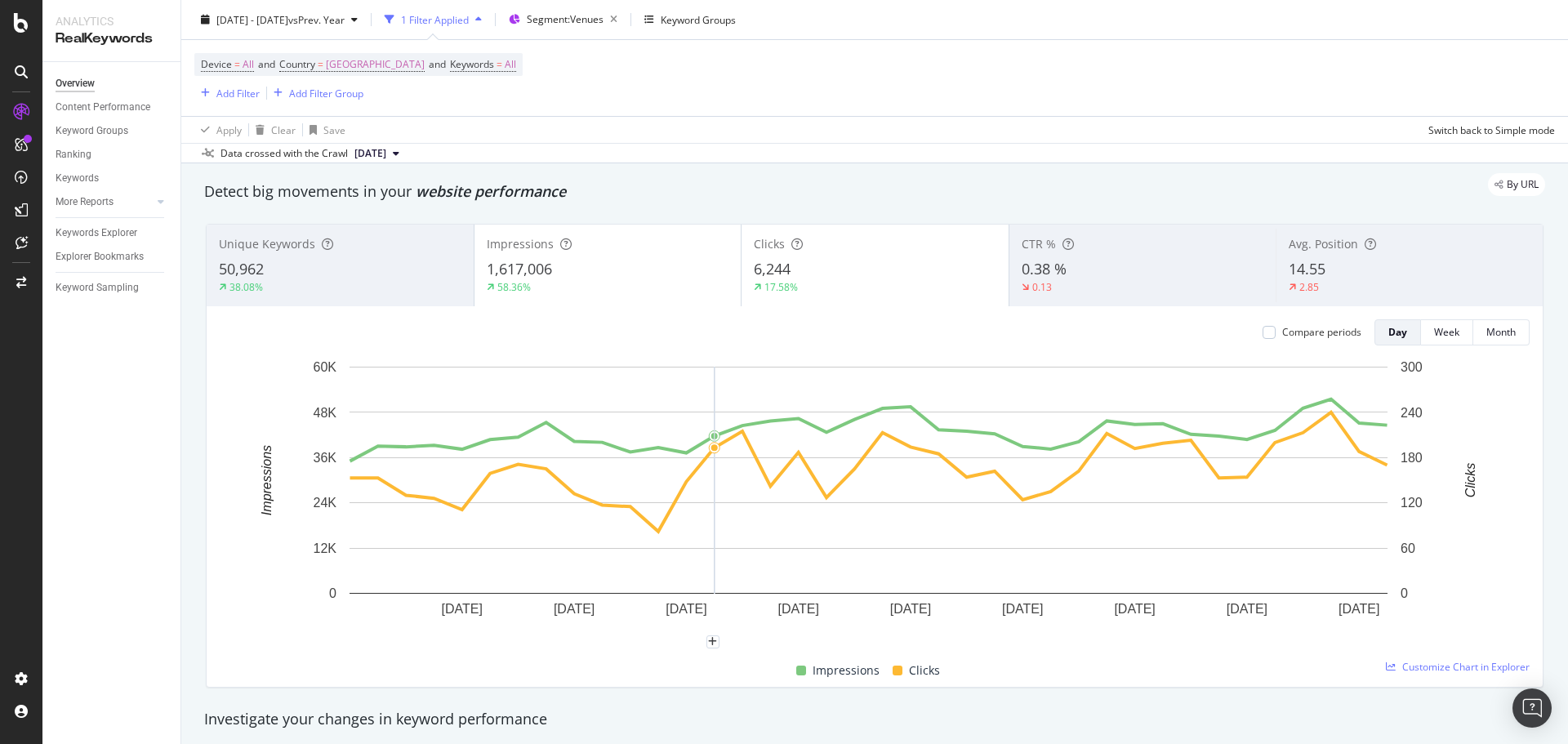
scroll to position [0, 0]
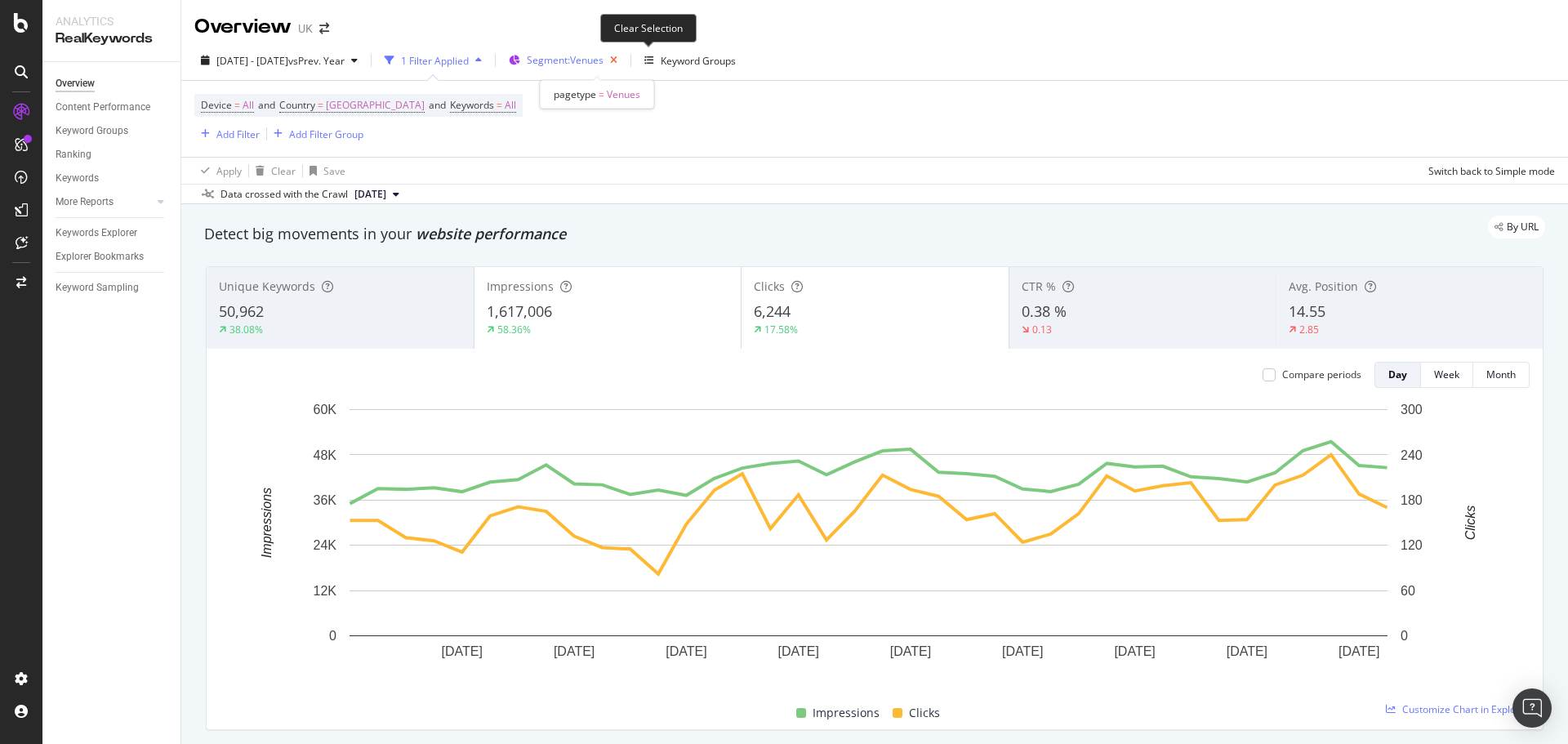
click at [624, 58] on icon "button" at bounding box center [613, 60] width 20 height 23
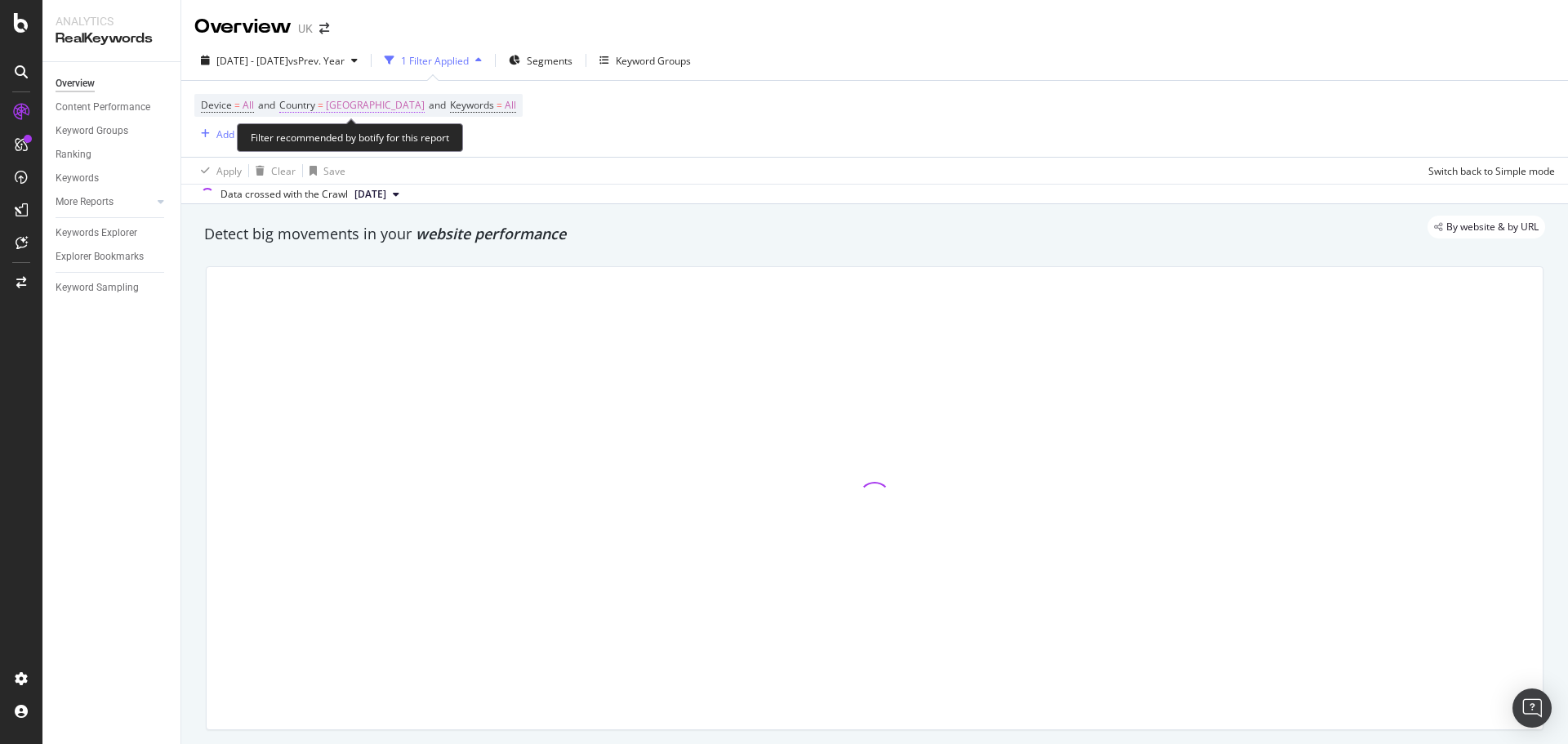
click at [372, 104] on span "[GEOGRAPHIC_DATA]" at bounding box center [376, 105] width 99 height 23
click at [362, 140] on span "[GEOGRAPHIC_DATA]" at bounding box center [348, 144] width 99 height 14
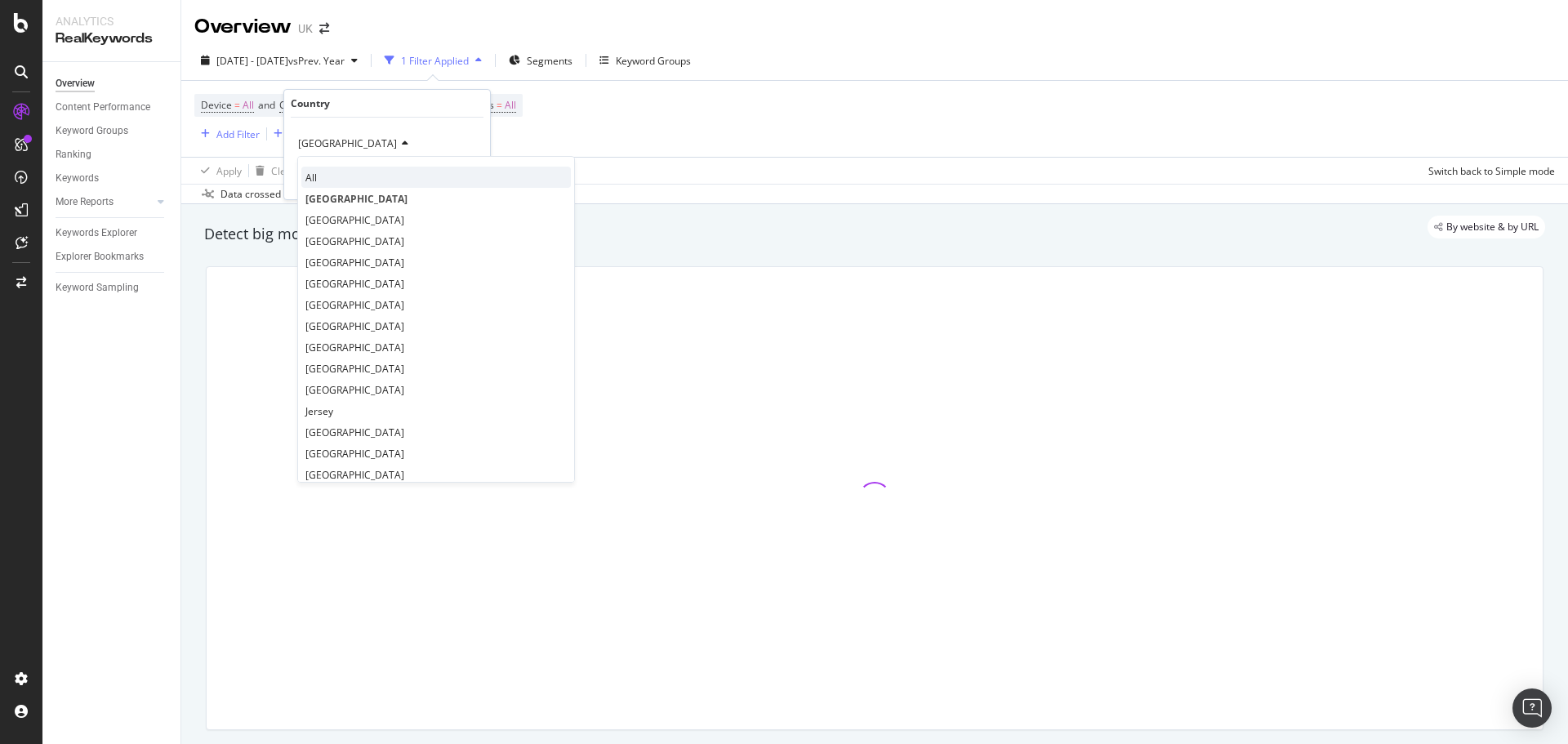
click at [302, 178] on div "All" at bounding box center [436, 178] width 270 height 21
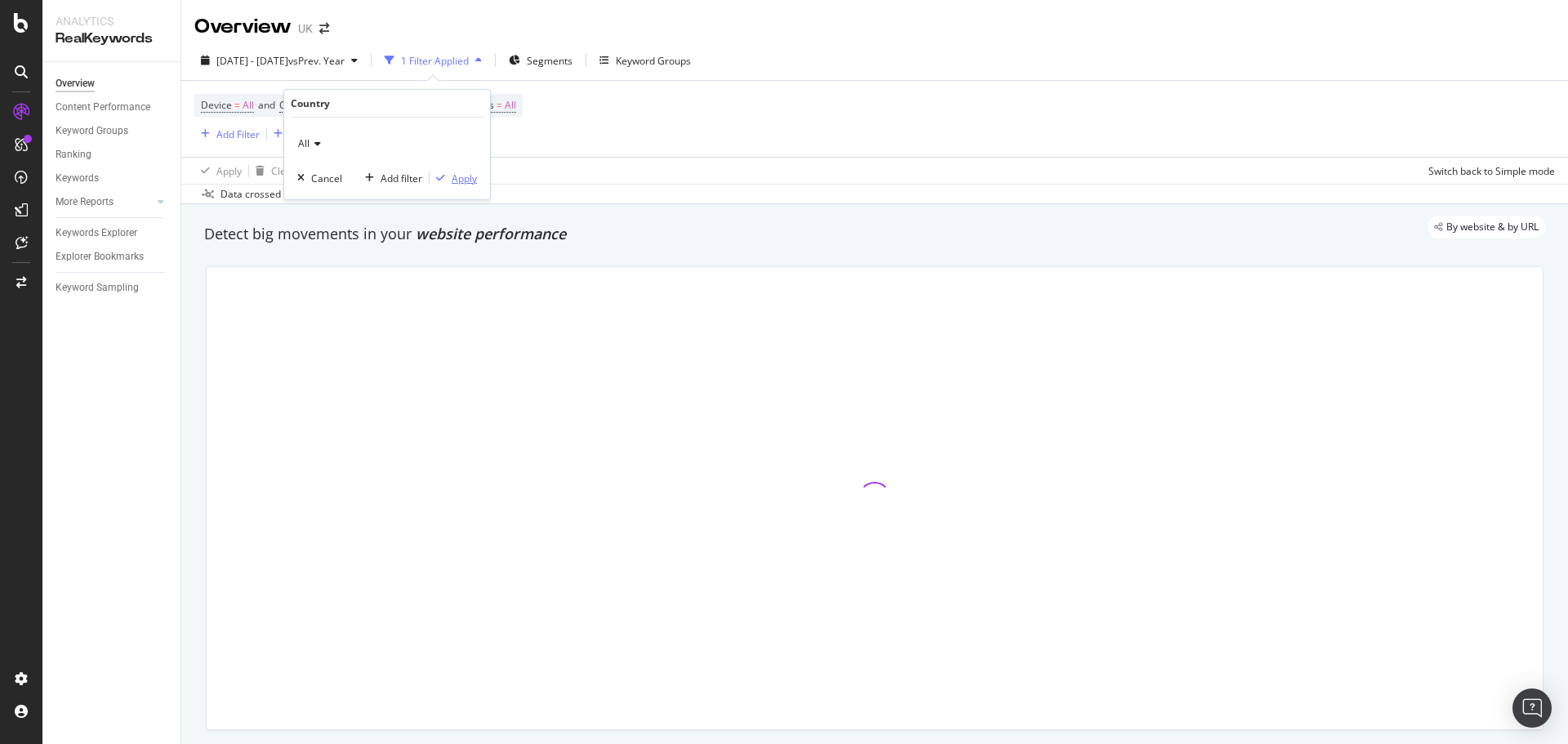
click at [457, 178] on div "Apply" at bounding box center [464, 178] width 25 height 14
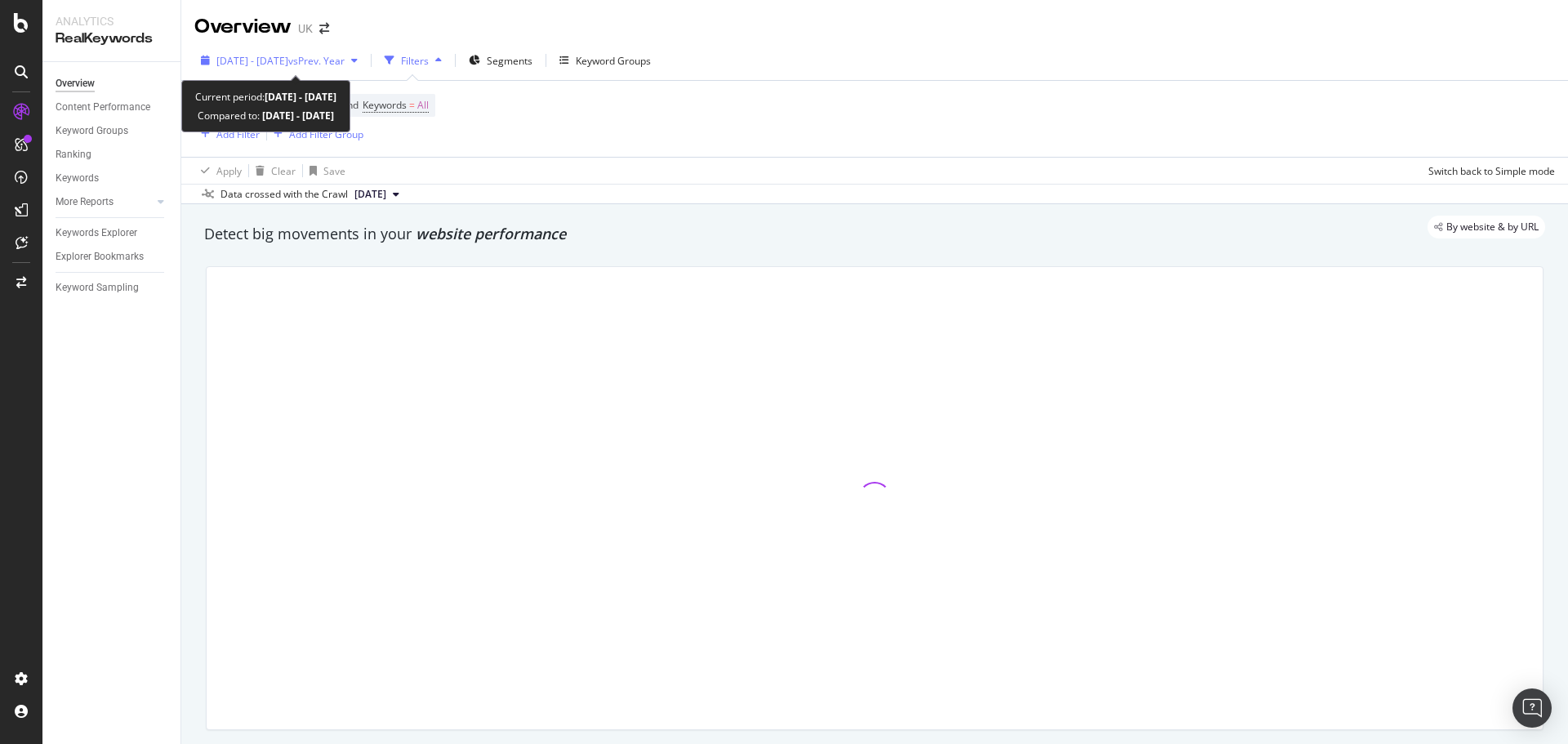
click at [246, 60] on span "[DATE] - [DATE]" at bounding box center [252, 61] width 72 height 14
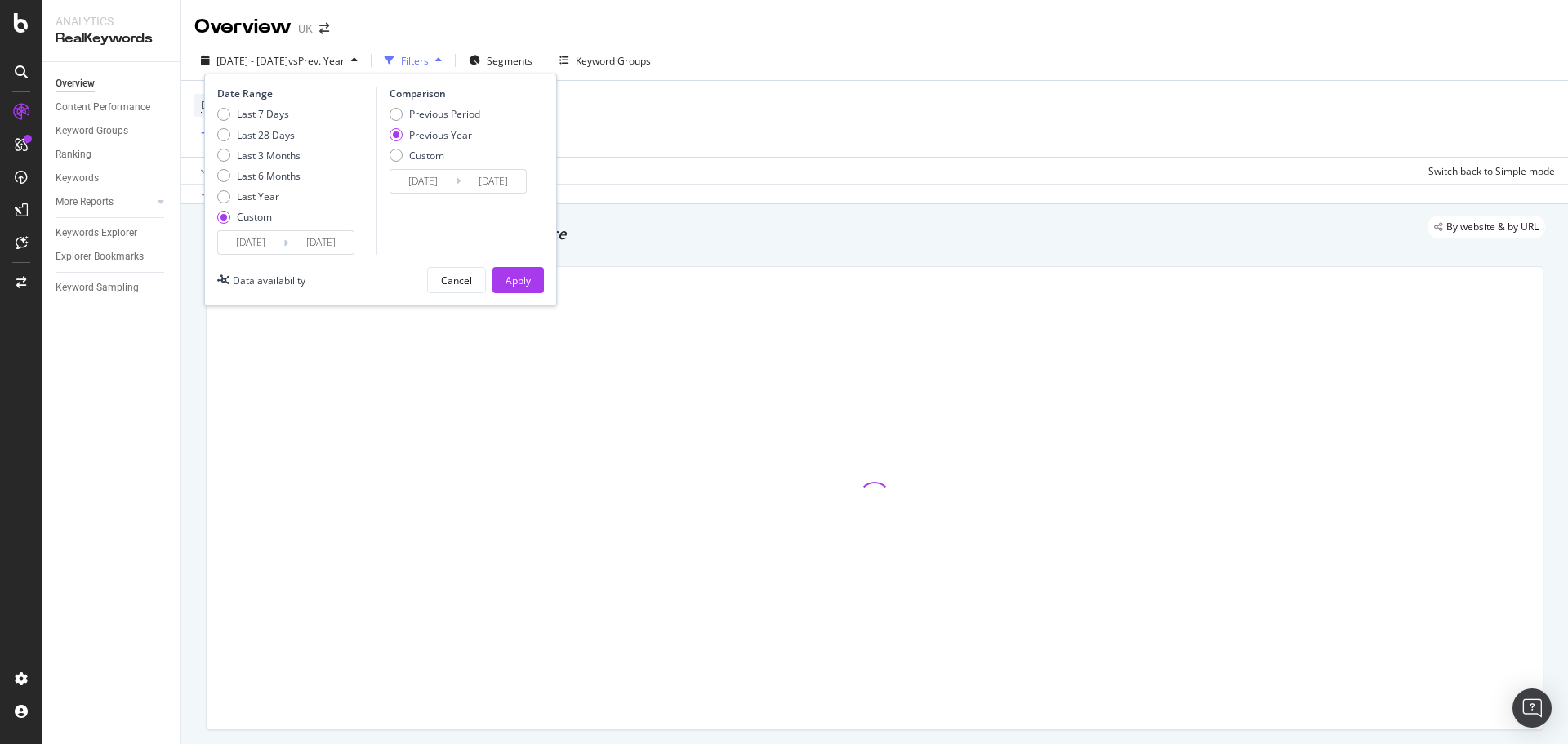
click at [259, 247] on input "[DATE]" at bounding box center [251, 243] width 65 height 23
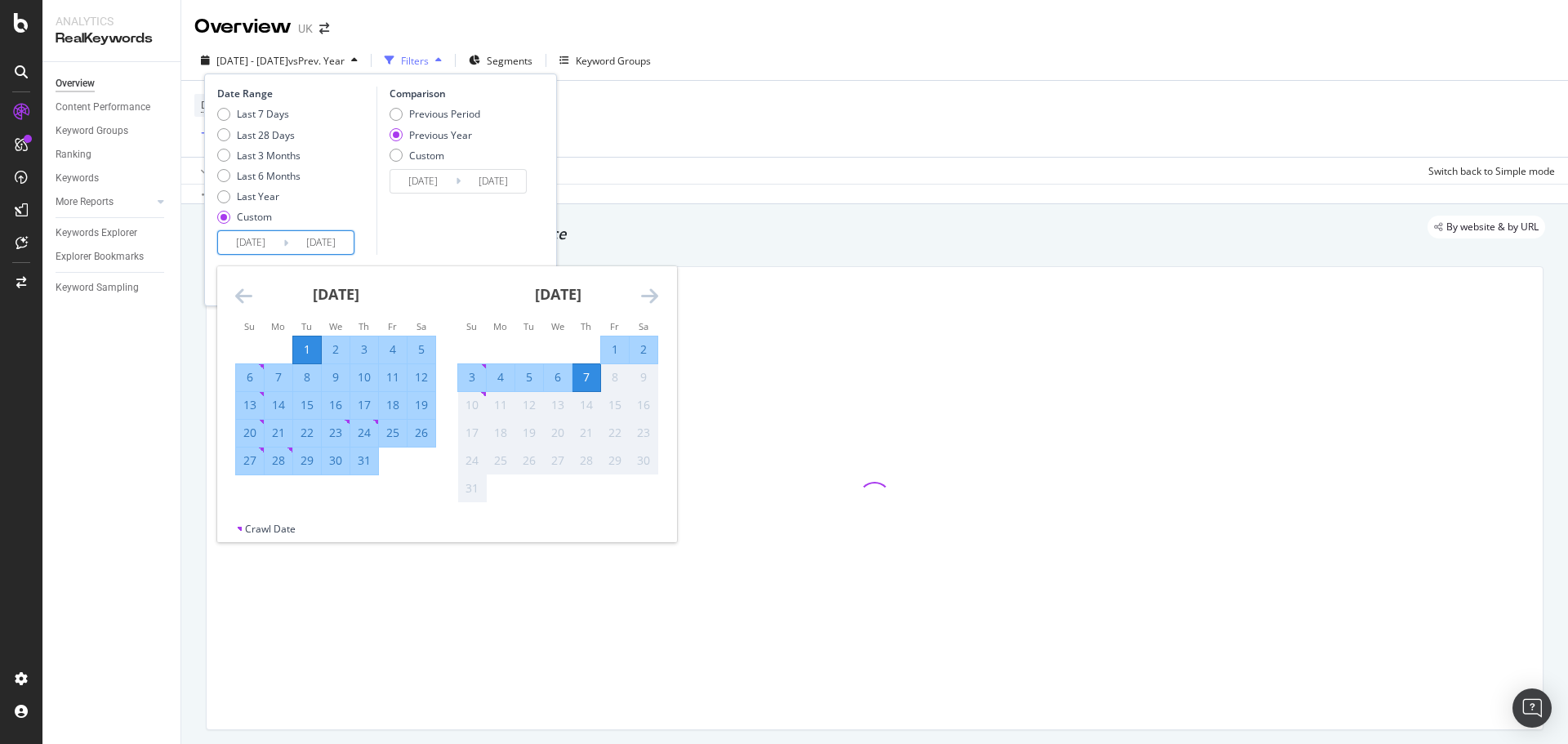
click at [298, 345] on div "1" at bounding box center [307, 349] width 28 height 17
click at [360, 460] on div "31" at bounding box center [365, 460] width 28 height 17
type input "[DATE]"
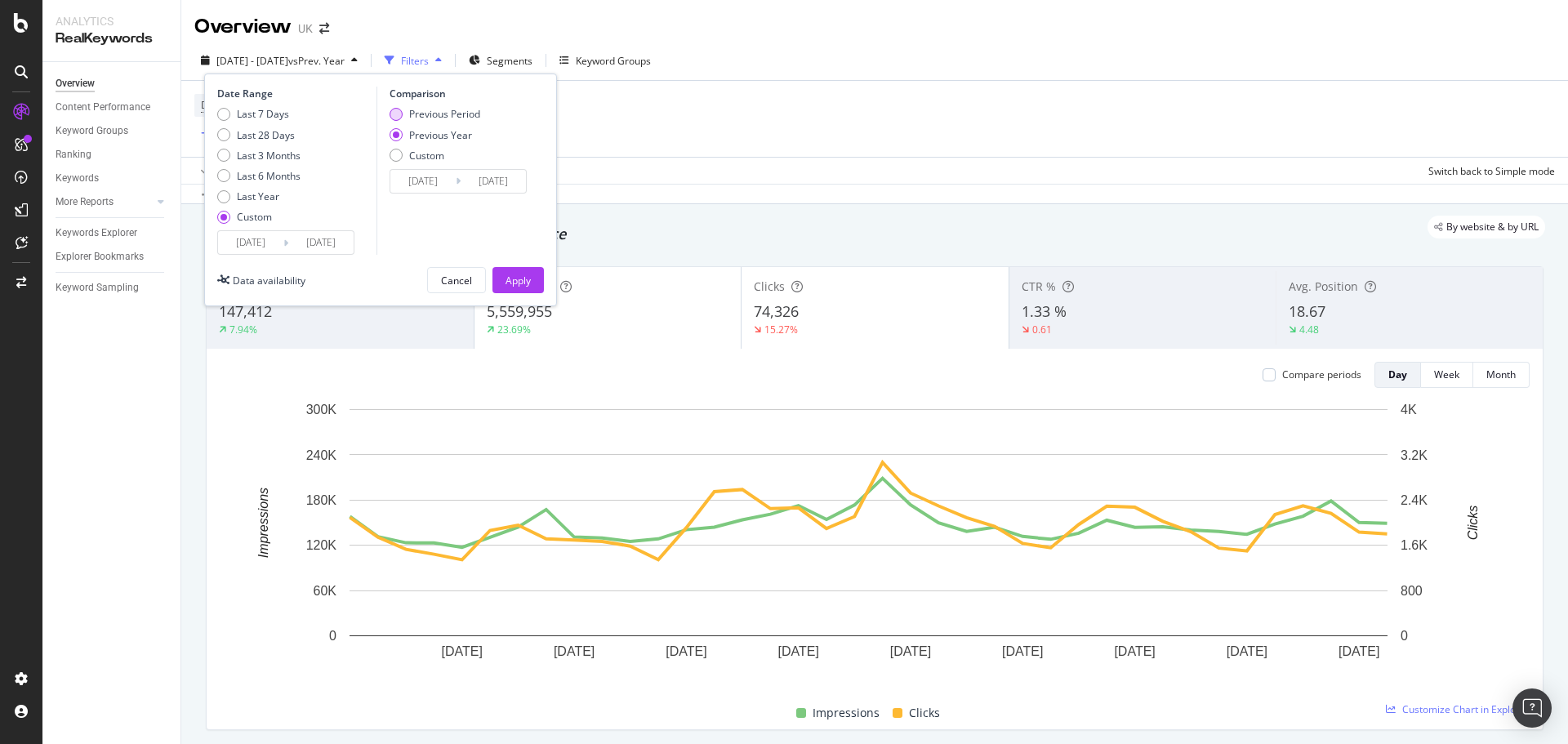
click at [445, 116] on div "Previous Period" at bounding box center [445, 114] width 71 height 14
type input "[DATE]"
click at [439, 132] on div "Previous Year" at bounding box center [440, 135] width 63 height 14
type input "[DATE]"
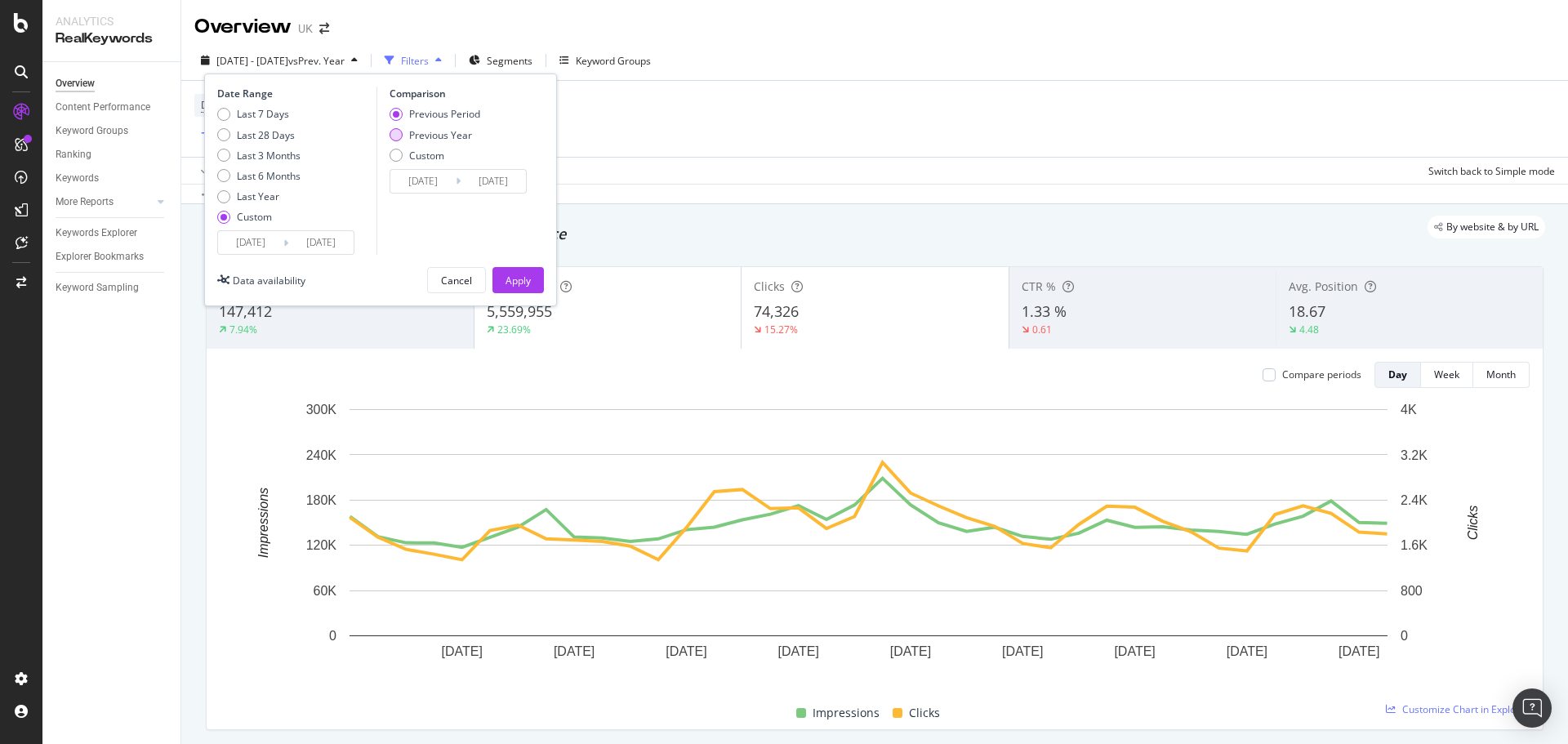
type input "[DATE]"
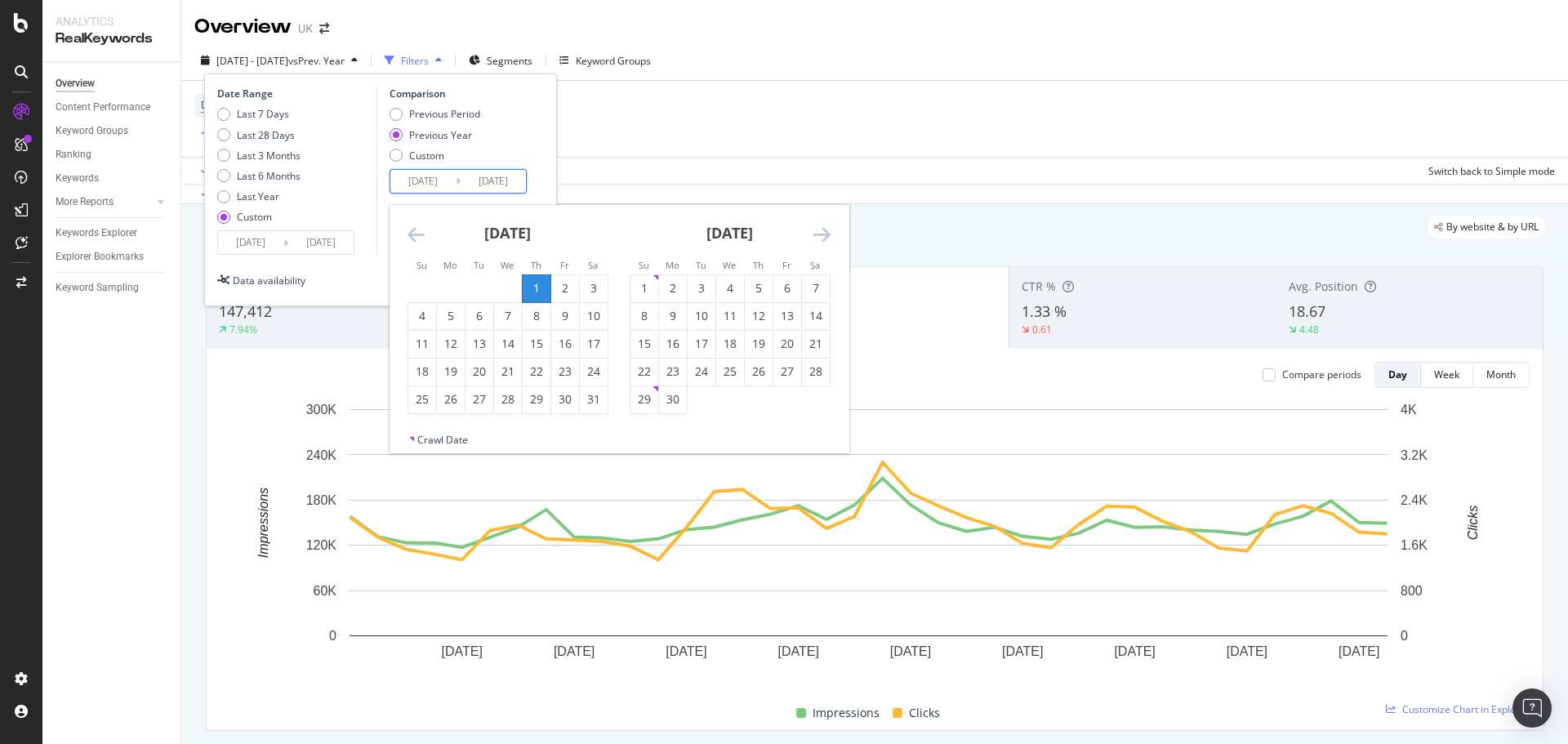
click at [437, 179] on input "[DATE]" at bounding box center [423, 181] width 65 height 23
click at [401, 245] on div "[DATE] 1 2 3 4 5 6 7 8 9 10 11 12 13 14 15 16 17 18 19 20 21 22 23 24 25 26 27 …" at bounding box center [507, 310] width 222 height 209
click at [410, 238] on icon "Move backward to switch to the previous month." at bounding box center [416, 234] width 17 height 20
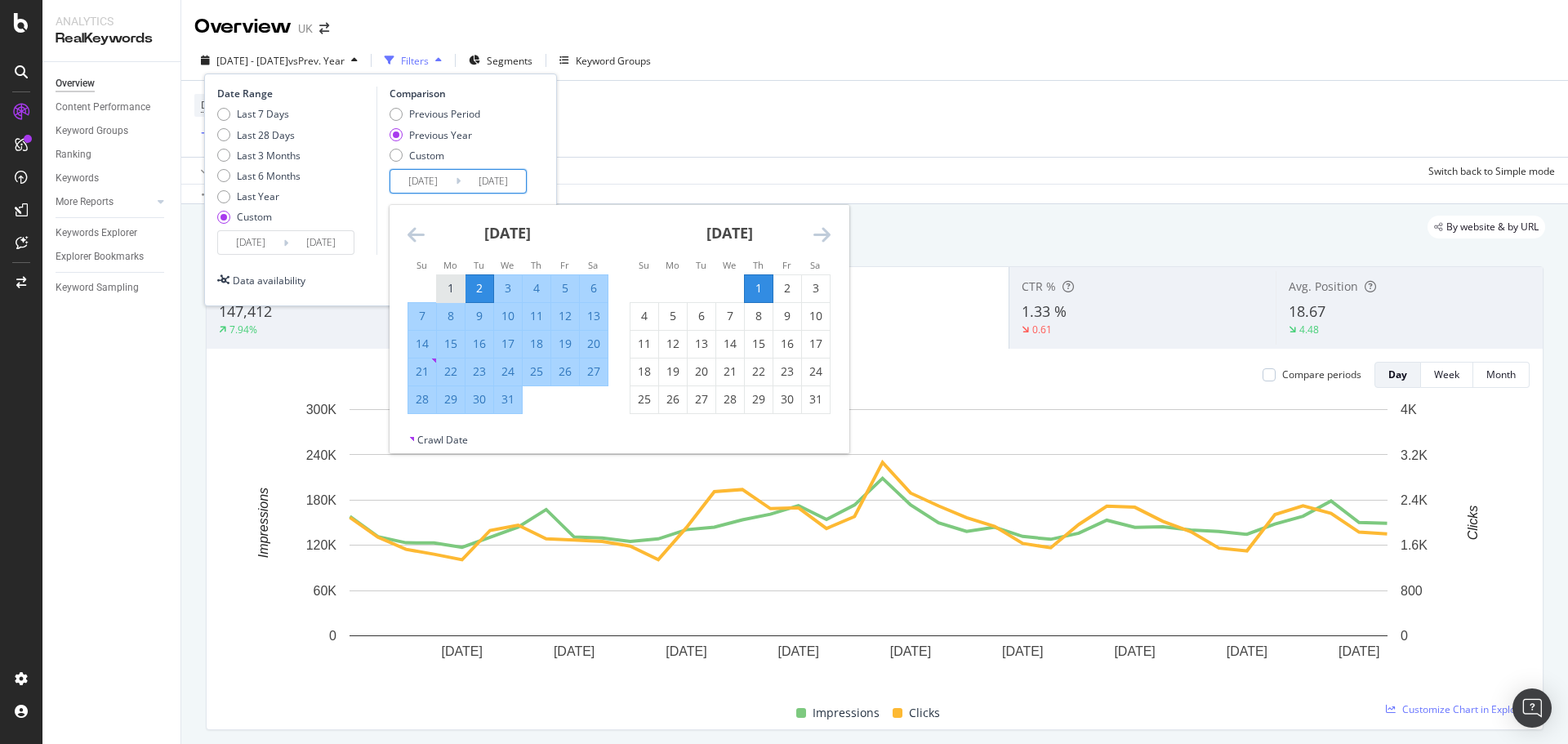
click at [452, 286] on div "1" at bounding box center [451, 288] width 28 height 17
type input "[DATE]"
click at [519, 402] on div "31" at bounding box center [508, 399] width 28 height 17
type input "[DATE]"
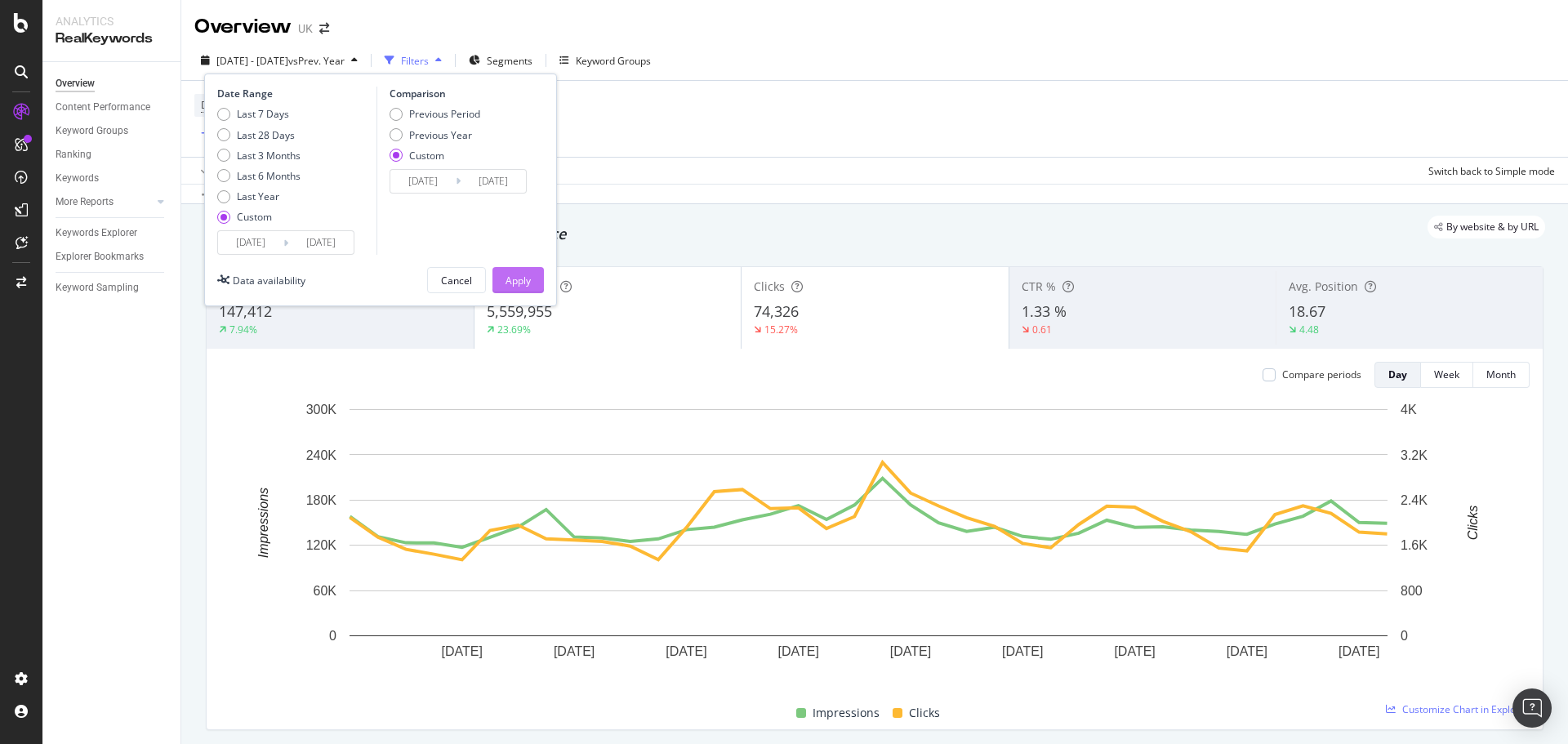
click at [520, 287] on div "Apply" at bounding box center [518, 280] width 25 height 24
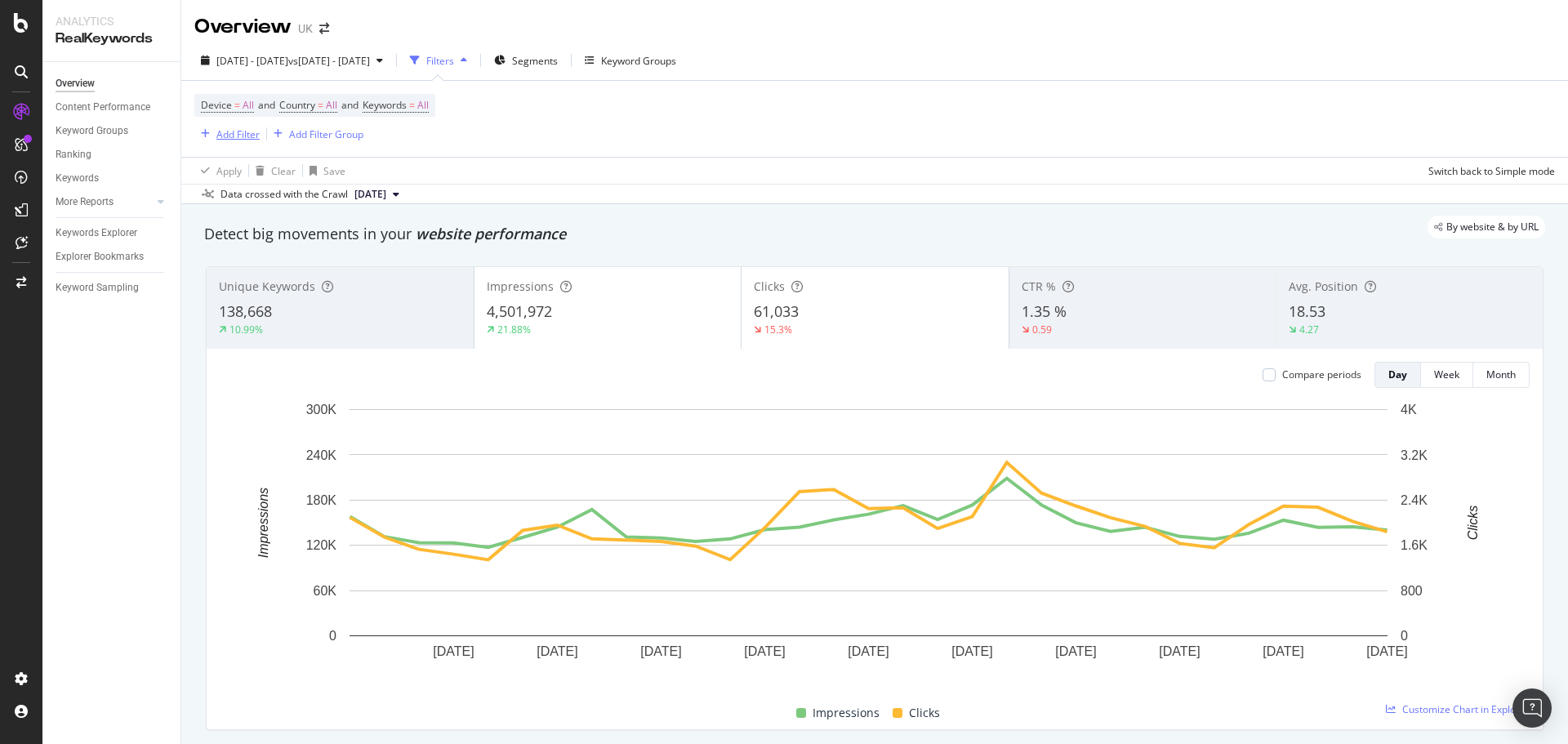
click at [214, 135] on div "button" at bounding box center [204, 133] width 22 height 10
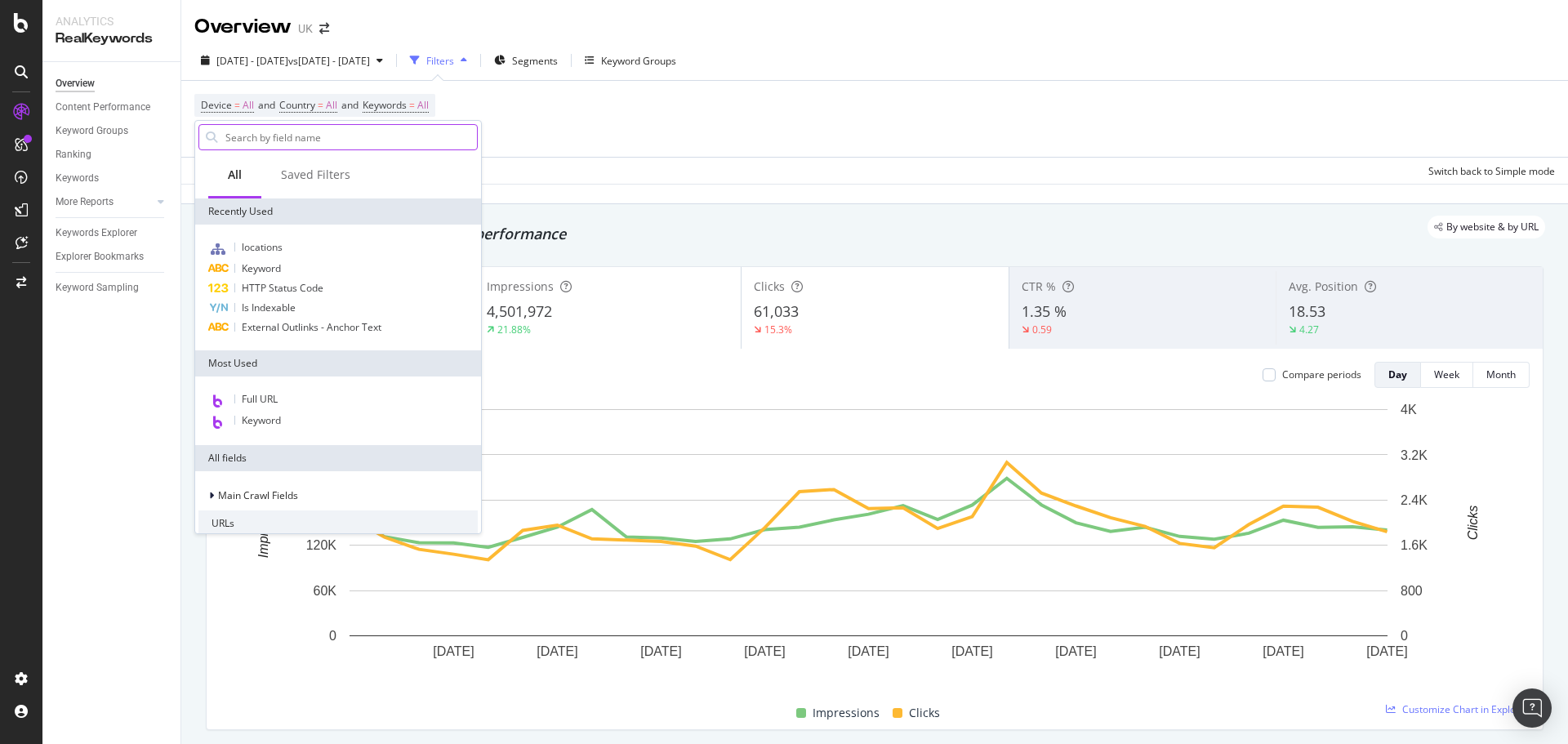
click at [269, 147] on input "text" at bounding box center [350, 137] width 253 height 24
click at [261, 251] on span "locations" at bounding box center [262, 247] width 41 height 14
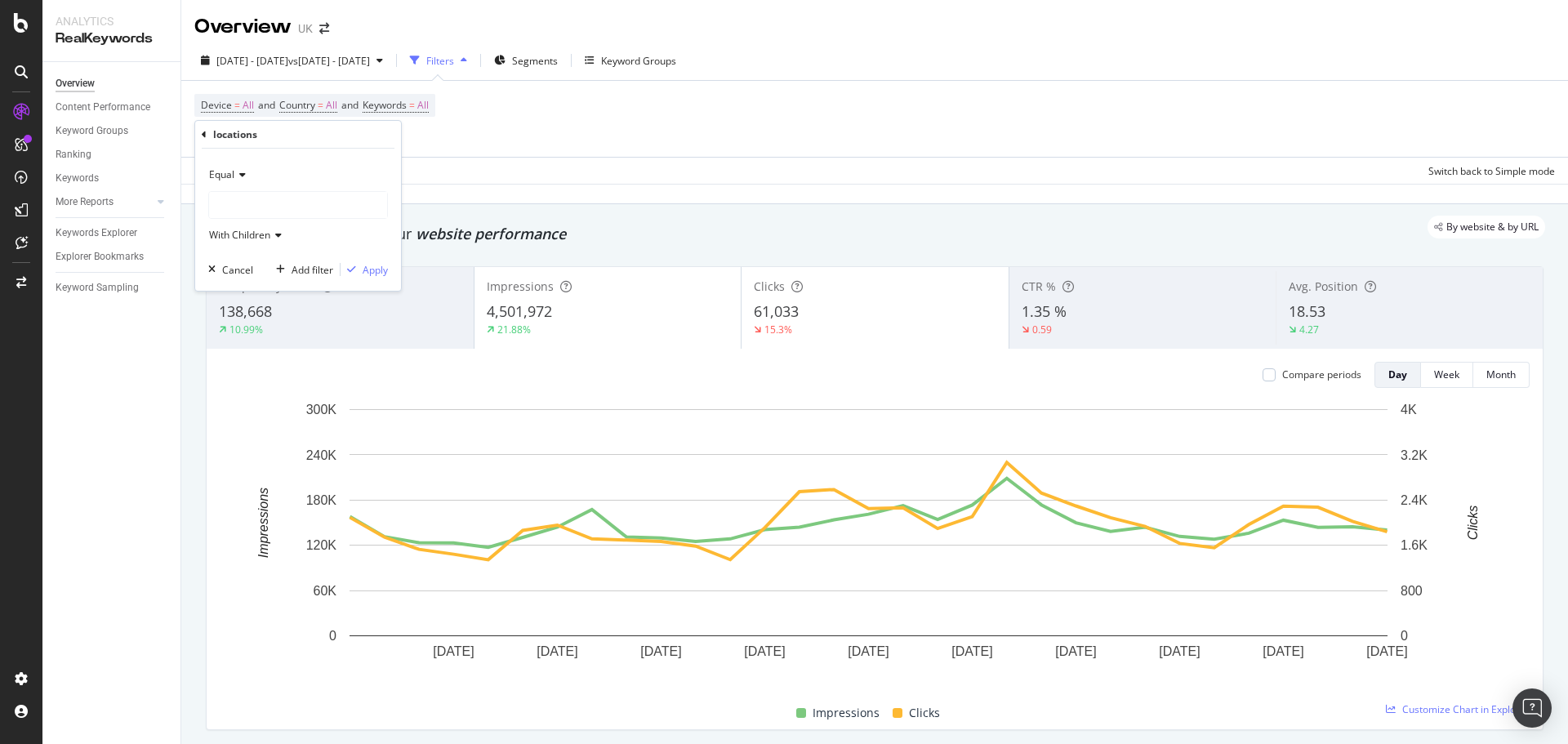
click at [264, 200] on div at bounding box center [298, 205] width 178 height 26
click at [340, 309] on span "Select" at bounding box center [339, 310] width 29 height 14
click at [368, 276] on div "Apply" at bounding box center [375, 270] width 25 height 14
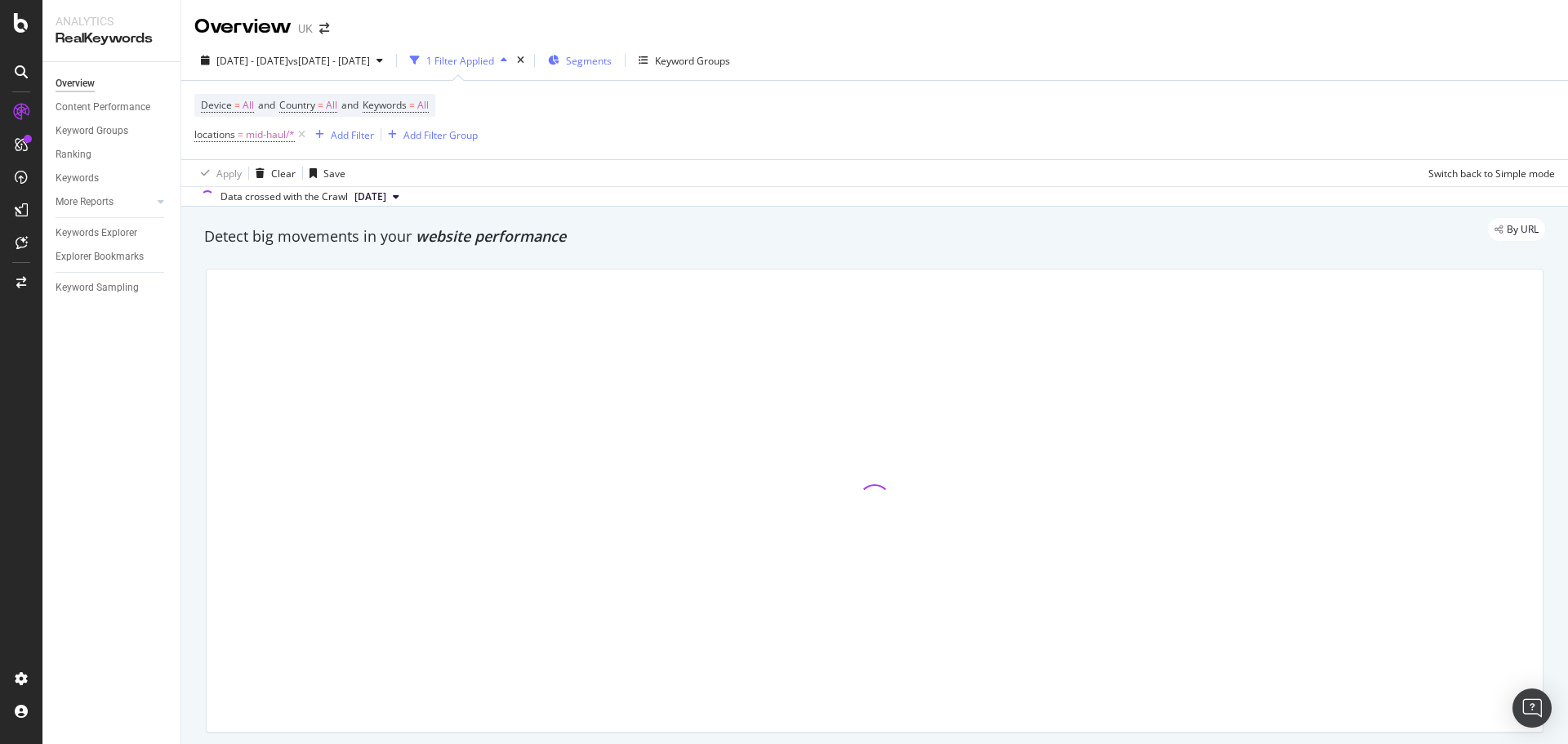
click at [612, 68] on div "Segments" at bounding box center [580, 60] width 64 height 24
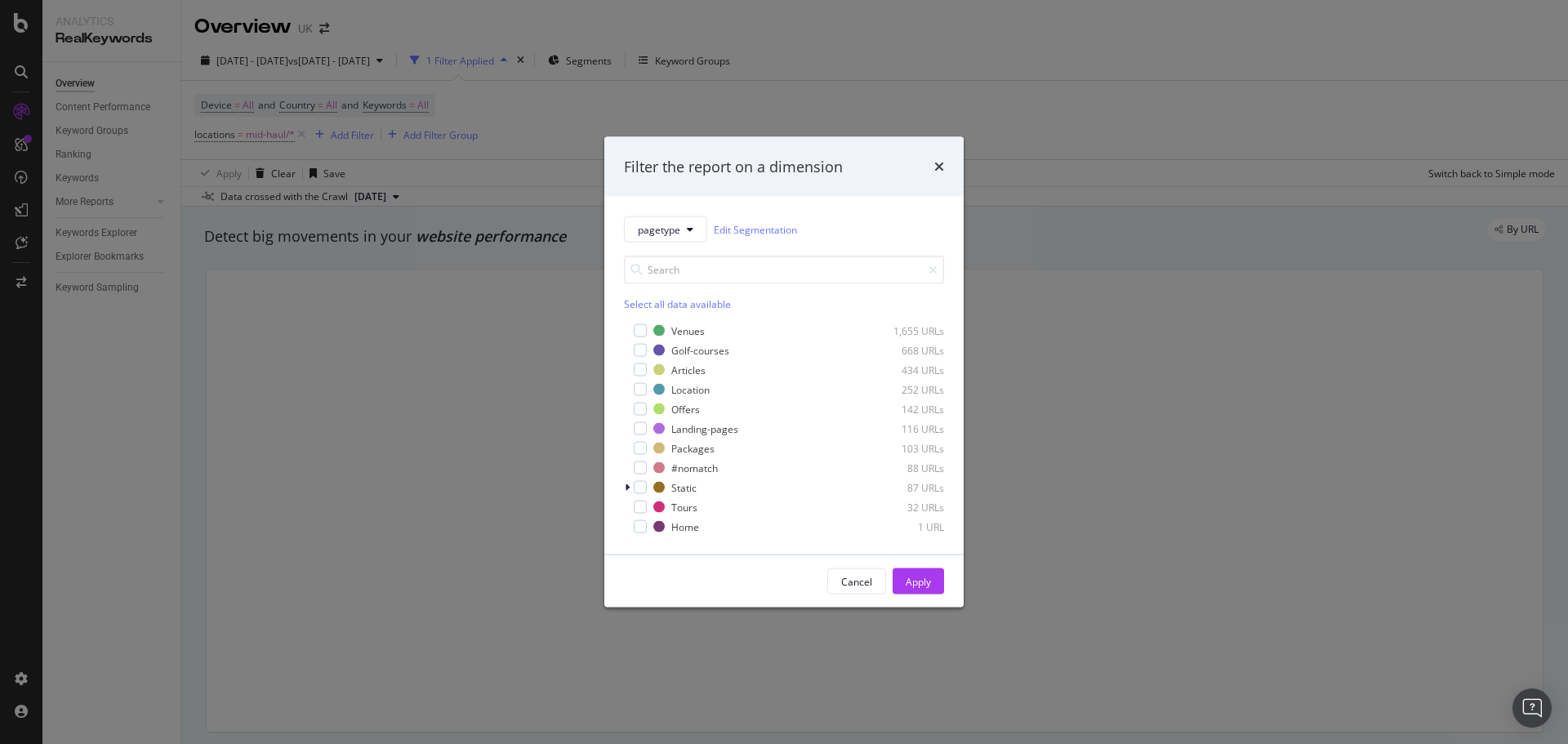
click at [670, 379] on div "Venues 1,655 URLs Golf-courses 668 URLs Articles 434 URLs Location 252 URLs Off…" at bounding box center [784, 429] width 320 height 212
click at [675, 371] on div "Articles" at bounding box center [688, 370] width 34 height 14
click at [936, 579] on button "Apply" at bounding box center [918, 581] width 51 height 26
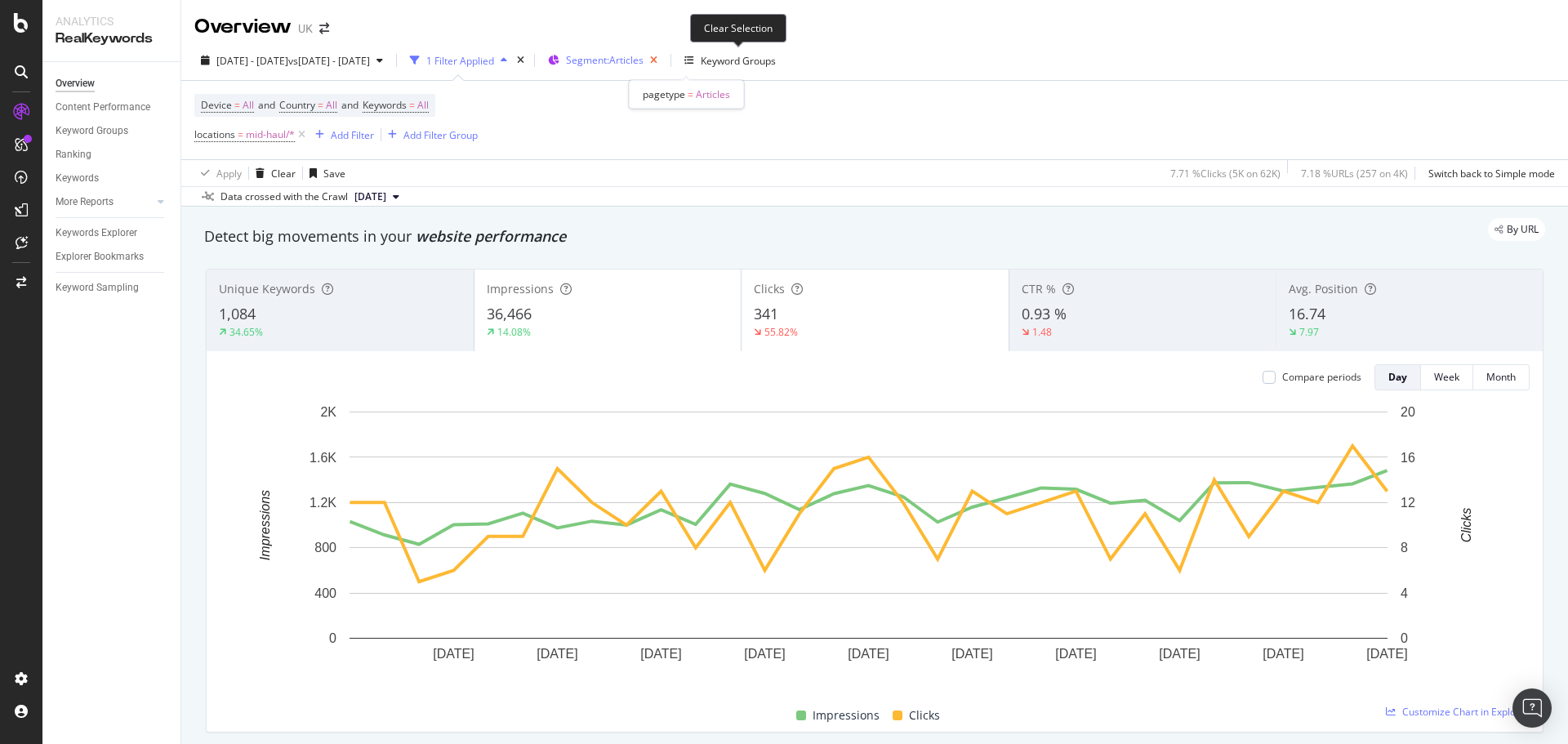
click at [664, 60] on icon "button" at bounding box center [653, 60] width 20 height 23
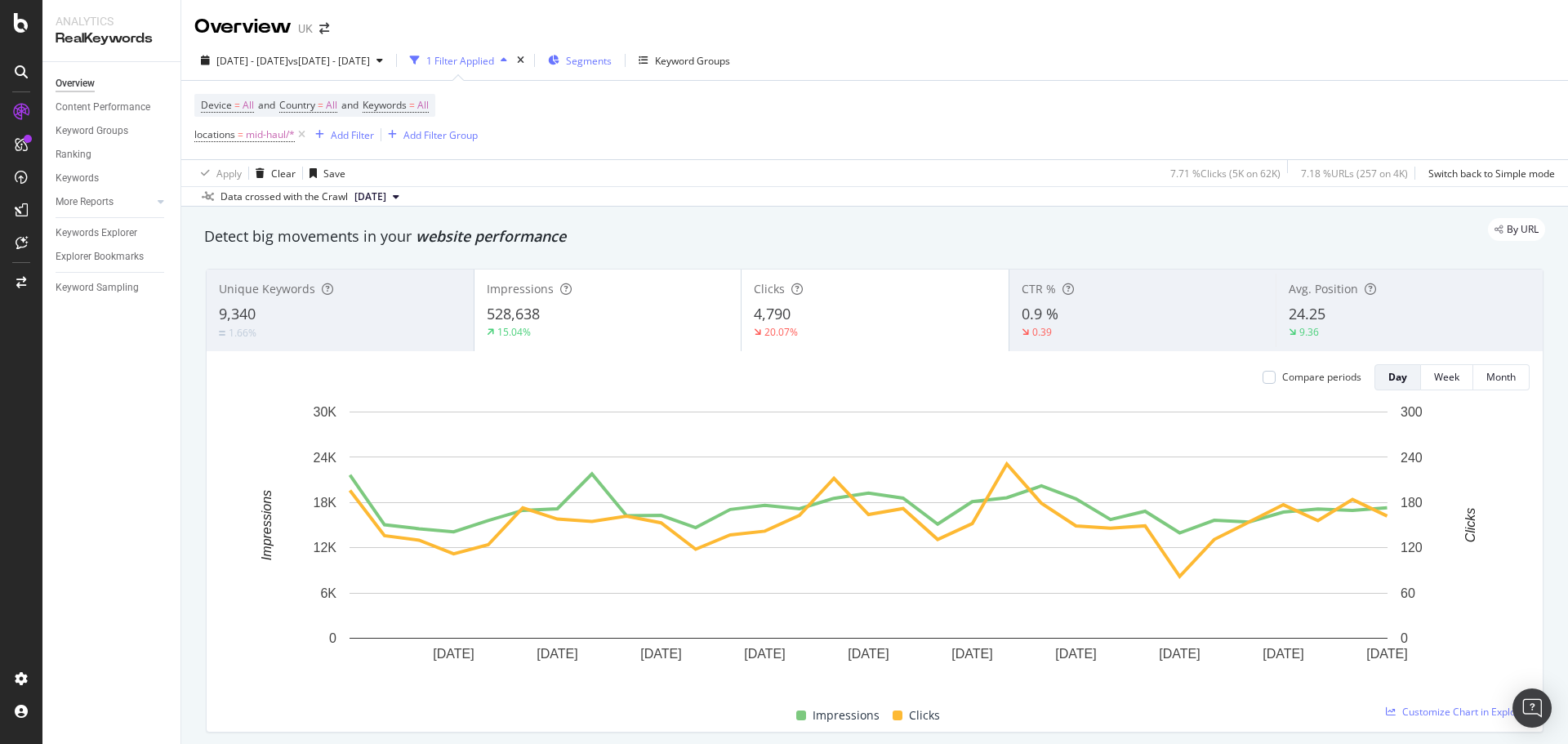
click at [612, 62] on span "Segments" at bounding box center [589, 61] width 46 height 14
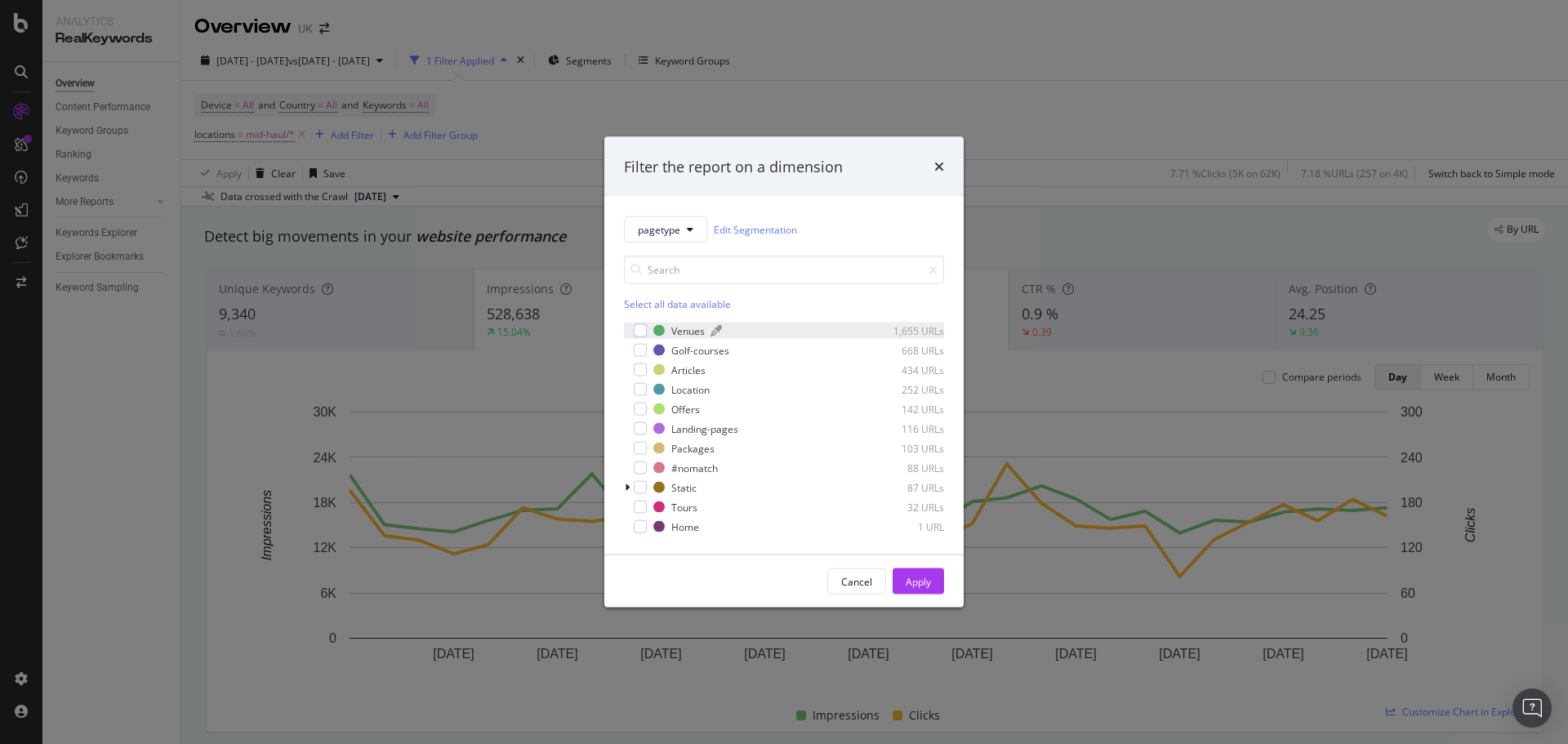
click at [682, 325] on div "Venues" at bounding box center [688, 331] width 33 height 14
click at [690, 336] on div "Venues" at bounding box center [688, 331] width 33 height 14
click at [868, 580] on div "Cancel" at bounding box center [857, 581] width 31 height 14
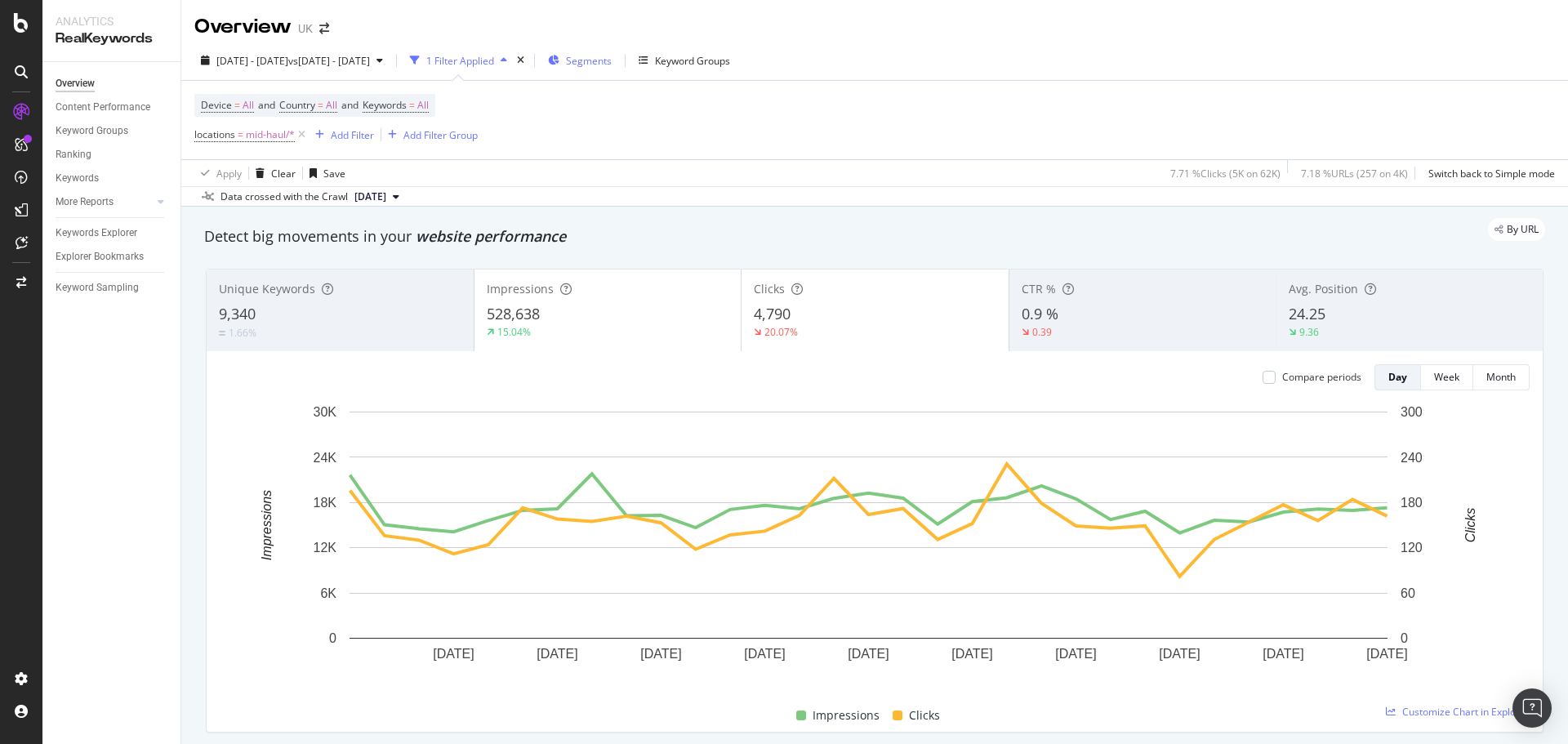
click at [612, 62] on span "Segments" at bounding box center [589, 61] width 46 height 14
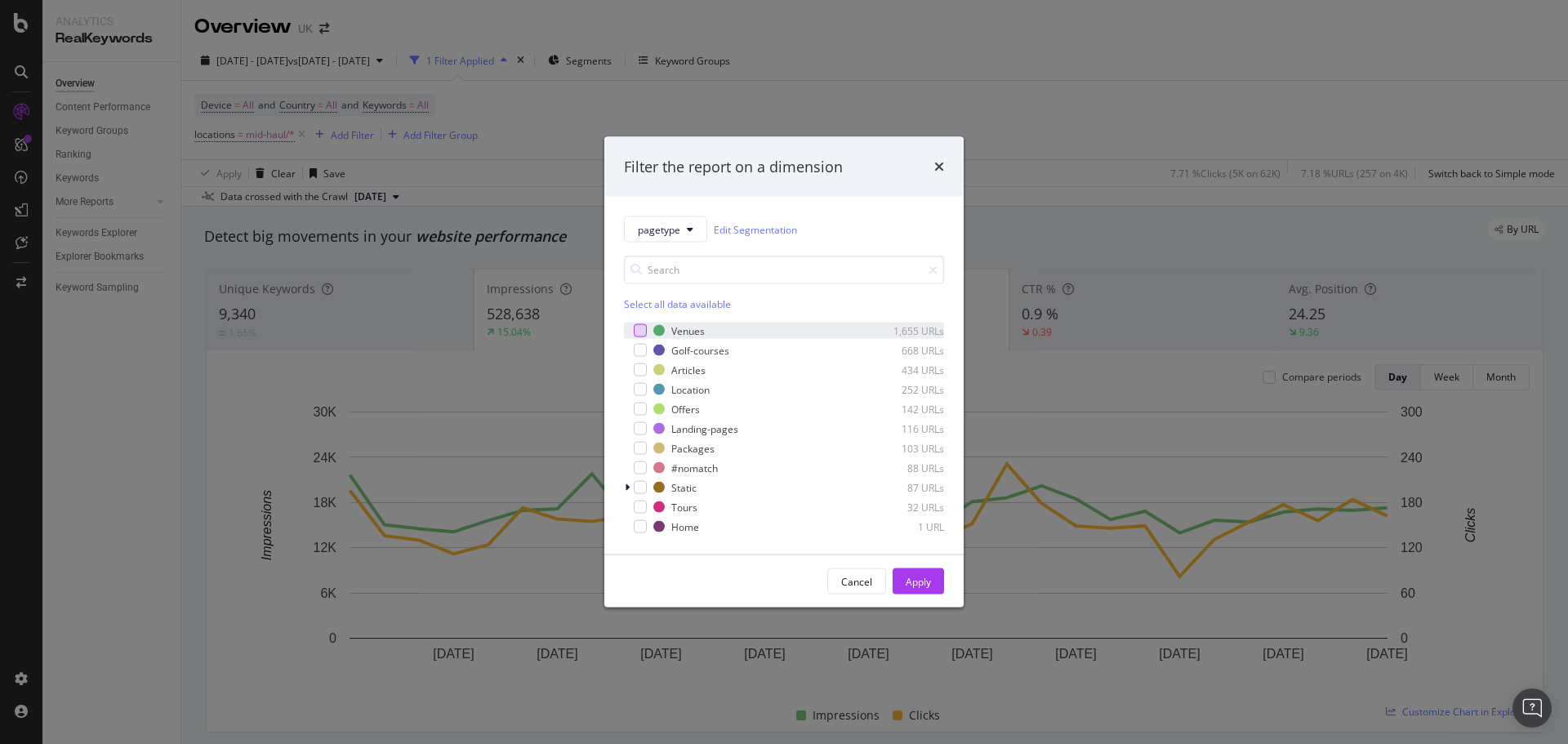
click at [636, 325] on div "modal" at bounding box center [640, 331] width 13 height 13
click at [641, 372] on div "modal" at bounding box center [640, 370] width 13 height 13
click at [640, 371] on icon "modal" at bounding box center [640, 370] width 7 height 8
click at [634, 344] on div "modal" at bounding box center [640, 350] width 13 height 13
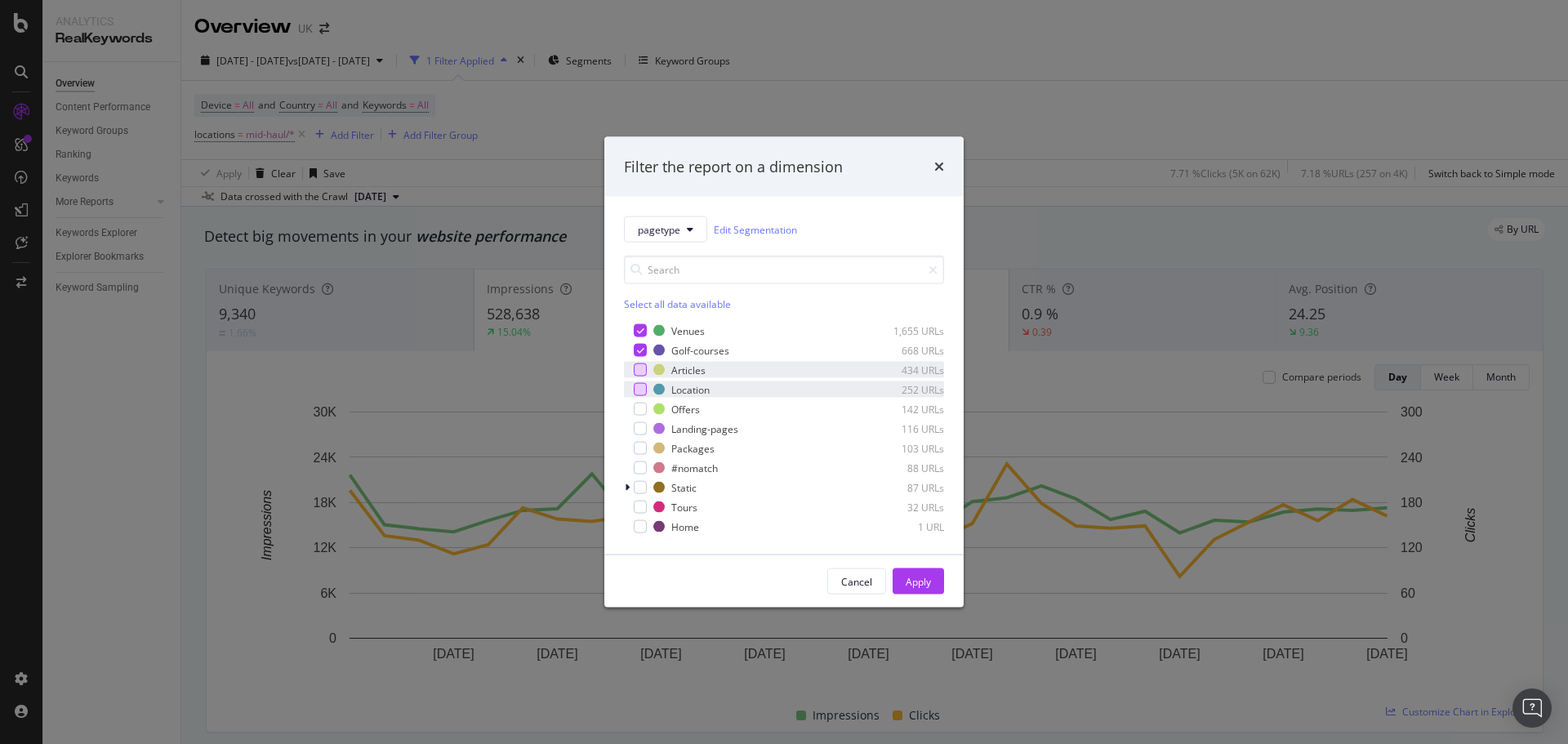
click at [641, 385] on div "modal" at bounding box center [640, 389] width 13 height 13
click at [640, 424] on div "modal" at bounding box center [640, 428] width 13 height 13
click at [913, 580] on div "Apply" at bounding box center [918, 581] width 25 height 14
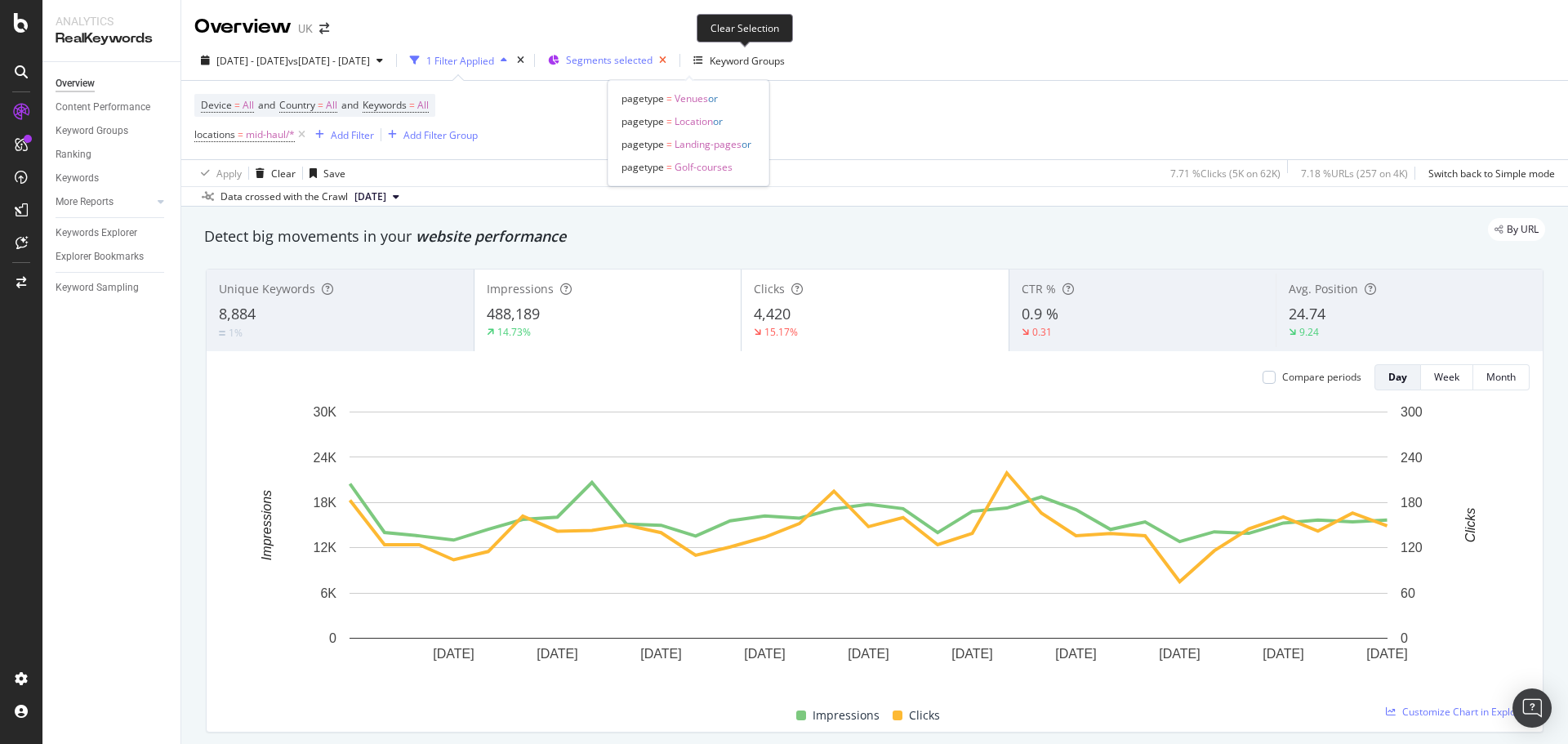
click at [673, 64] on icon "button" at bounding box center [662, 60] width 20 height 23
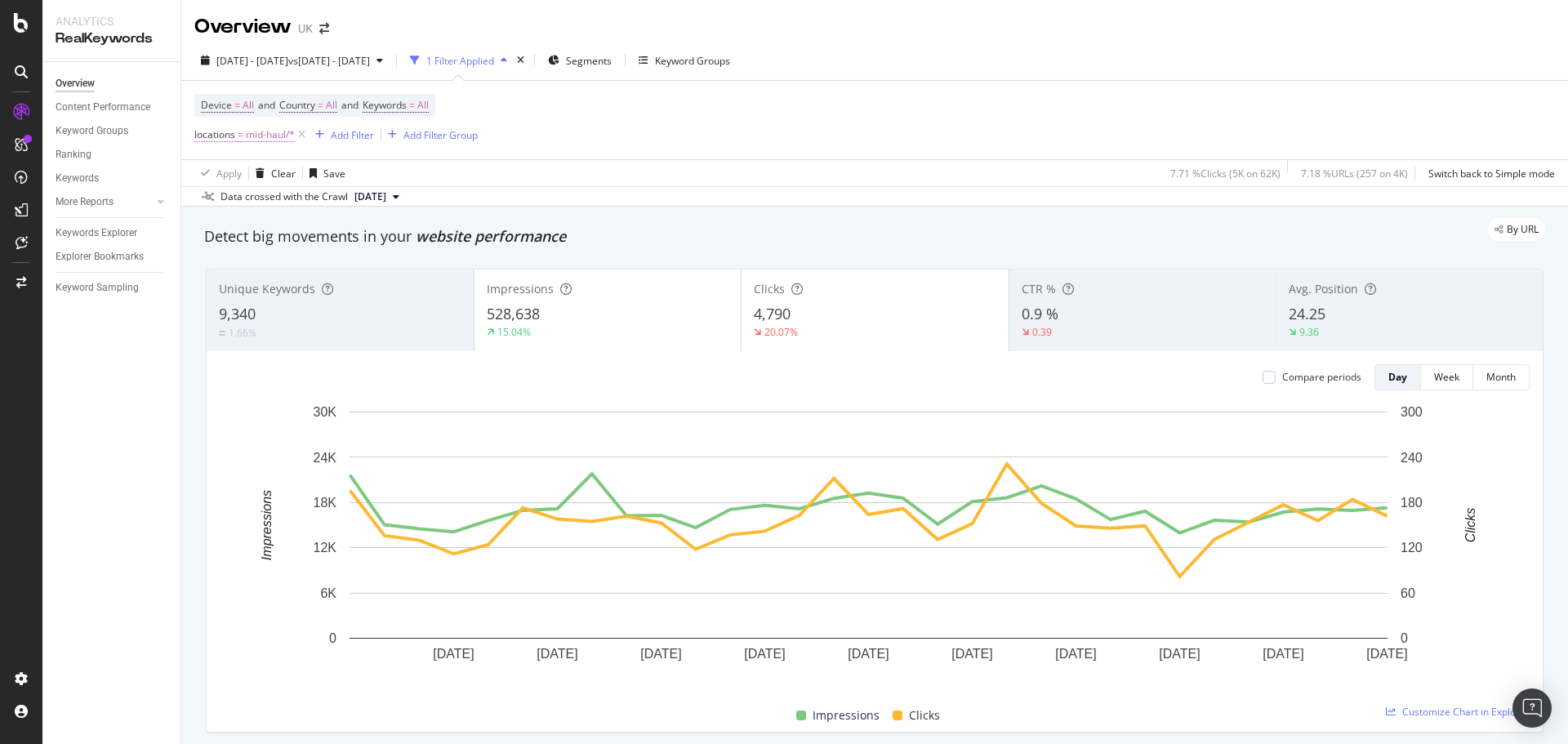
click at [273, 136] on span "mid-haul/*" at bounding box center [271, 135] width 49 height 23
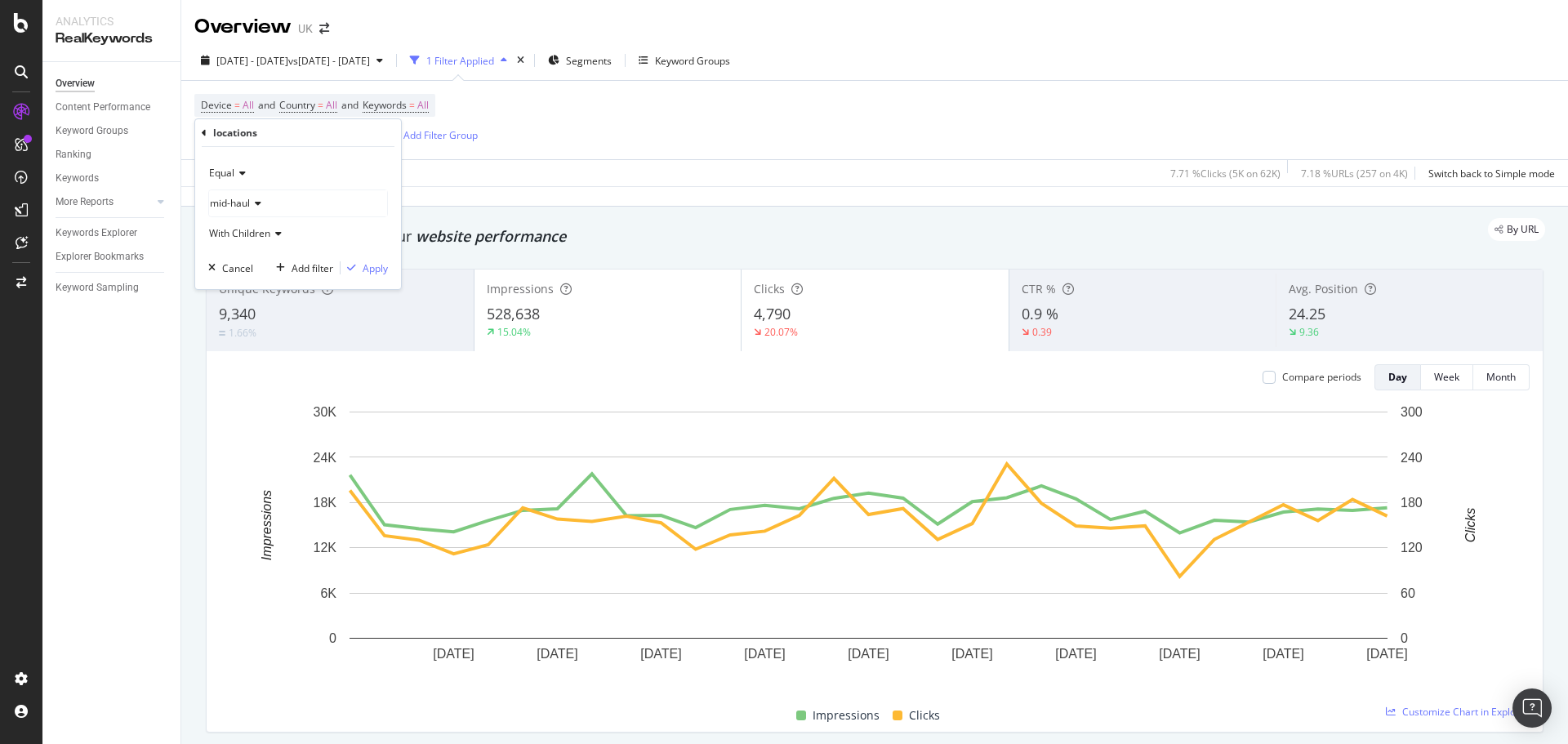
click at [258, 193] on div "mid-haul" at bounding box center [298, 204] width 178 height 26
click at [218, 305] on icon at bounding box center [220, 308] width 6 height 10
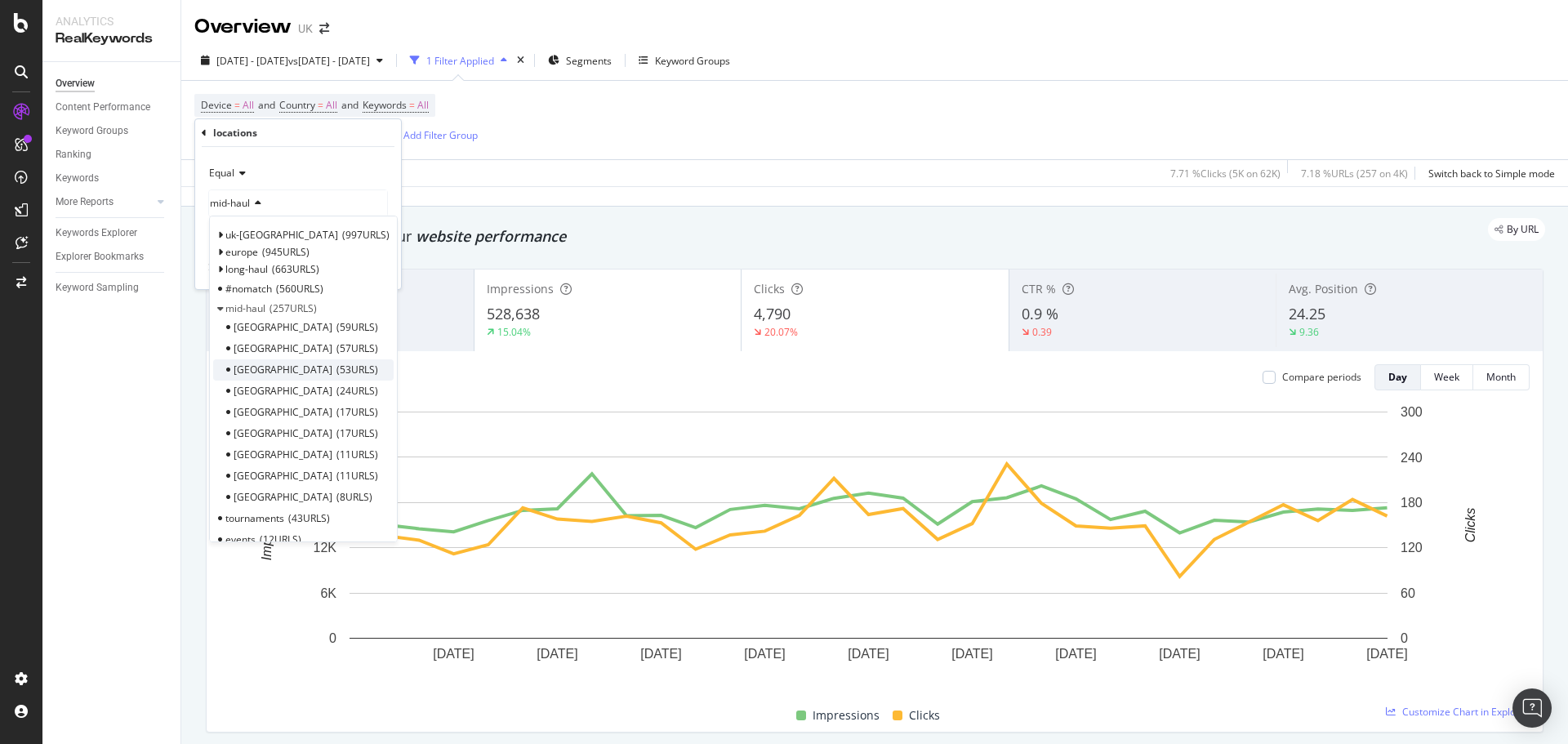
click at [337, 370] on div "Turkey 53 URLS" at bounding box center [303, 370] width 180 height 21
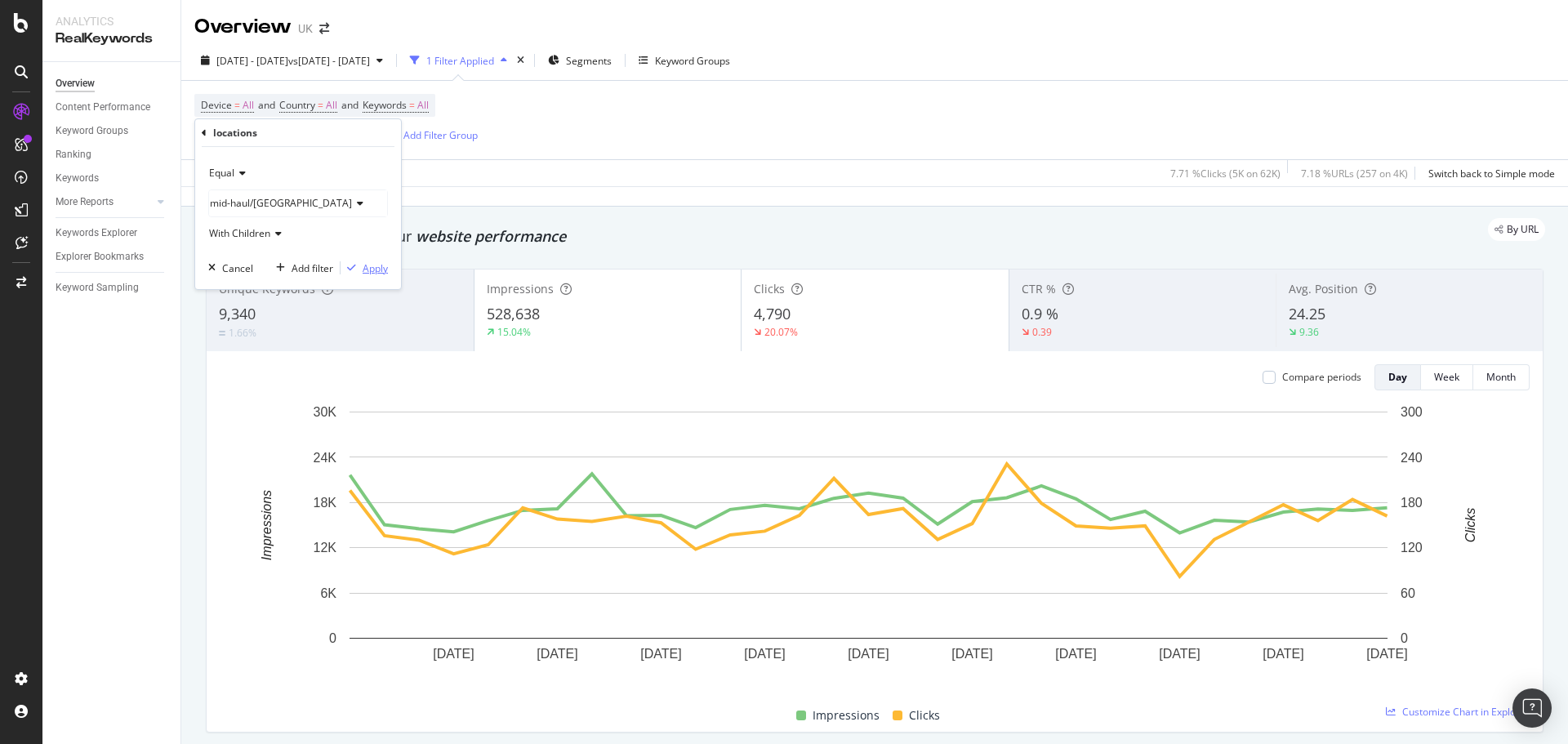
click at [373, 269] on div "Apply" at bounding box center [375, 268] width 25 height 14
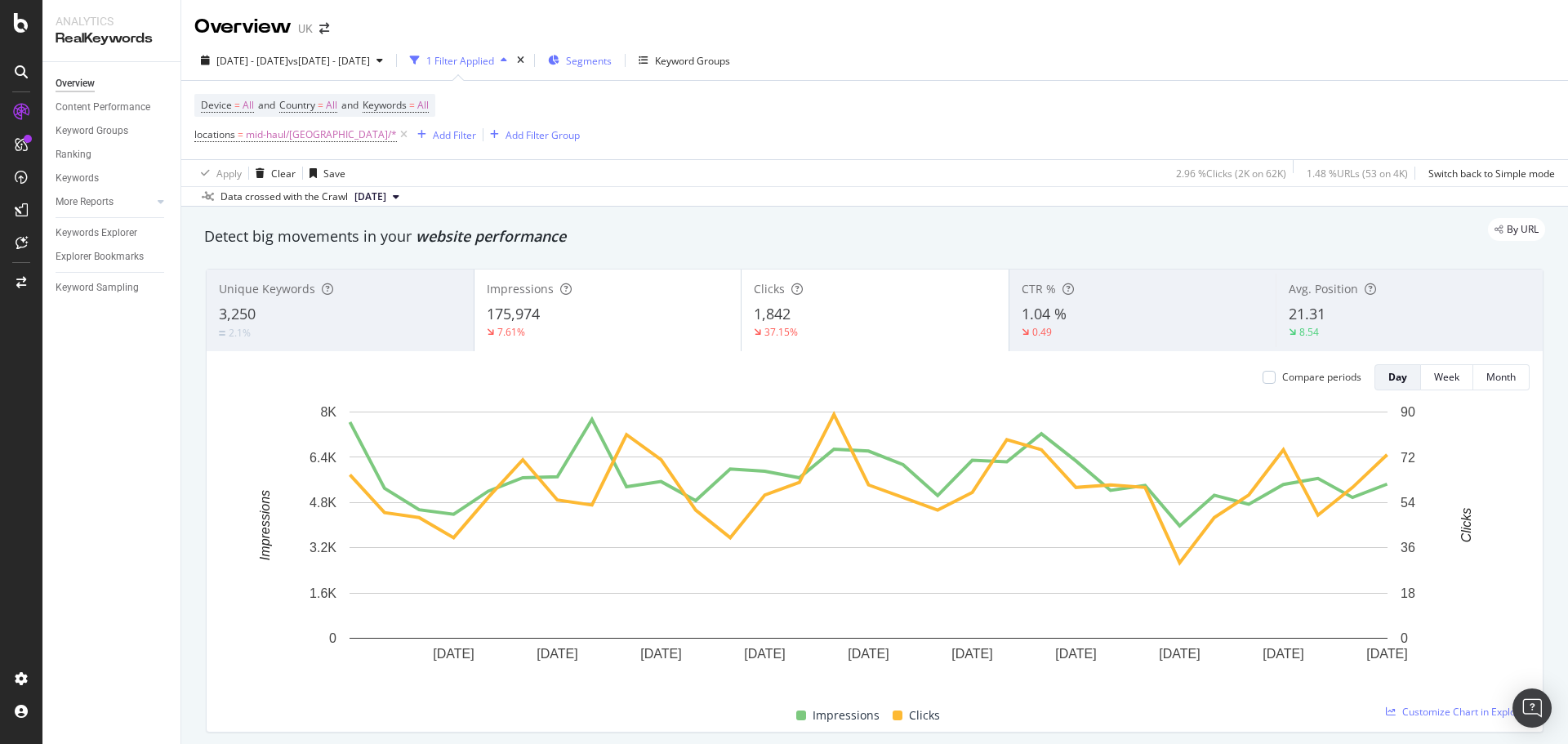
click at [612, 64] on span "Segments" at bounding box center [589, 61] width 46 height 14
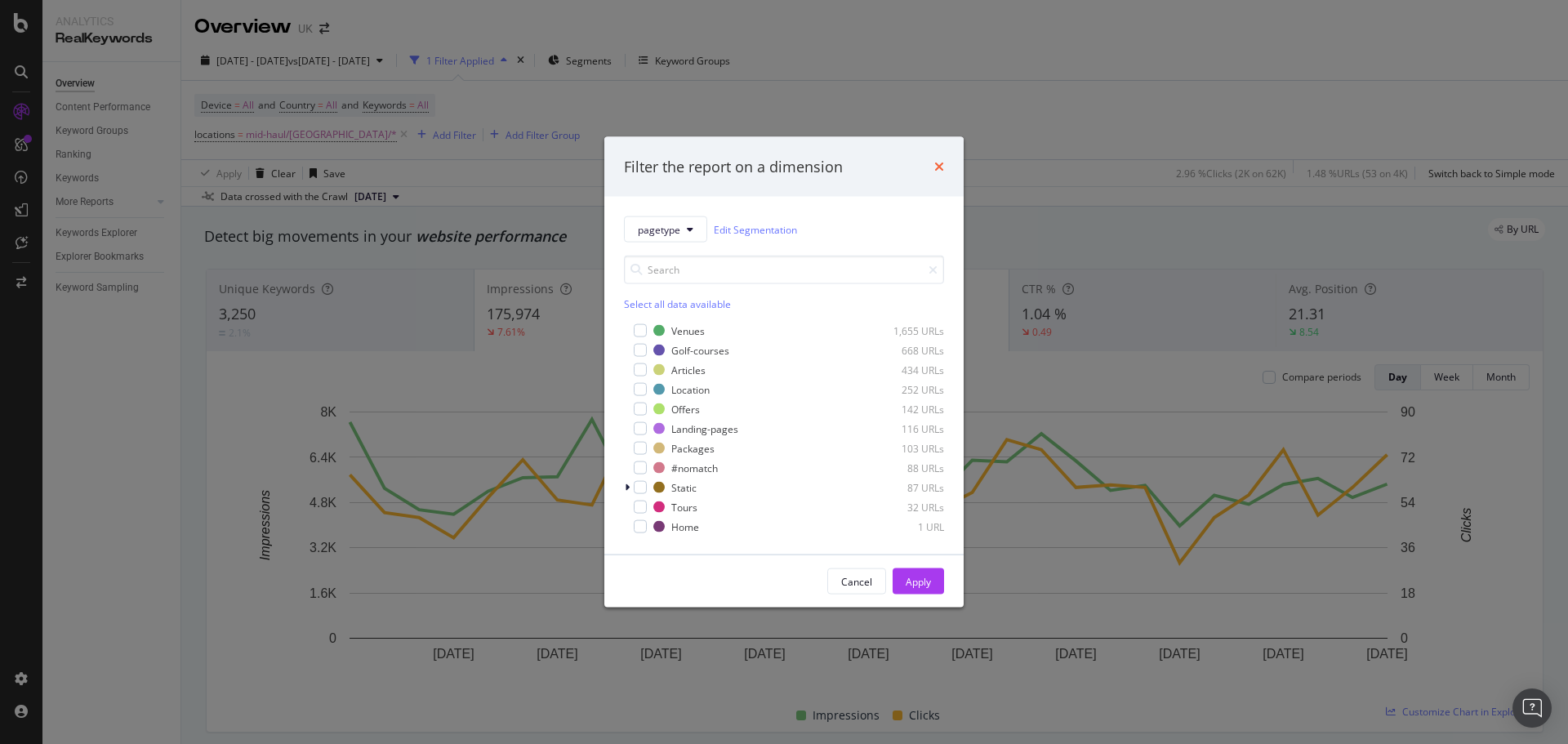
click at [942, 167] on icon "times" at bounding box center [939, 166] width 10 height 13
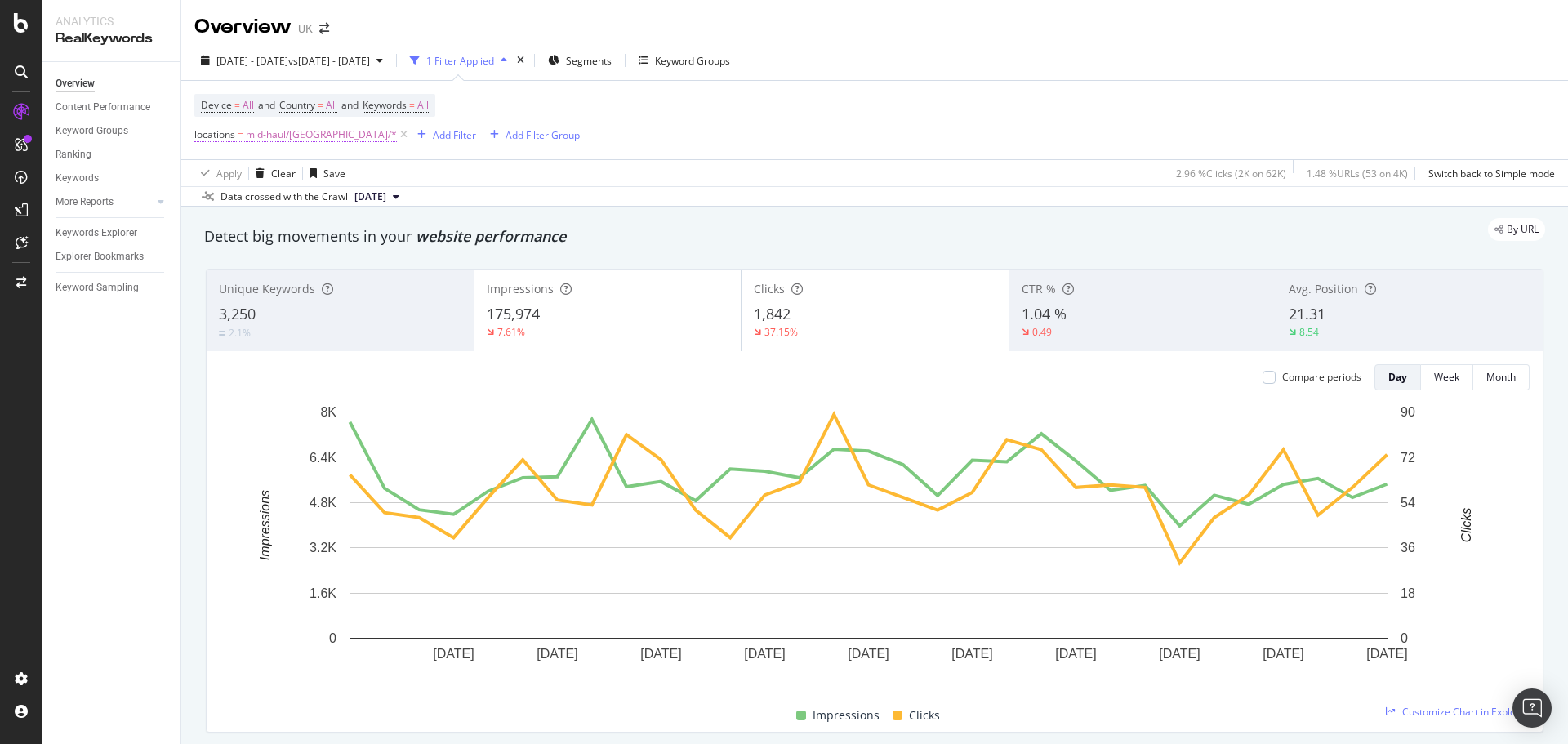
click at [305, 140] on span "mid-haul/[GEOGRAPHIC_DATA]/*" at bounding box center [322, 135] width 151 height 23
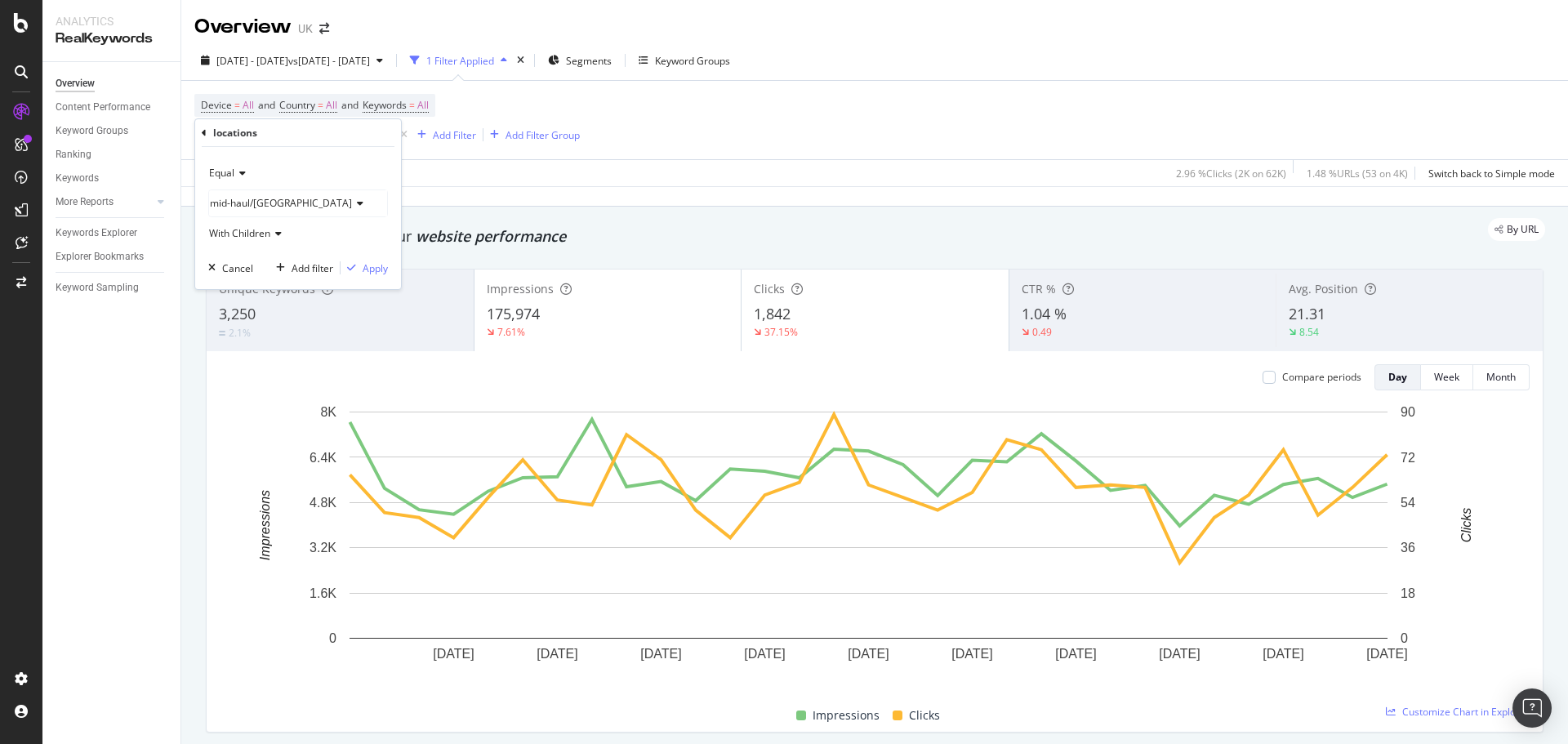
click at [258, 206] on span "mid-haul/[GEOGRAPHIC_DATA]" at bounding box center [280, 203] width 142 height 14
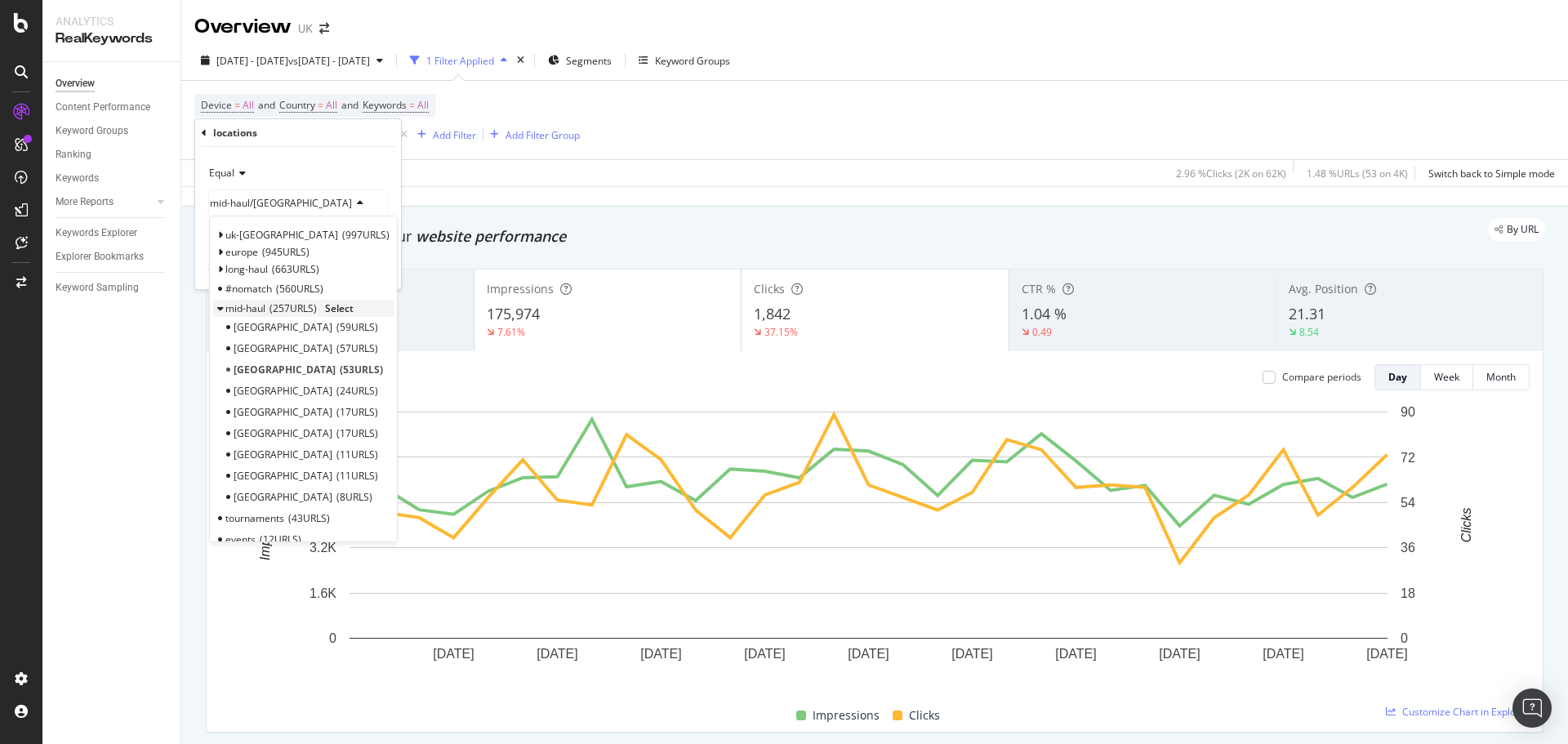
click at [352, 307] on span "Select" at bounding box center [339, 308] width 29 height 14
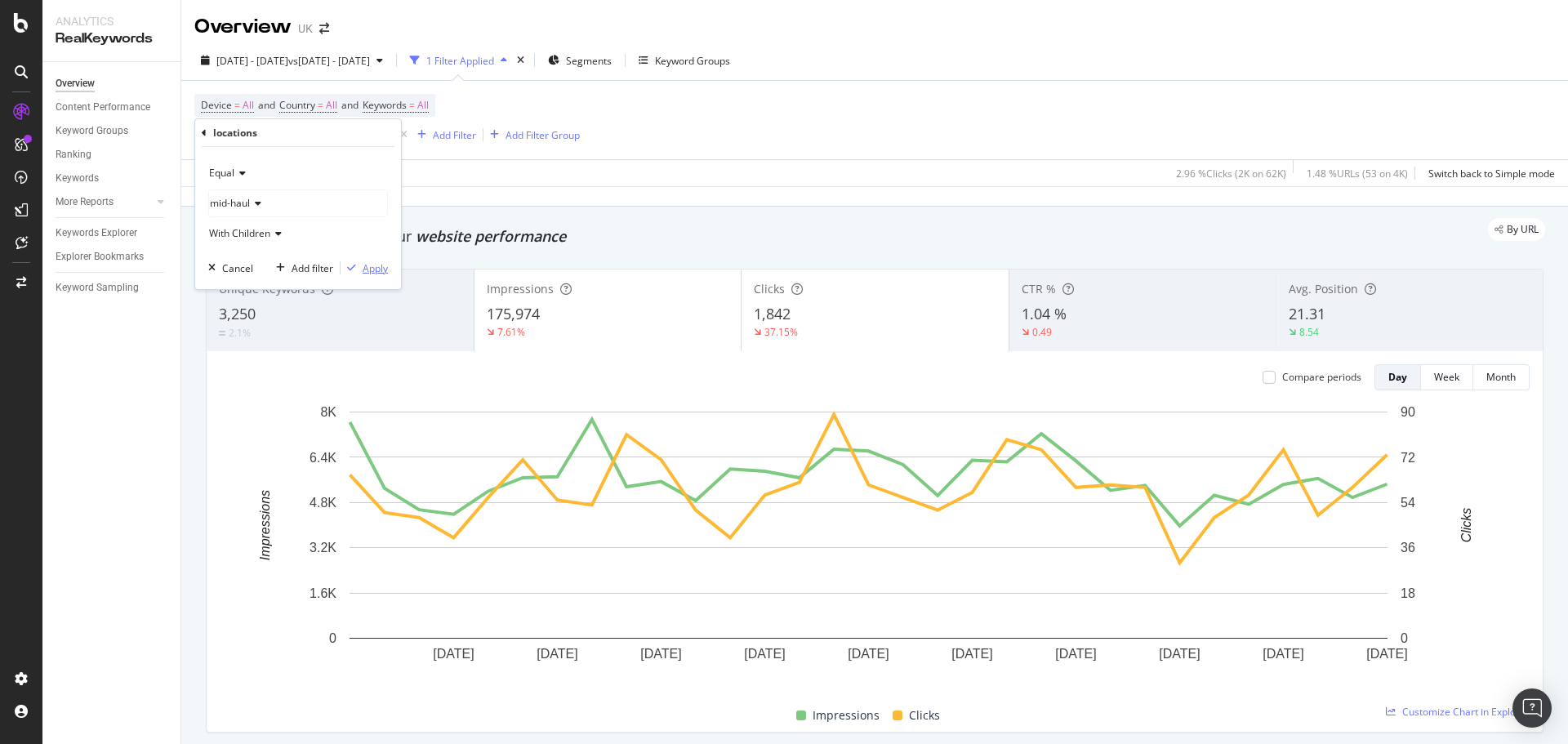
click at [380, 262] on div "Apply" at bounding box center [375, 268] width 25 height 14
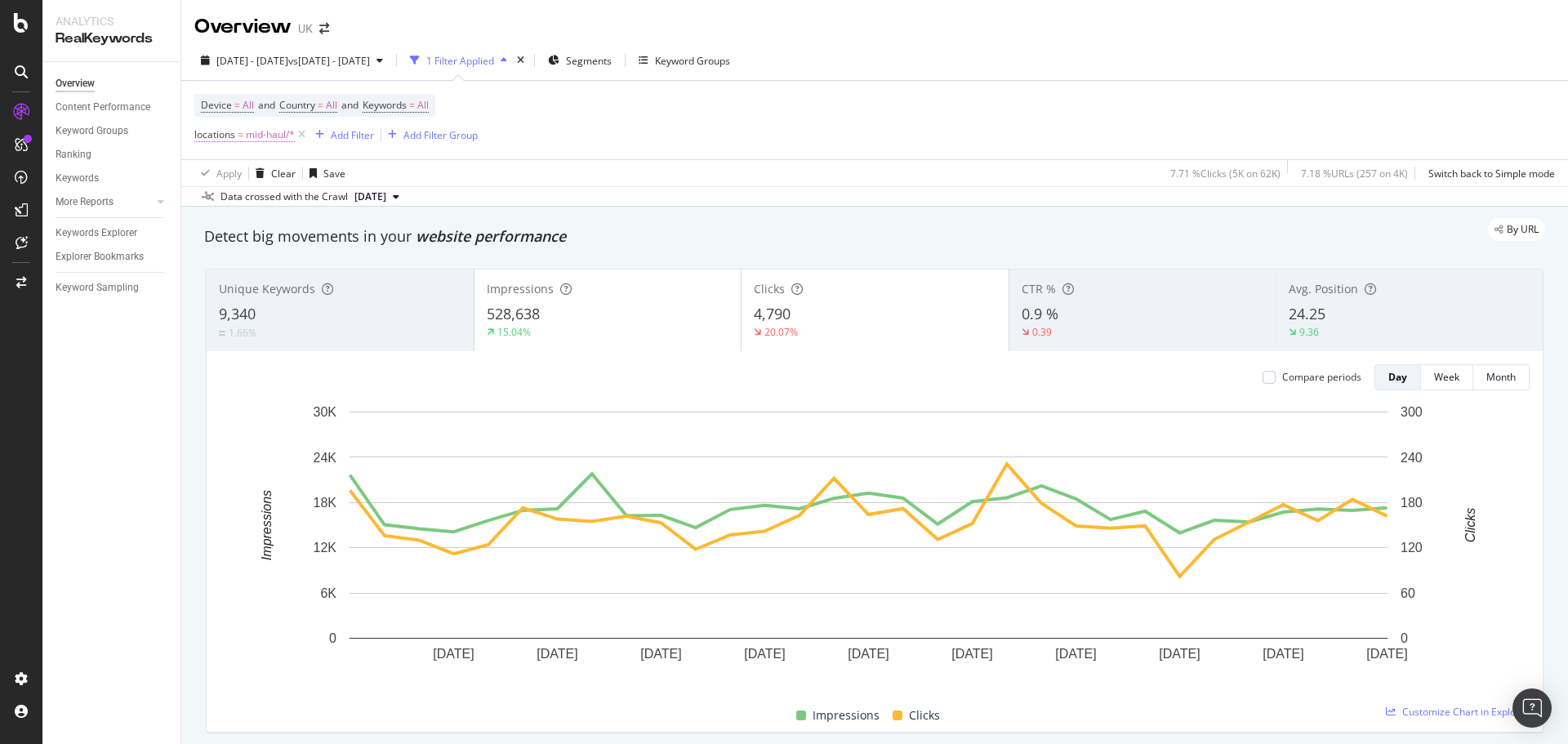
click at [273, 133] on span "mid-haul/*" at bounding box center [271, 135] width 49 height 23
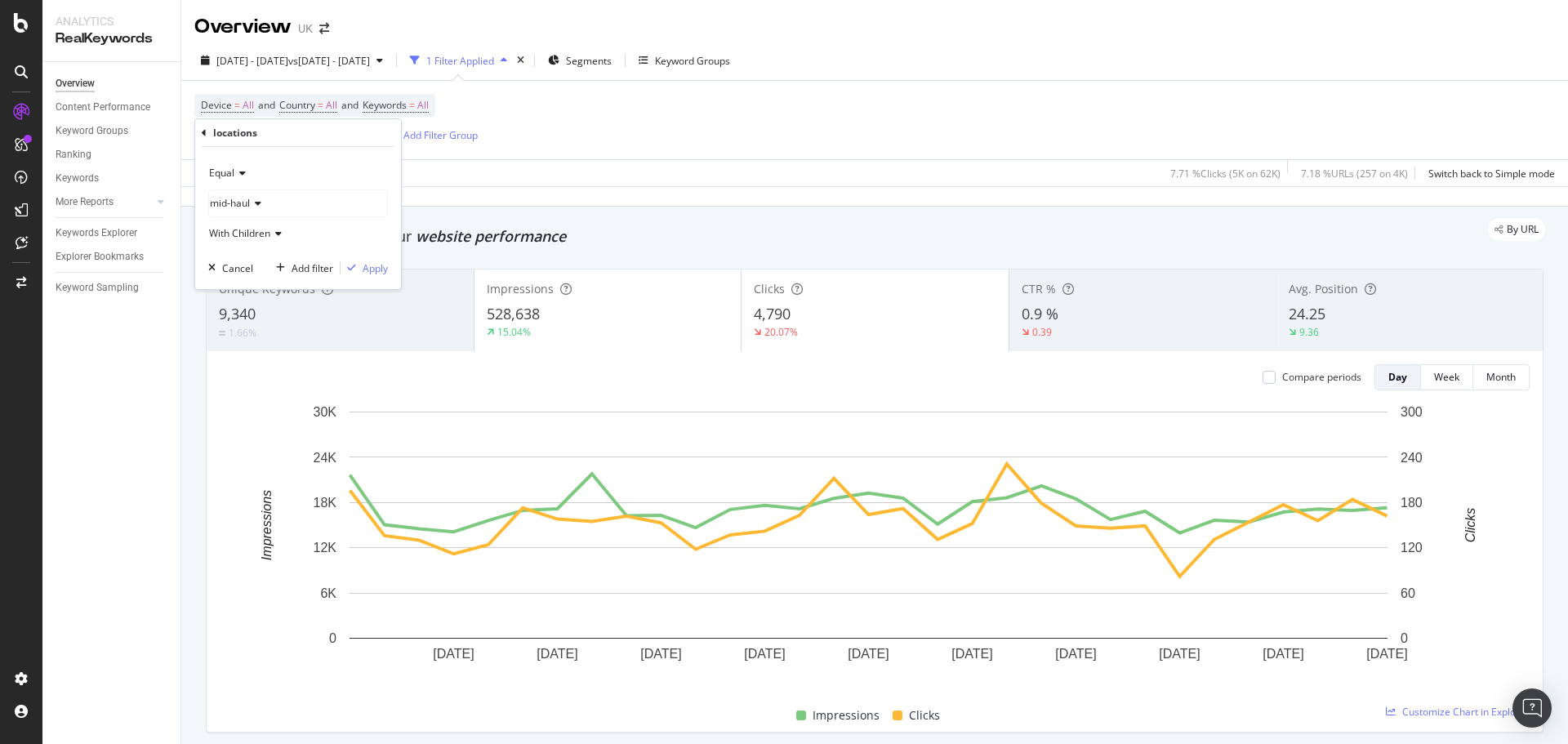
click at [226, 204] on span "mid-haul" at bounding box center [230, 203] width 40 height 14
click at [220, 305] on icon at bounding box center [220, 308] width 6 height 10
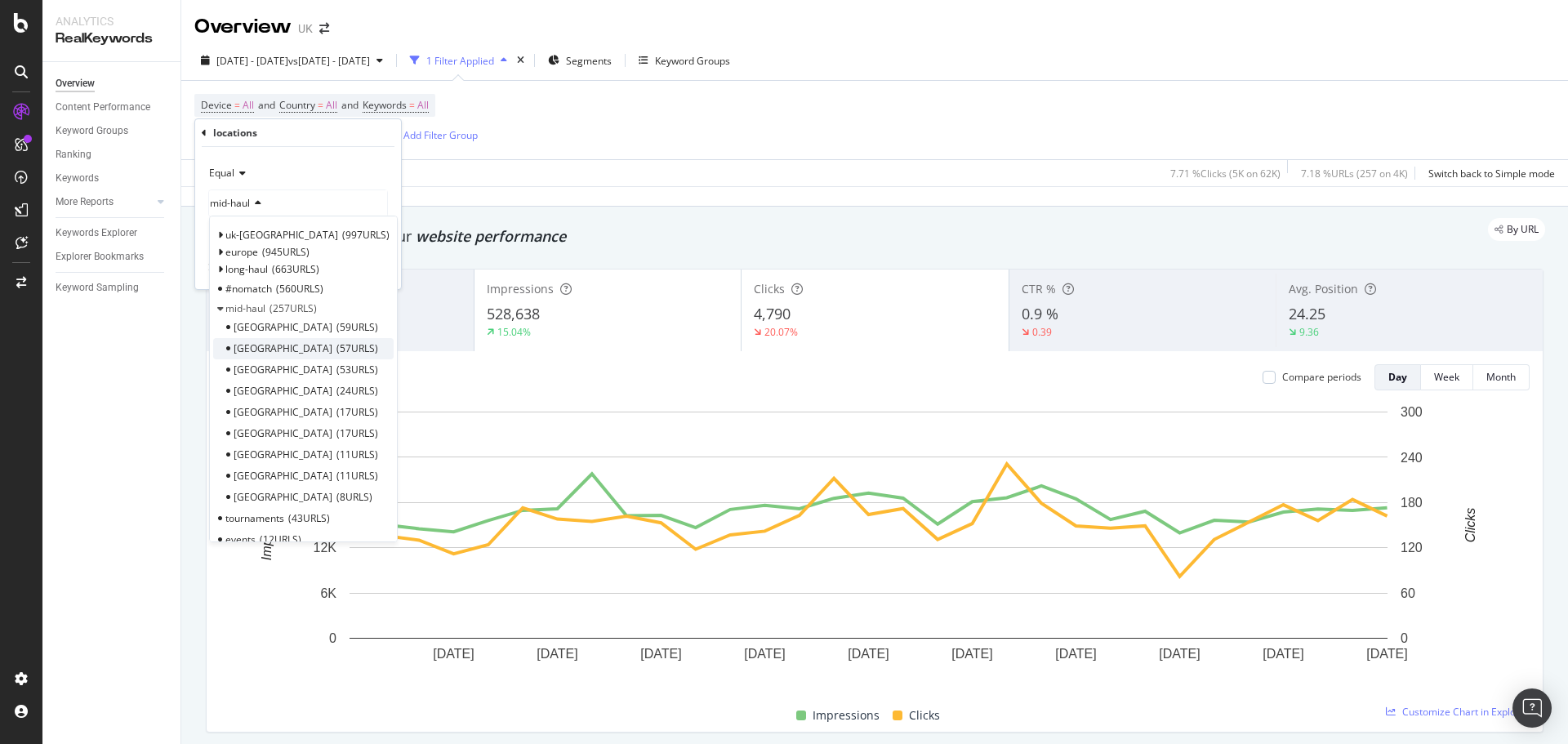
click at [349, 350] on div "Morocco 57 URLS" at bounding box center [303, 349] width 180 height 21
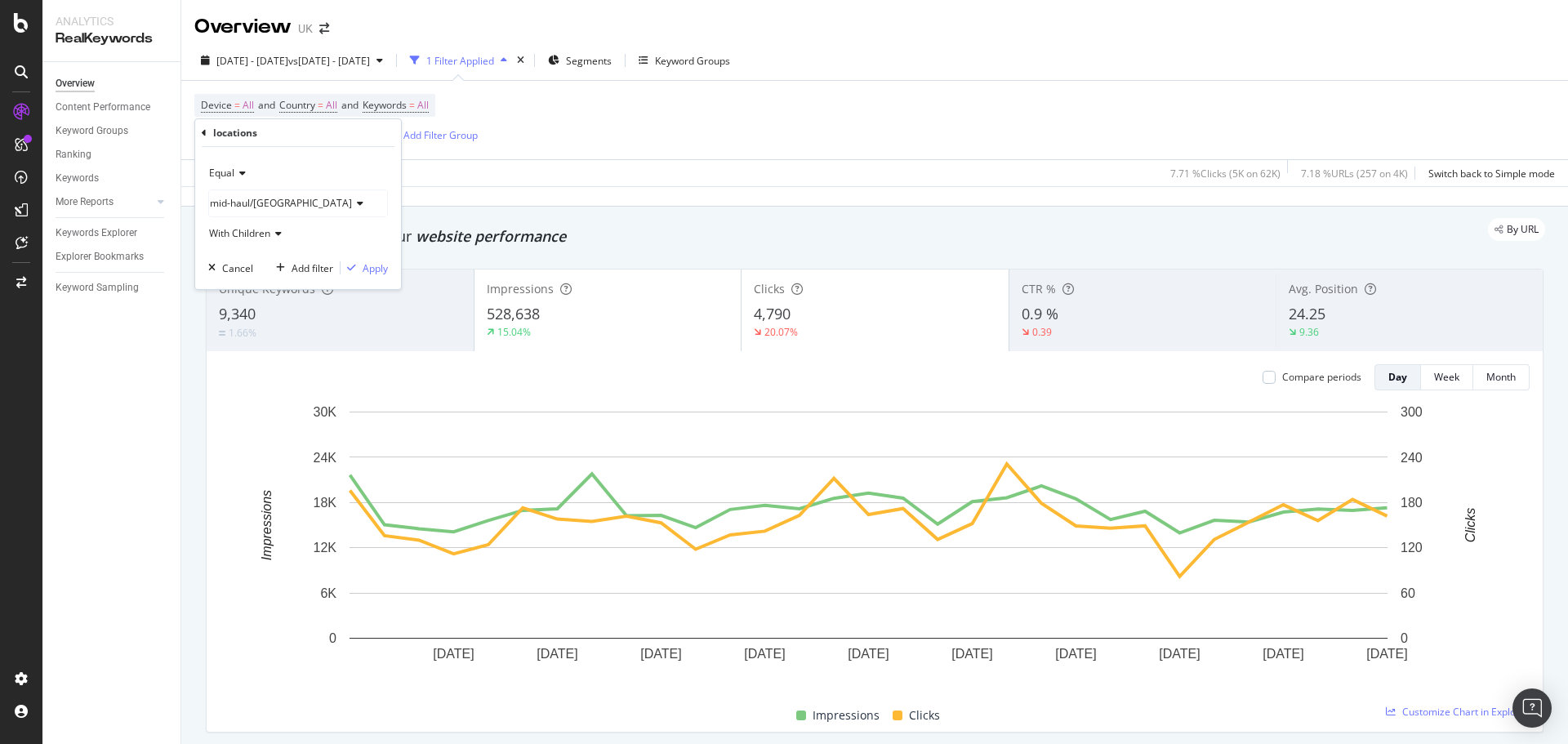
click at [245, 211] on div "mid-haul/[GEOGRAPHIC_DATA]" at bounding box center [298, 204] width 178 height 26
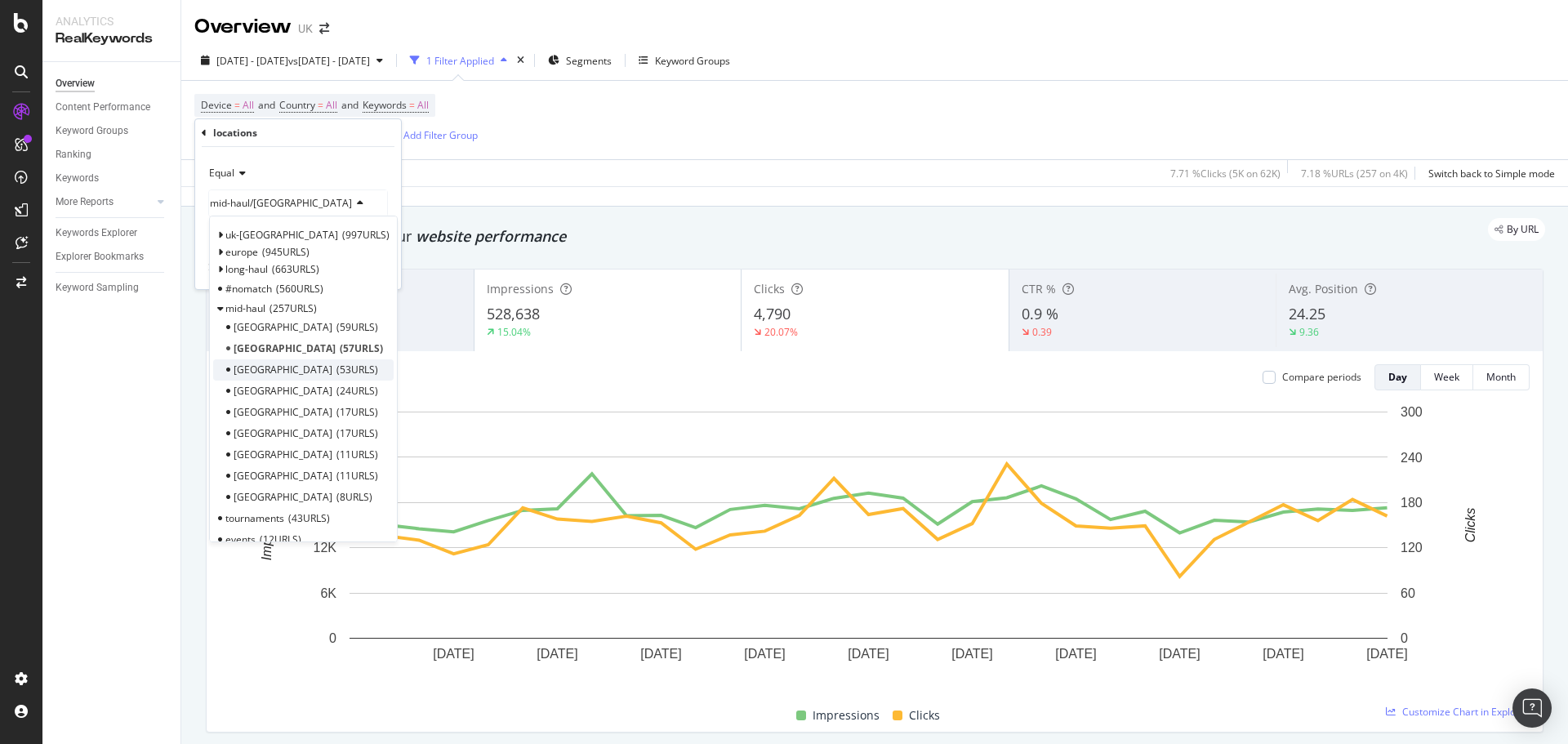
click at [337, 365] on span "53 URLS" at bounding box center [358, 370] width 42 height 14
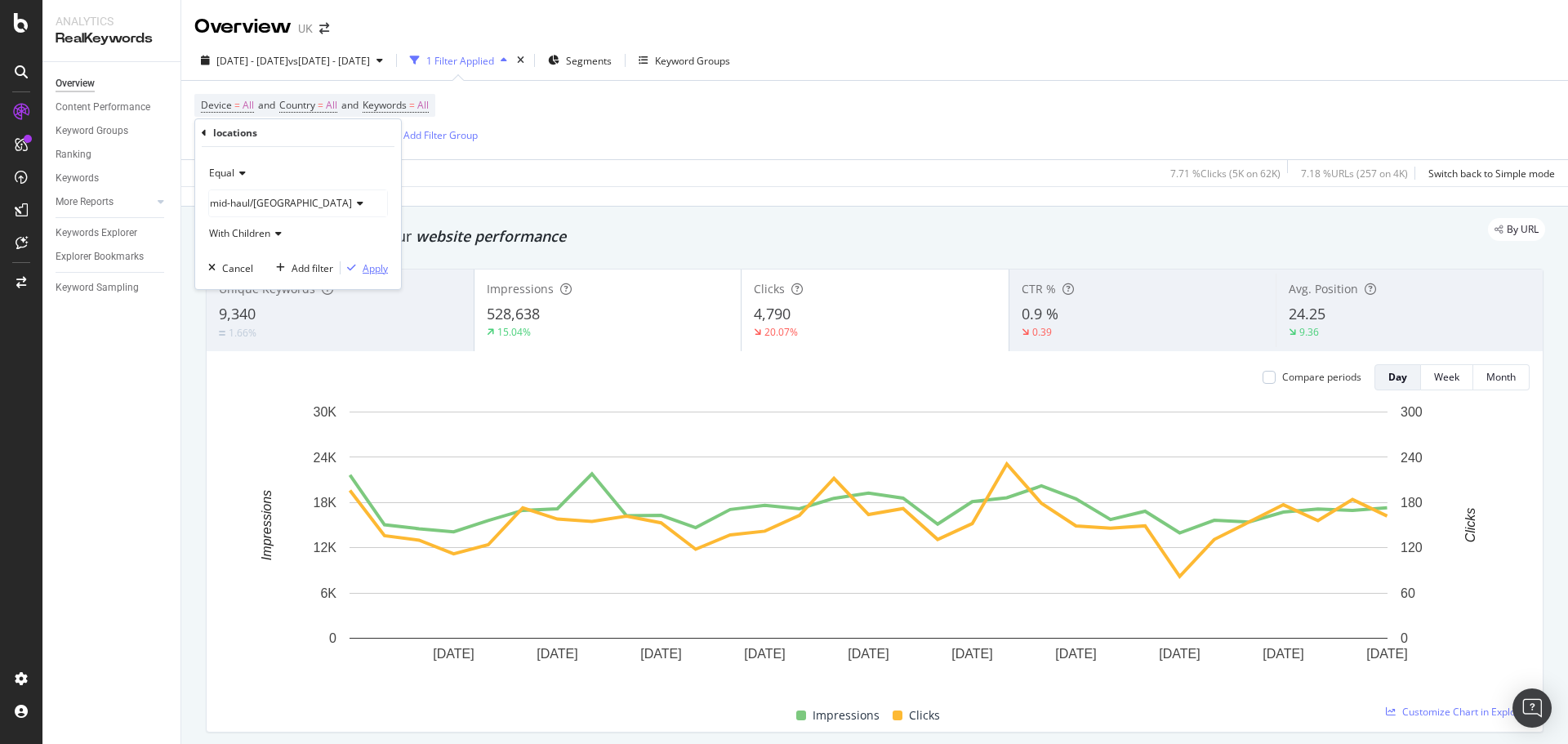
click at [370, 269] on div "Apply" at bounding box center [375, 268] width 25 height 14
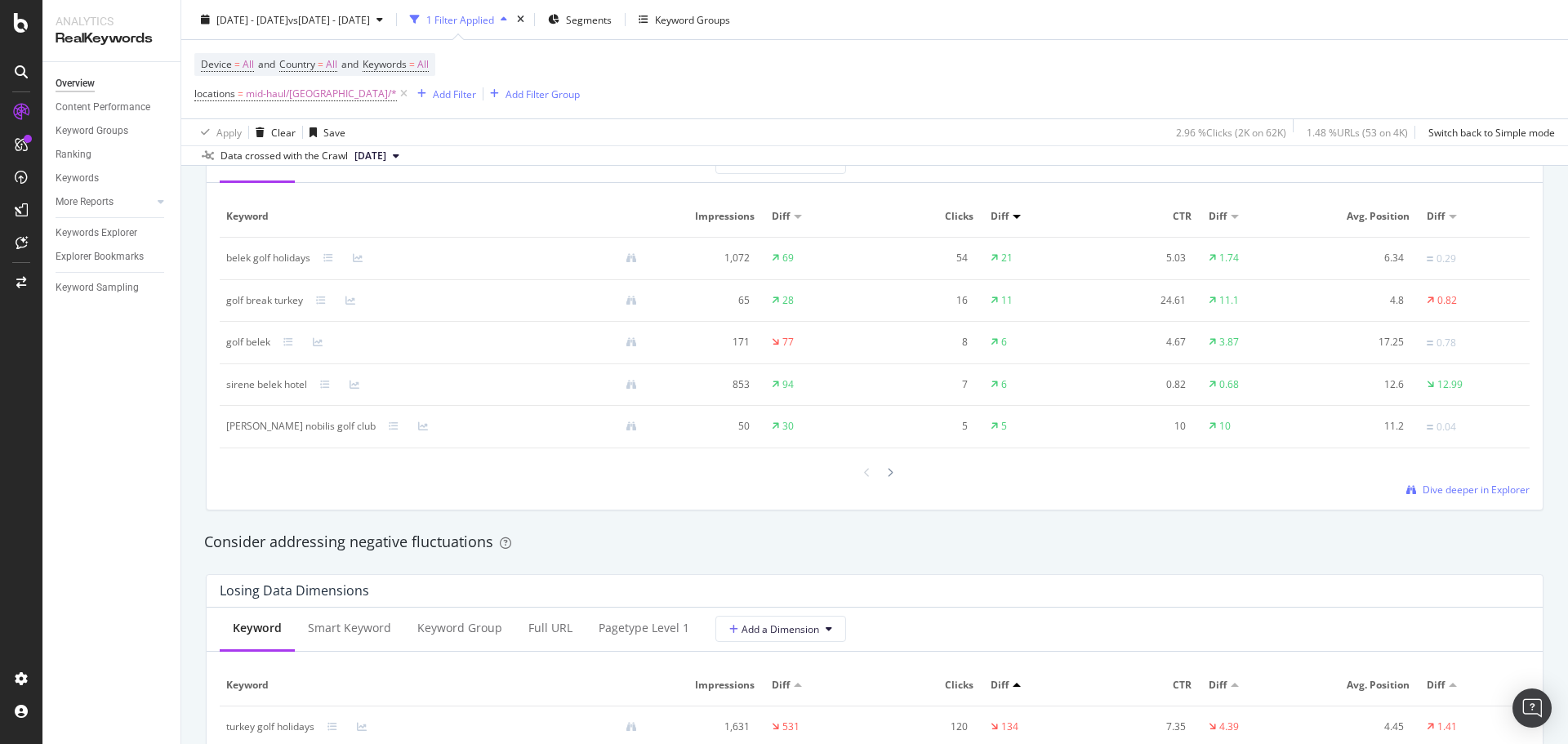
scroll to position [1633, 0]
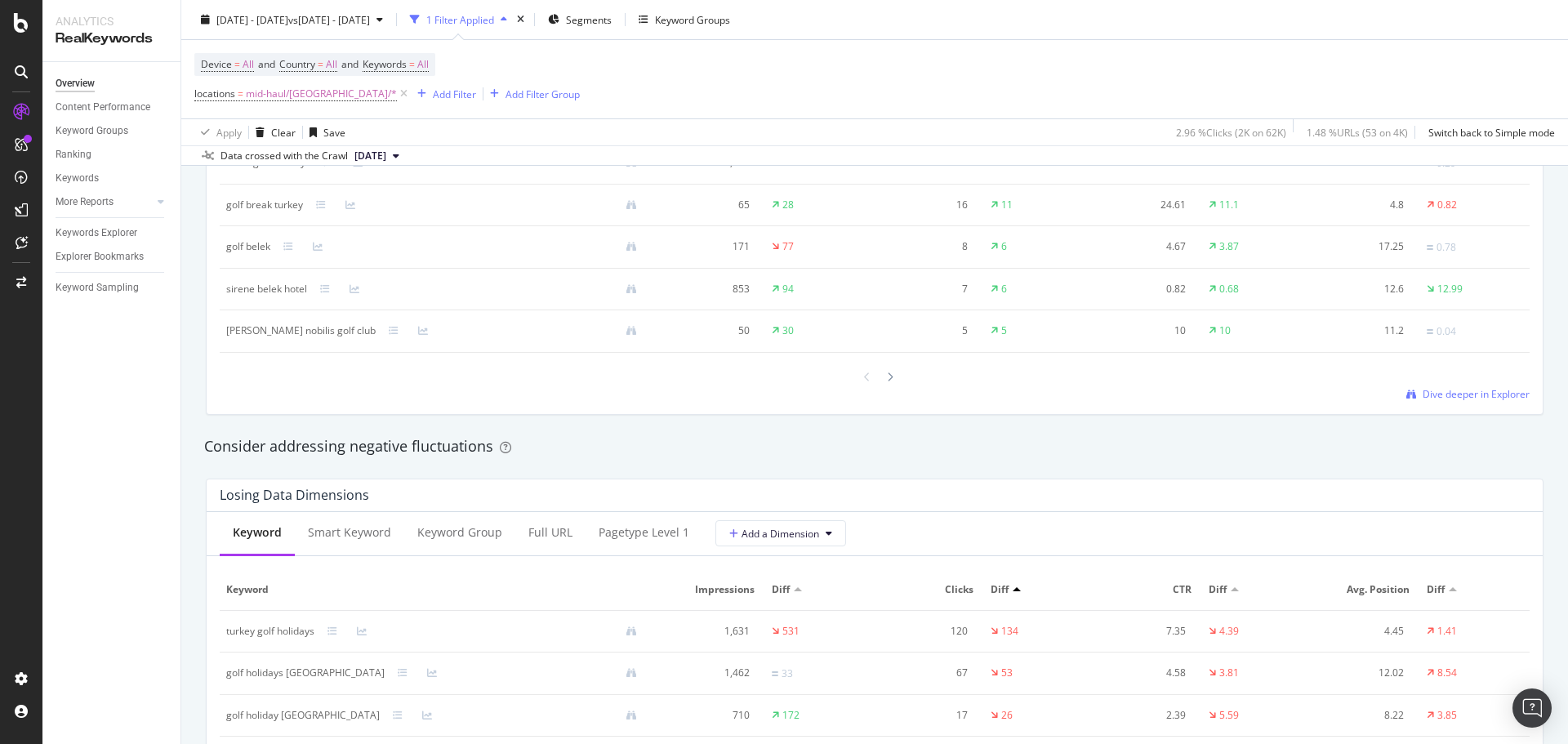
click at [273, 630] on div "turkey golf holidays" at bounding box center [270, 631] width 88 height 15
copy div "turkey golf holidays"
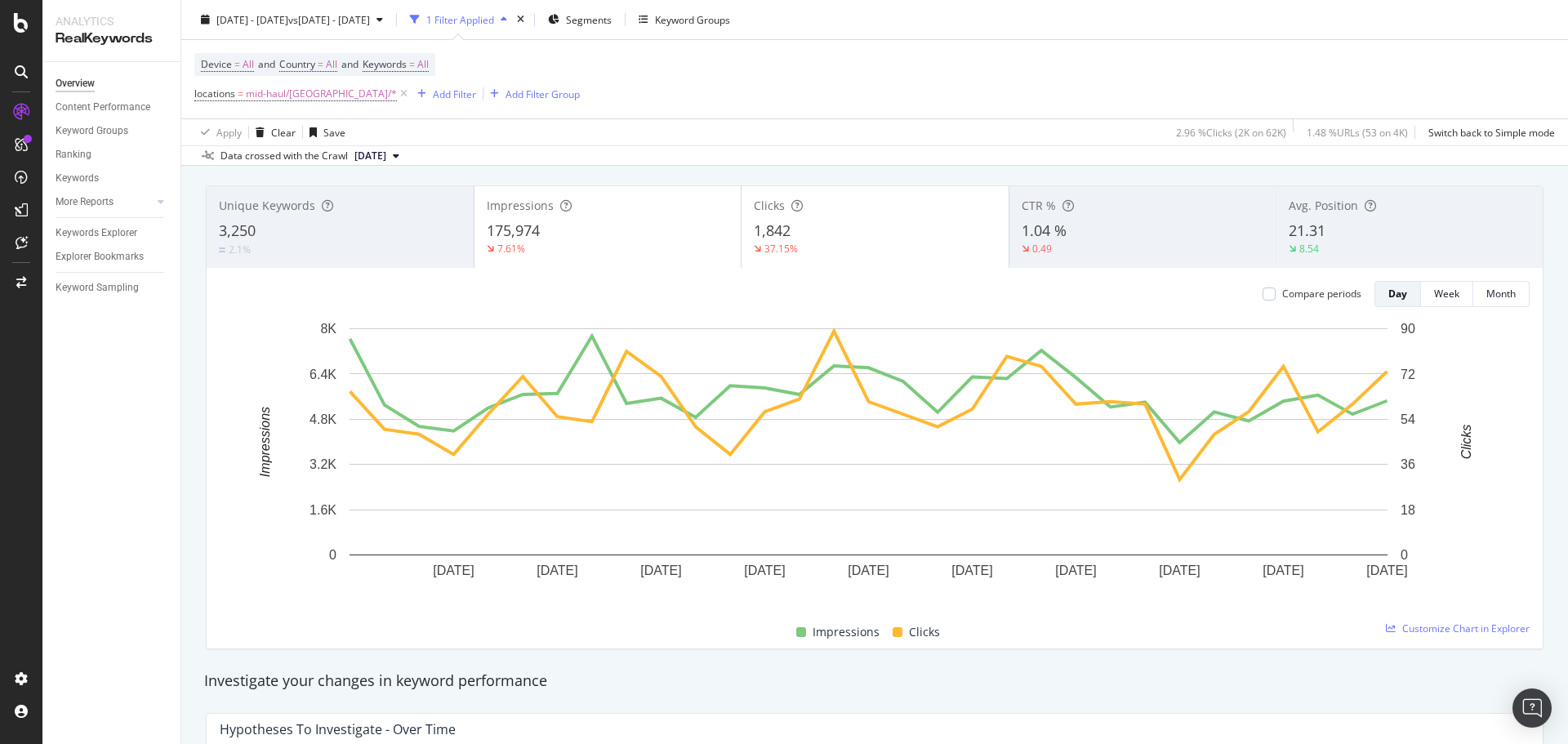
scroll to position [0, 0]
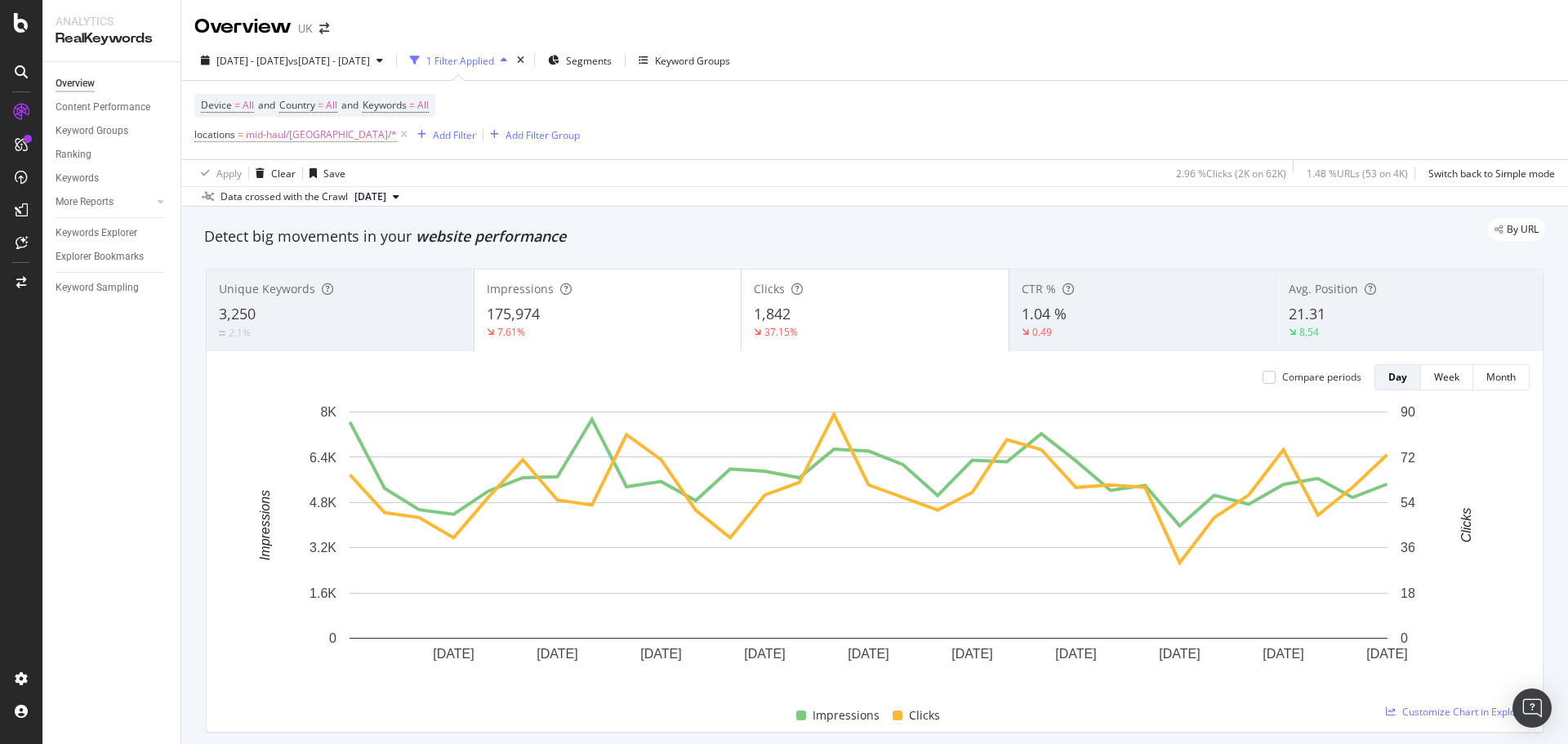
click at [306, 130] on span "mid-haul/[GEOGRAPHIC_DATA]/*" at bounding box center [322, 135] width 151 height 23
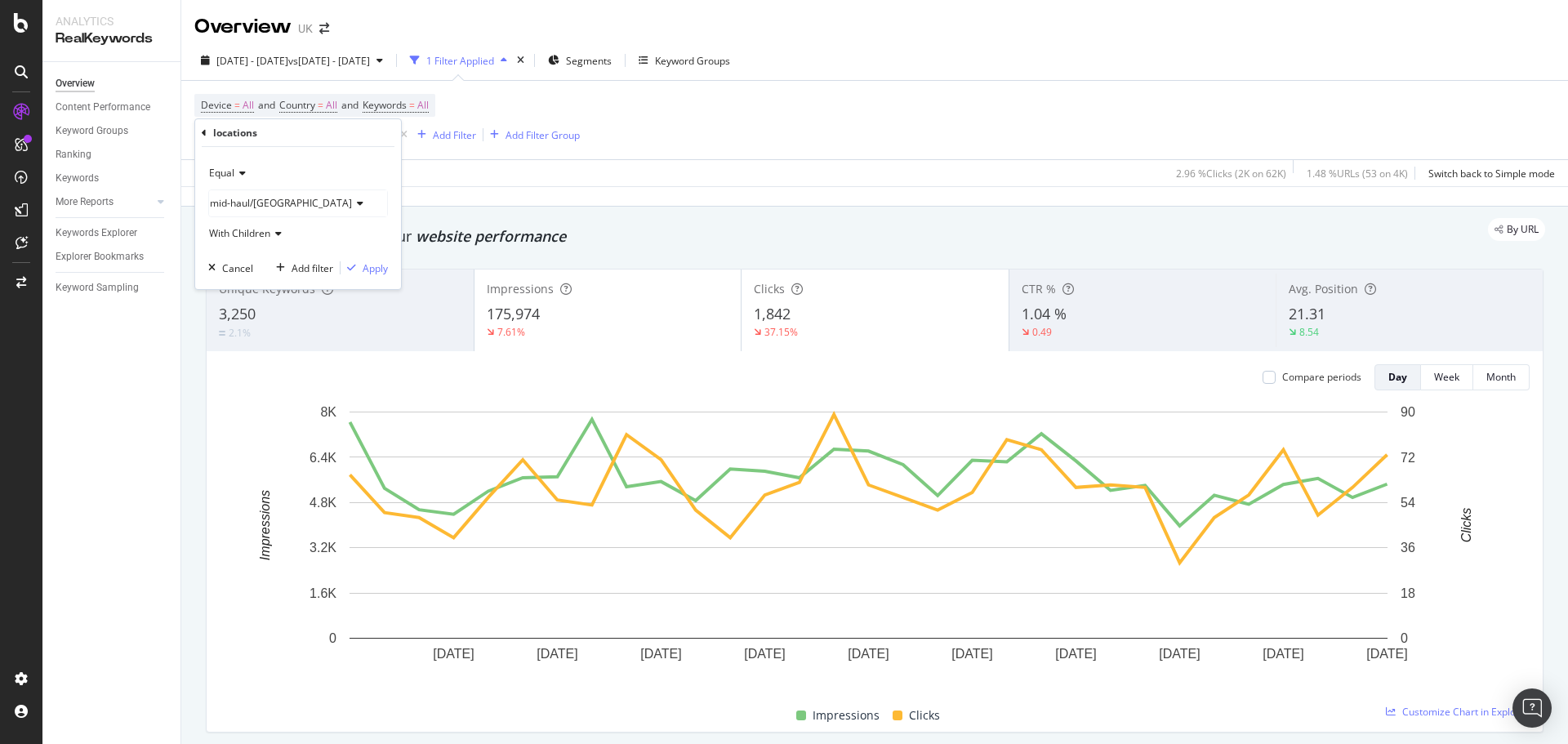
click at [352, 204] on icon at bounding box center [358, 203] width 11 height 10
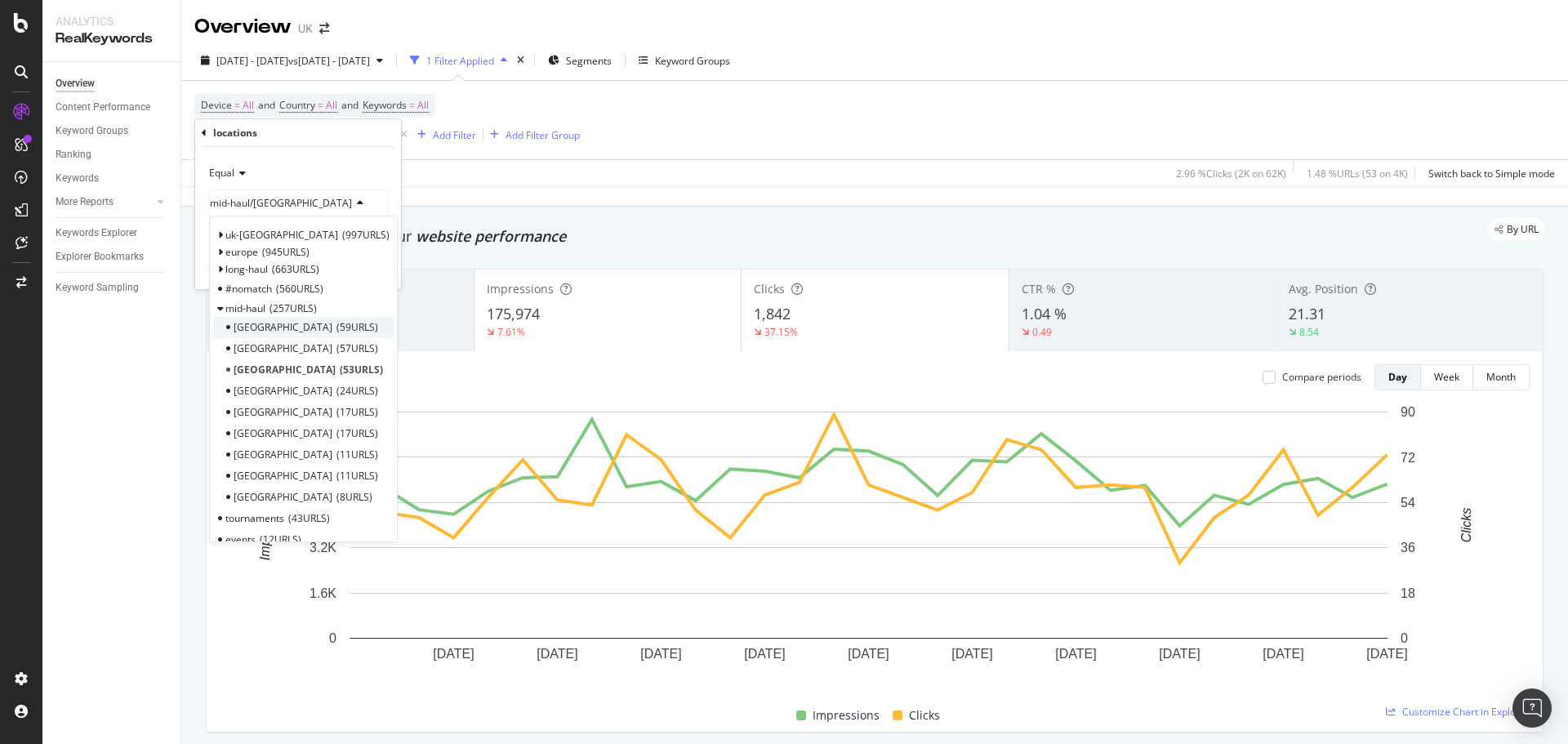
click at [337, 329] on span "59 URLS" at bounding box center [358, 327] width 42 height 14
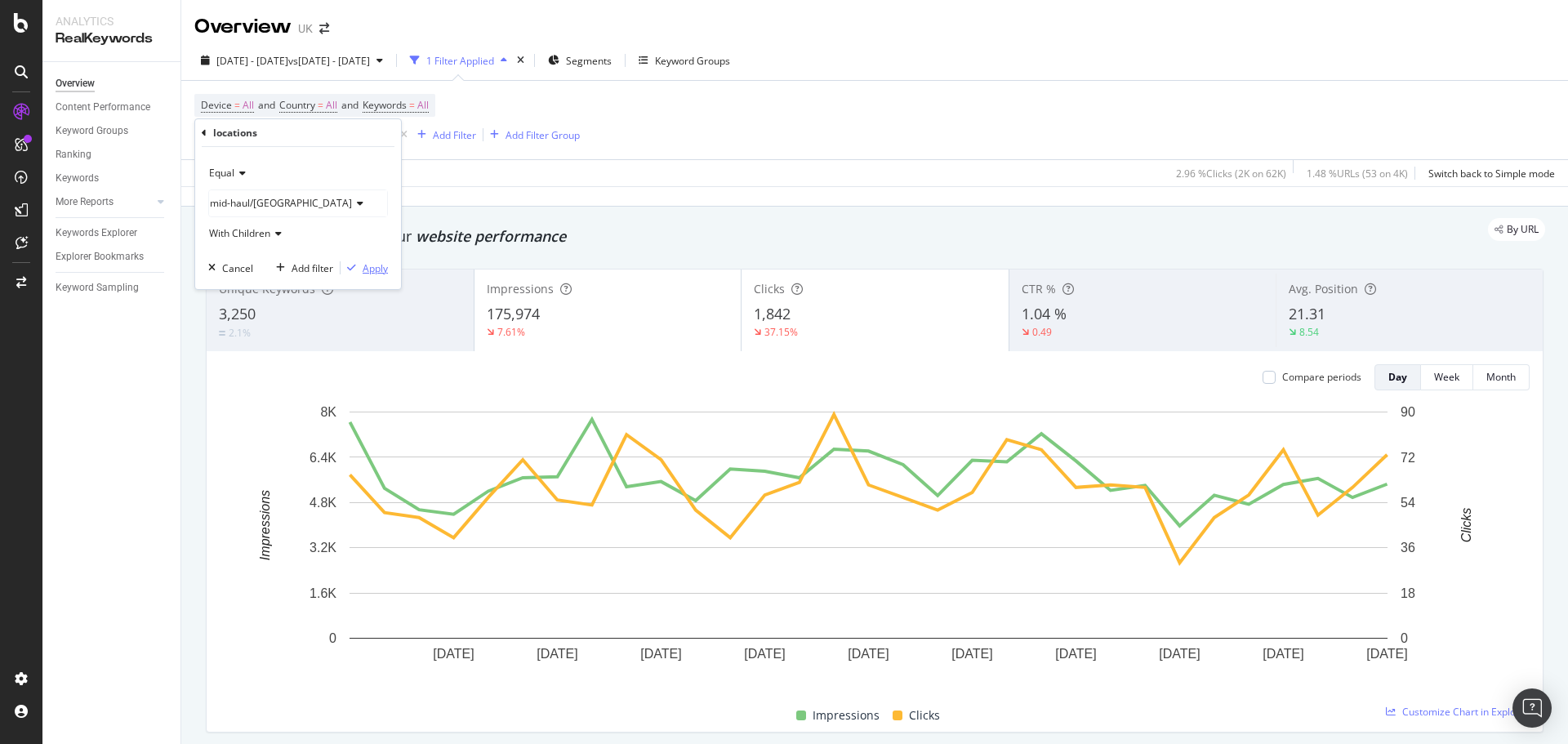
click at [368, 270] on div "Apply" at bounding box center [375, 268] width 25 height 14
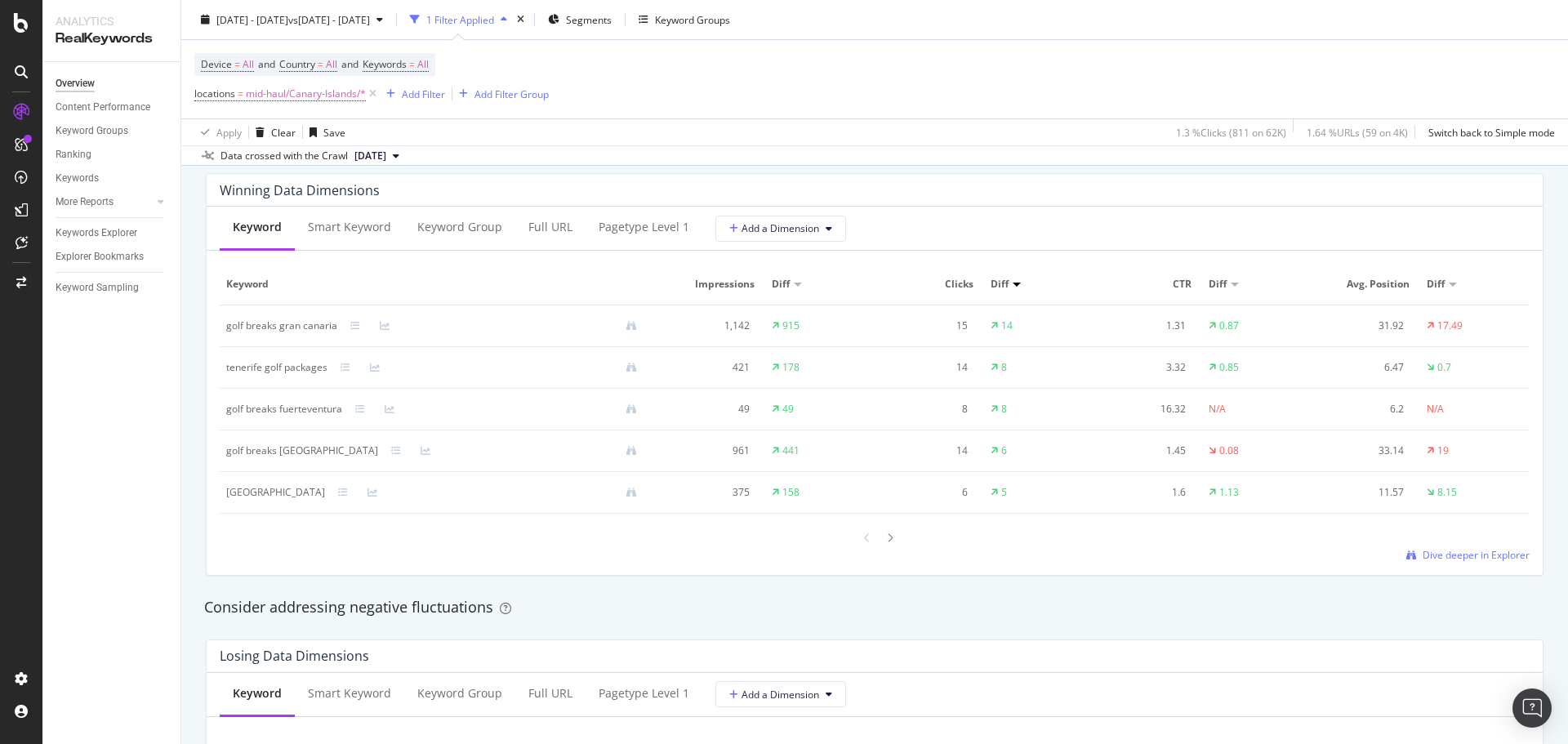
scroll to position [1062, 0]
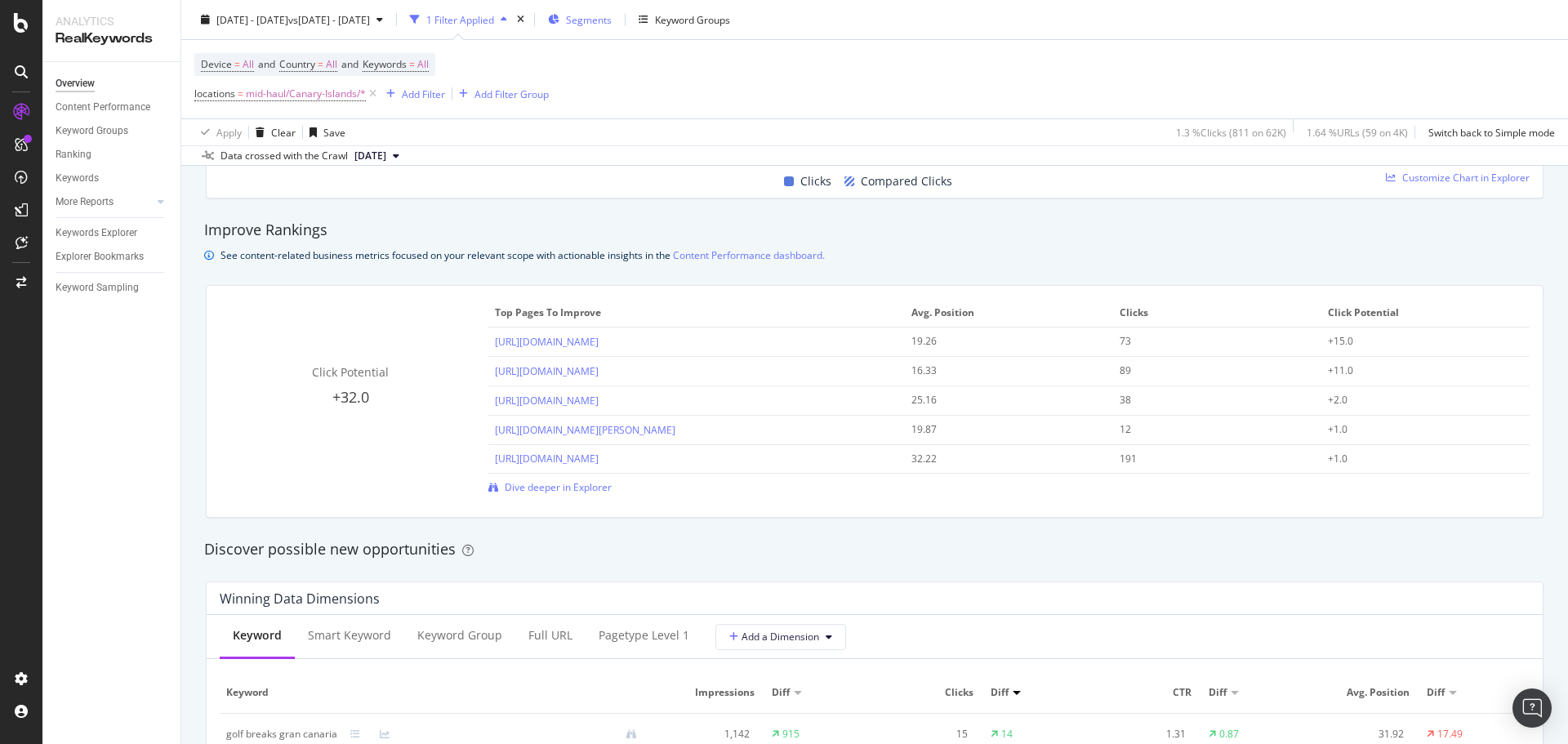
click at [612, 25] on span "Segments" at bounding box center [589, 19] width 46 height 14
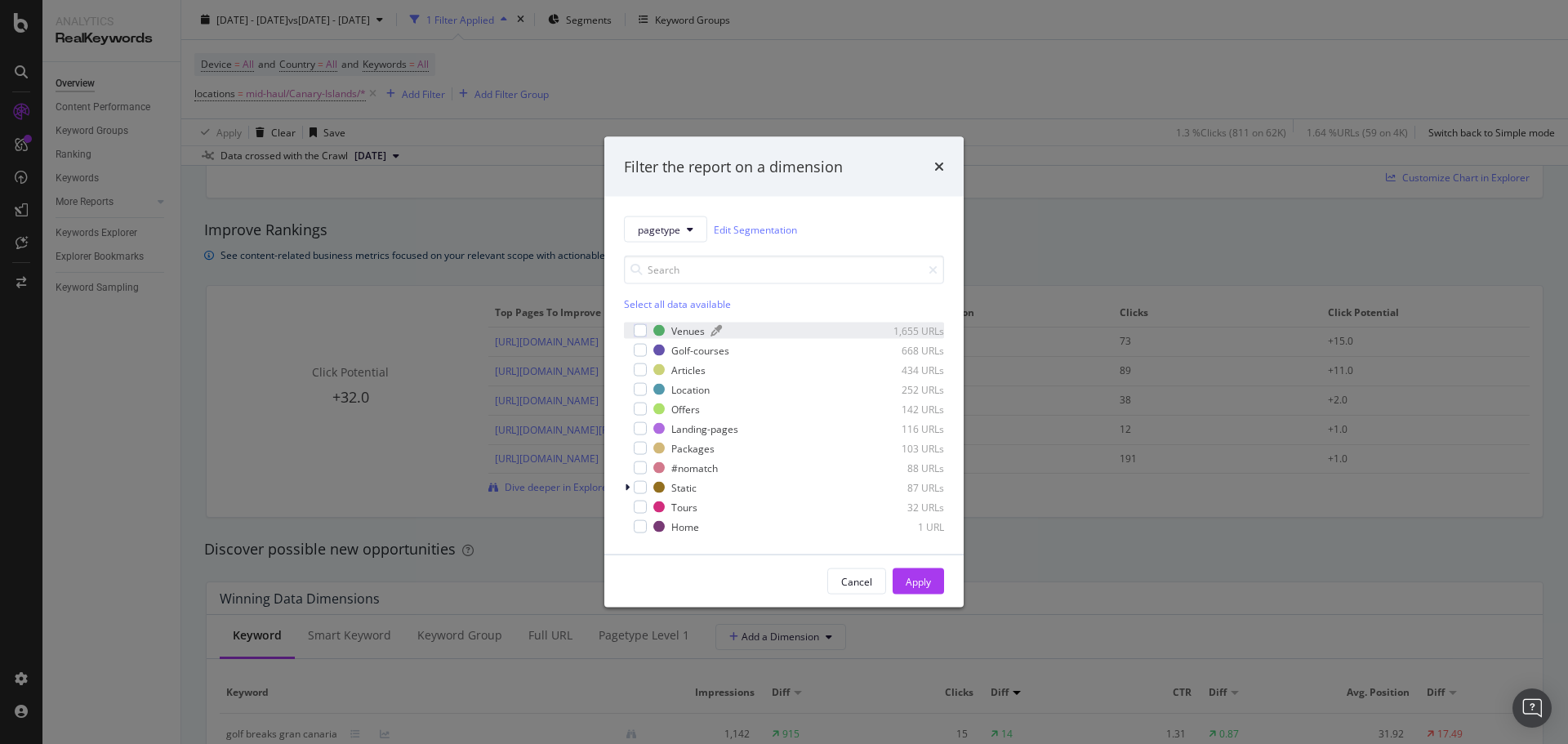
click at [658, 328] on div "modal" at bounding box center [659, 331] width 11 height 11
click at [678, 353] on div "Golf-courses" at bounding box center [700, 350] width 58 height 14
click at [687, 394] on div "Location" at bounding box center [691, 389] width 38 height 14
click at [688, 432] on div "Landing-pages" at bounding box center [705, 428] width 67 height 14
click at [927, 578] on div "Apply" at bounding box center [918, 581] width 25 height 14
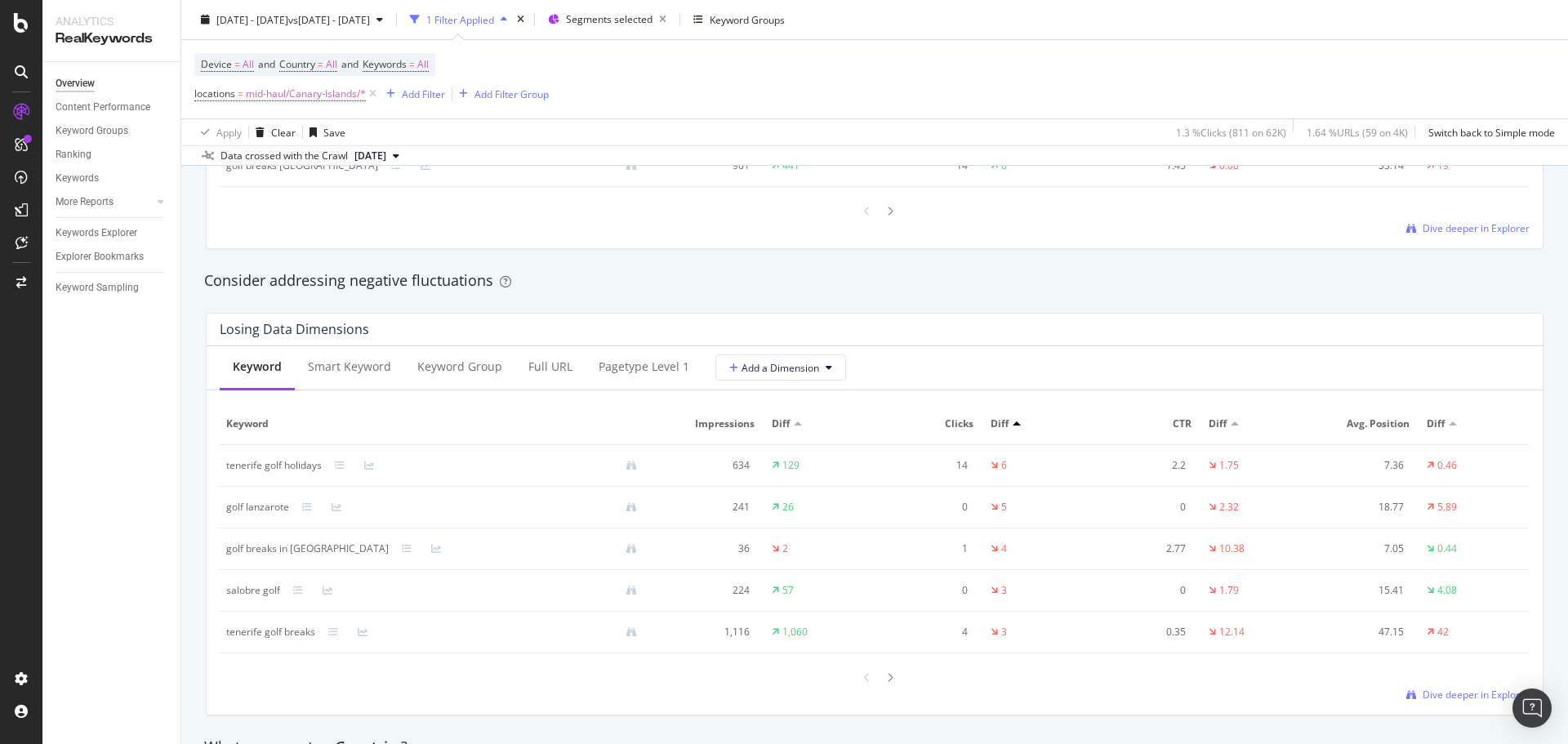
scroll to position [1961, 0]
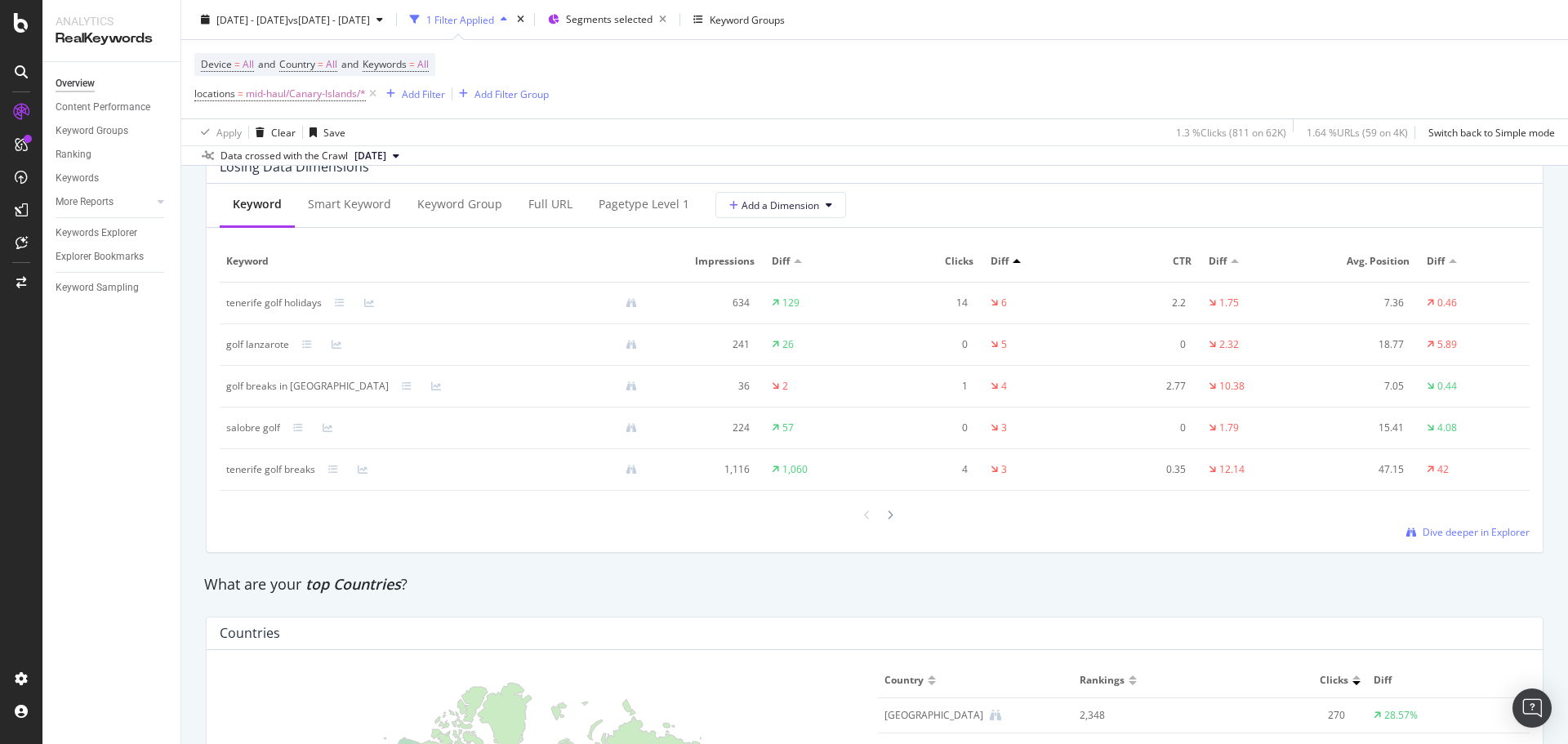
click at [278, 298] on div "tenerife golf holidays" at bounding box center [274, 303] width 96 height 15
copy div "tenerife golf holidays"
click at [402, 389] on icon at bounding box center [406, 385] width 10 height 10
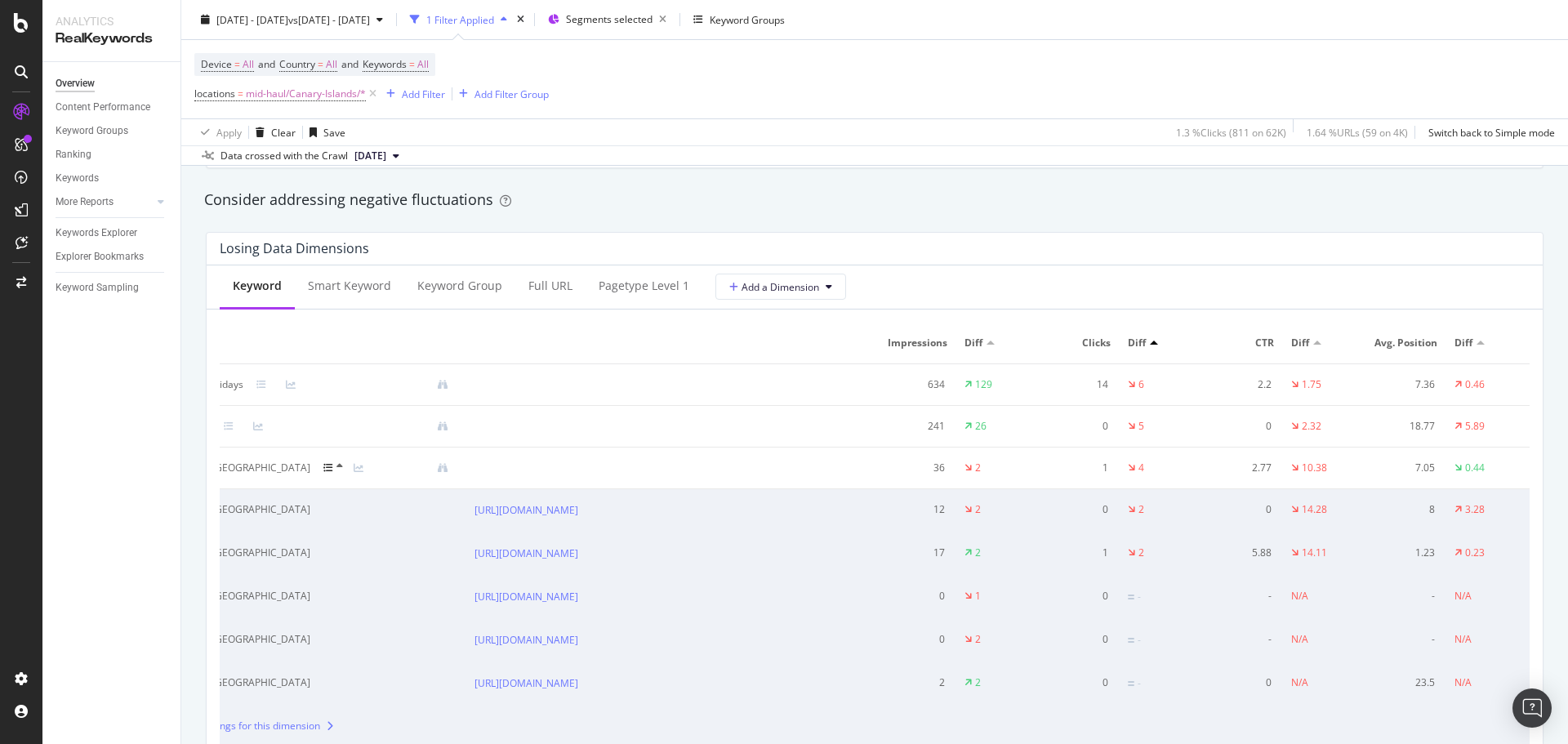
scroll to position [0, 0]
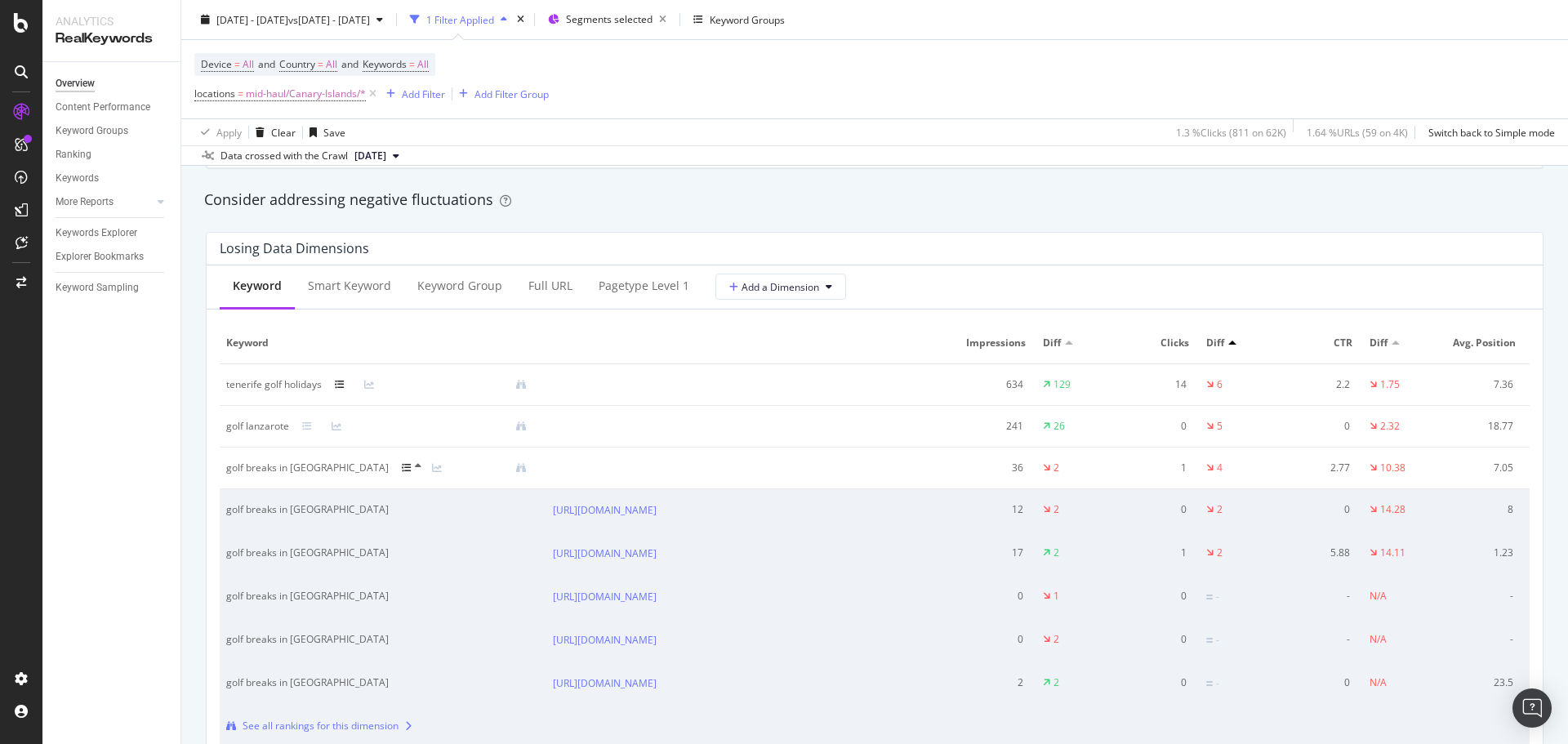
click at [338, 382] on icon at bounding box center [339, 385] width 10 height 10
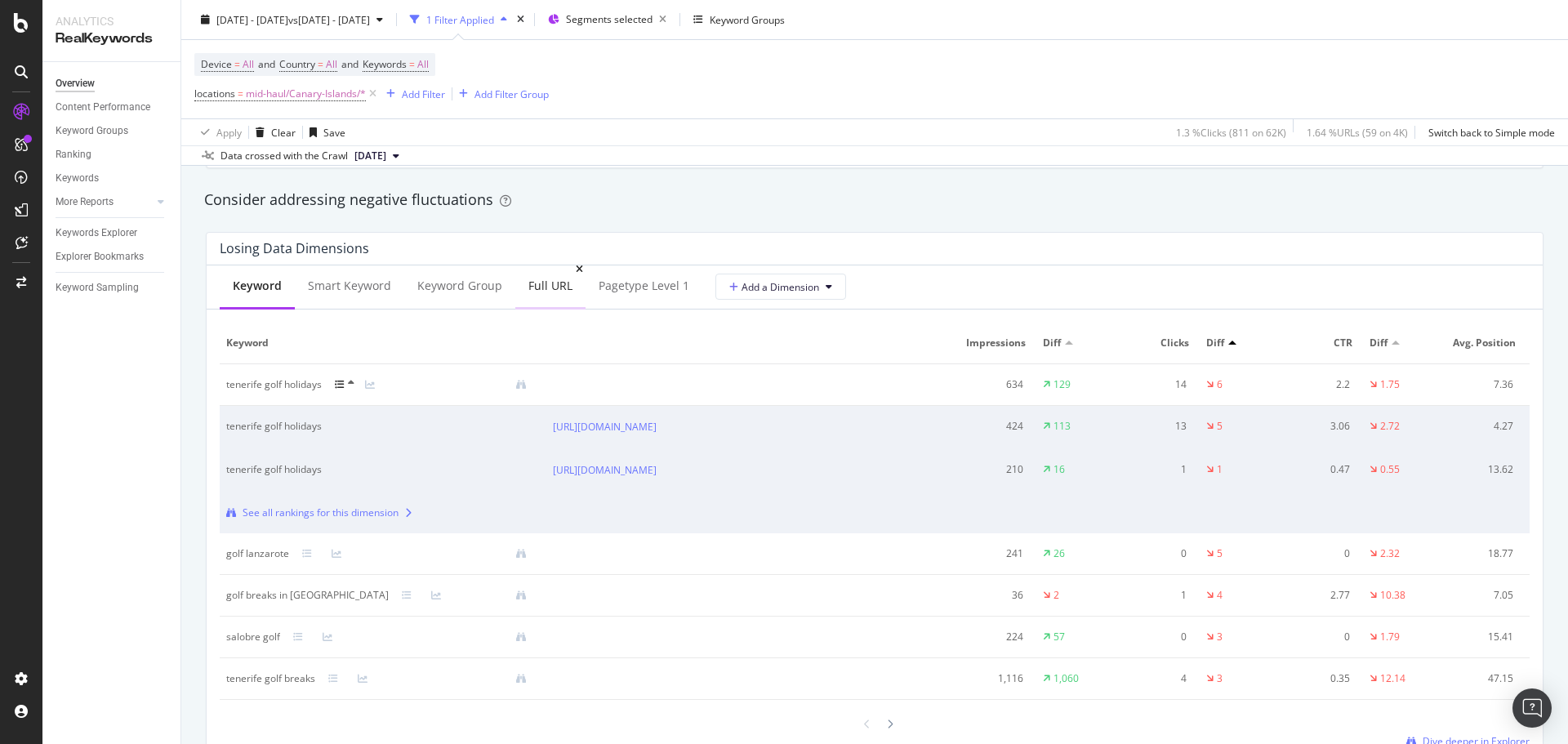
click at [541, 298] on div "Full URL" at bounding box center [550, 287] width 70 height 45
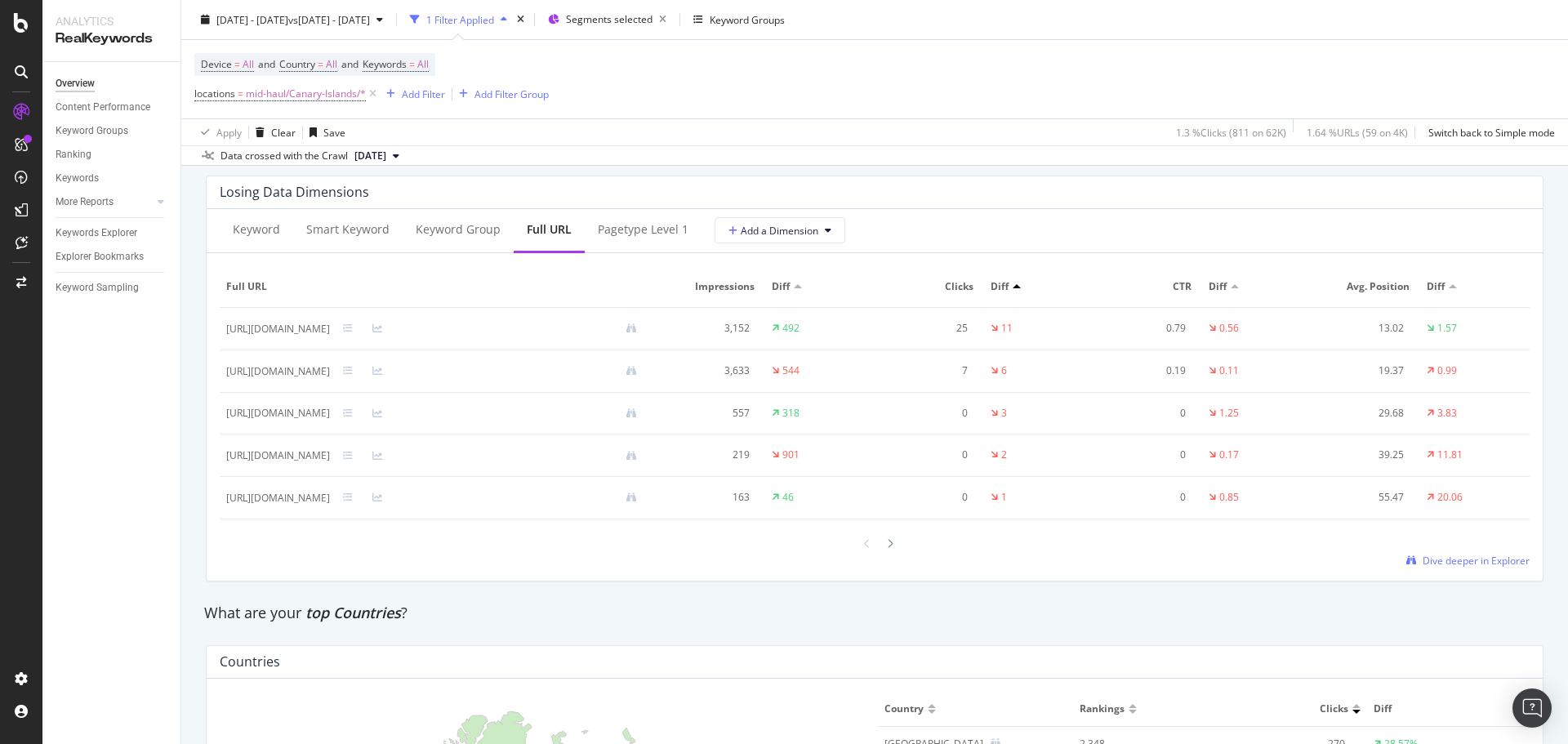
scroll to position [1961, 0]
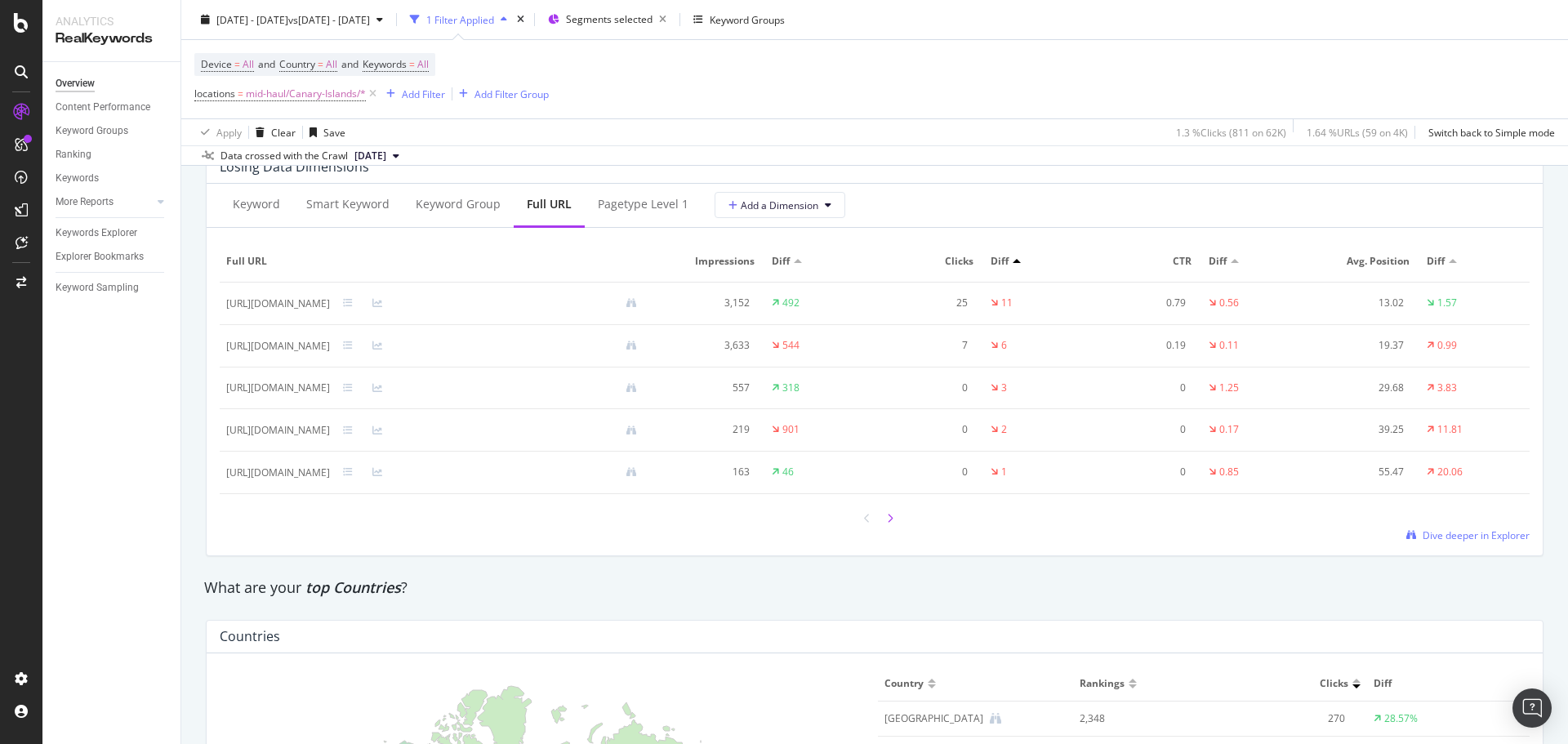
click at [883, 521] on div at bounding box center [890, 518] width 15 height 22
click at [860, 522] on div at bounding box center [867, 518] width 15 height 22
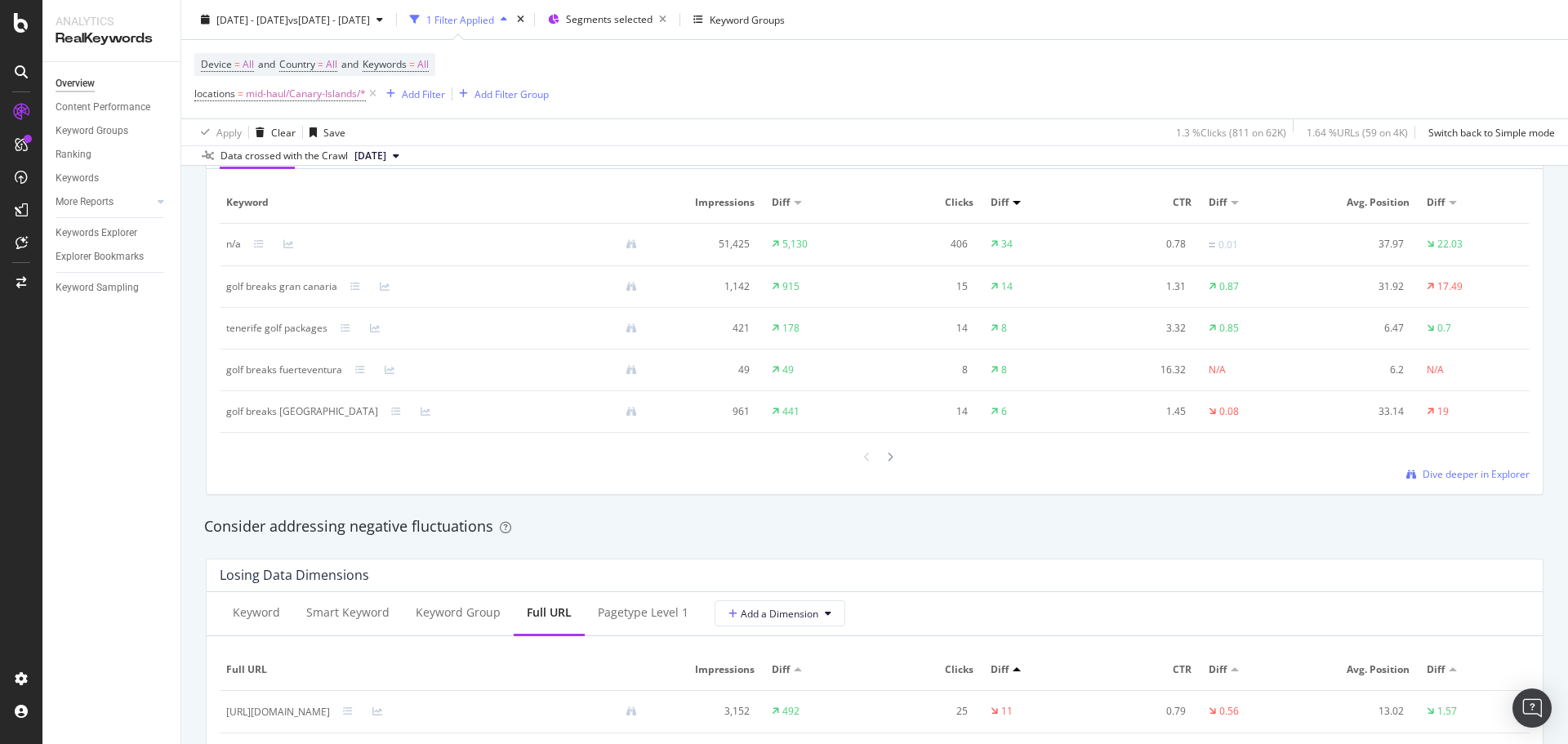
scroll to position [1389, 0]
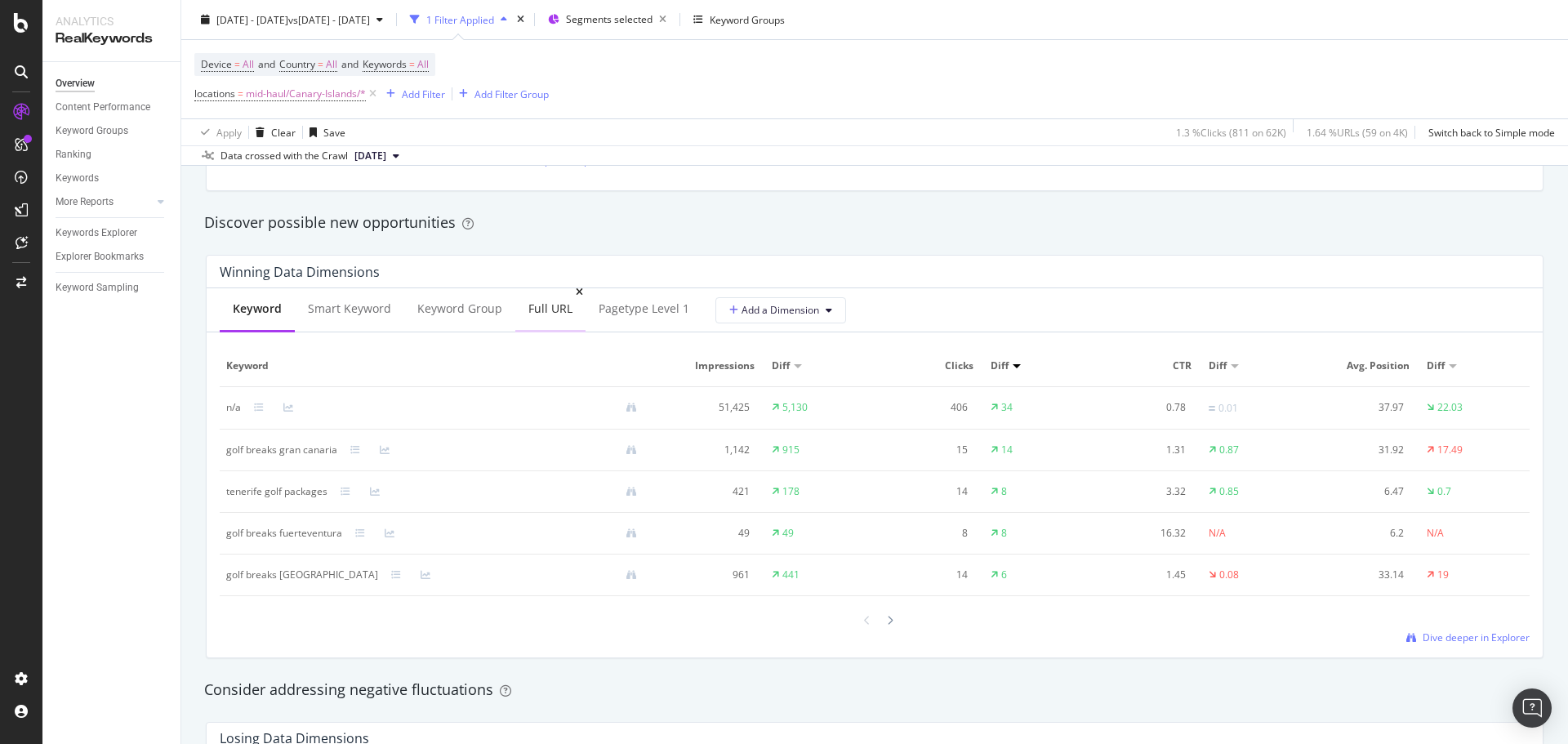
click at [523, 300] on div "Full URL" at bounding box center [550, 310] width 70 height 45
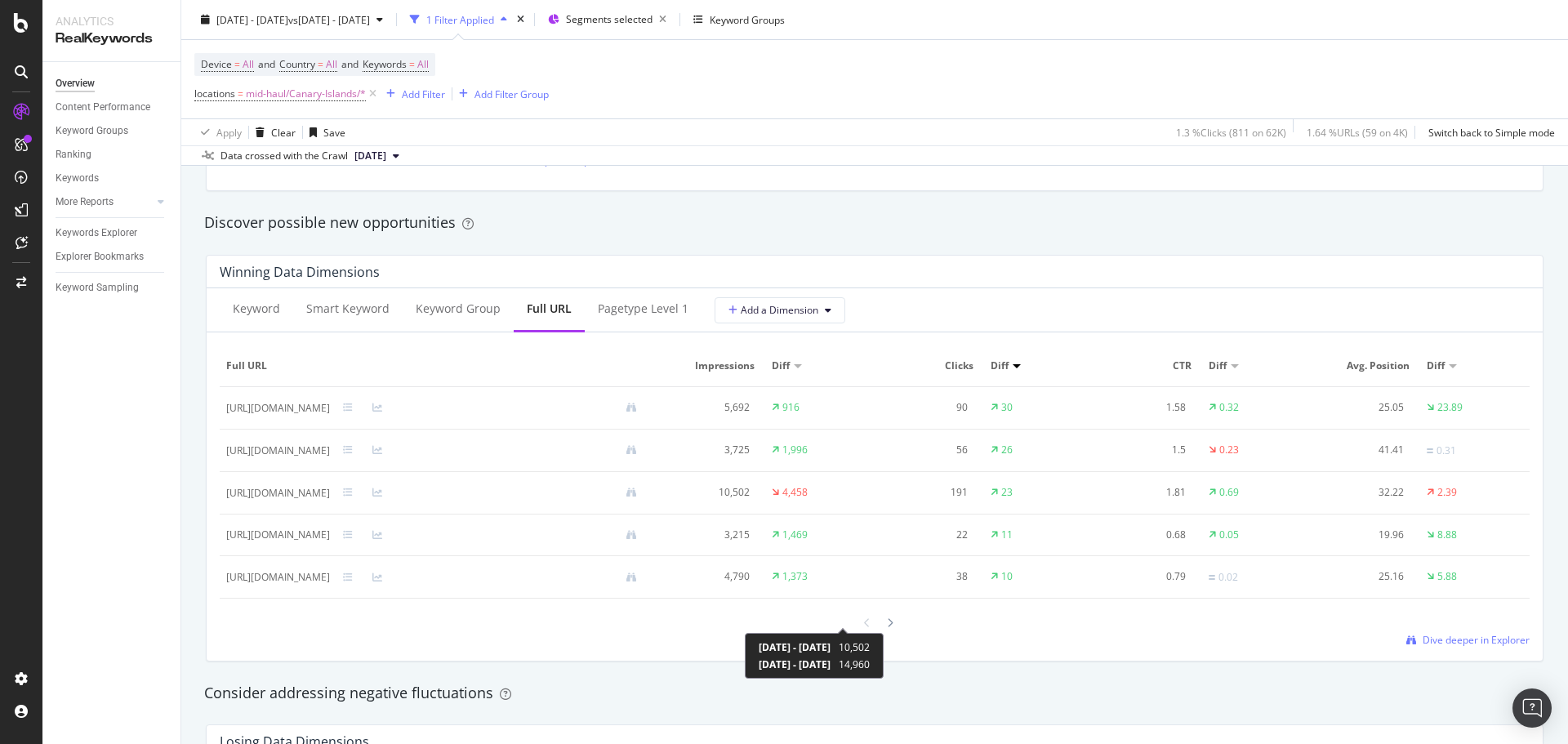
scroll to position [980, 0]
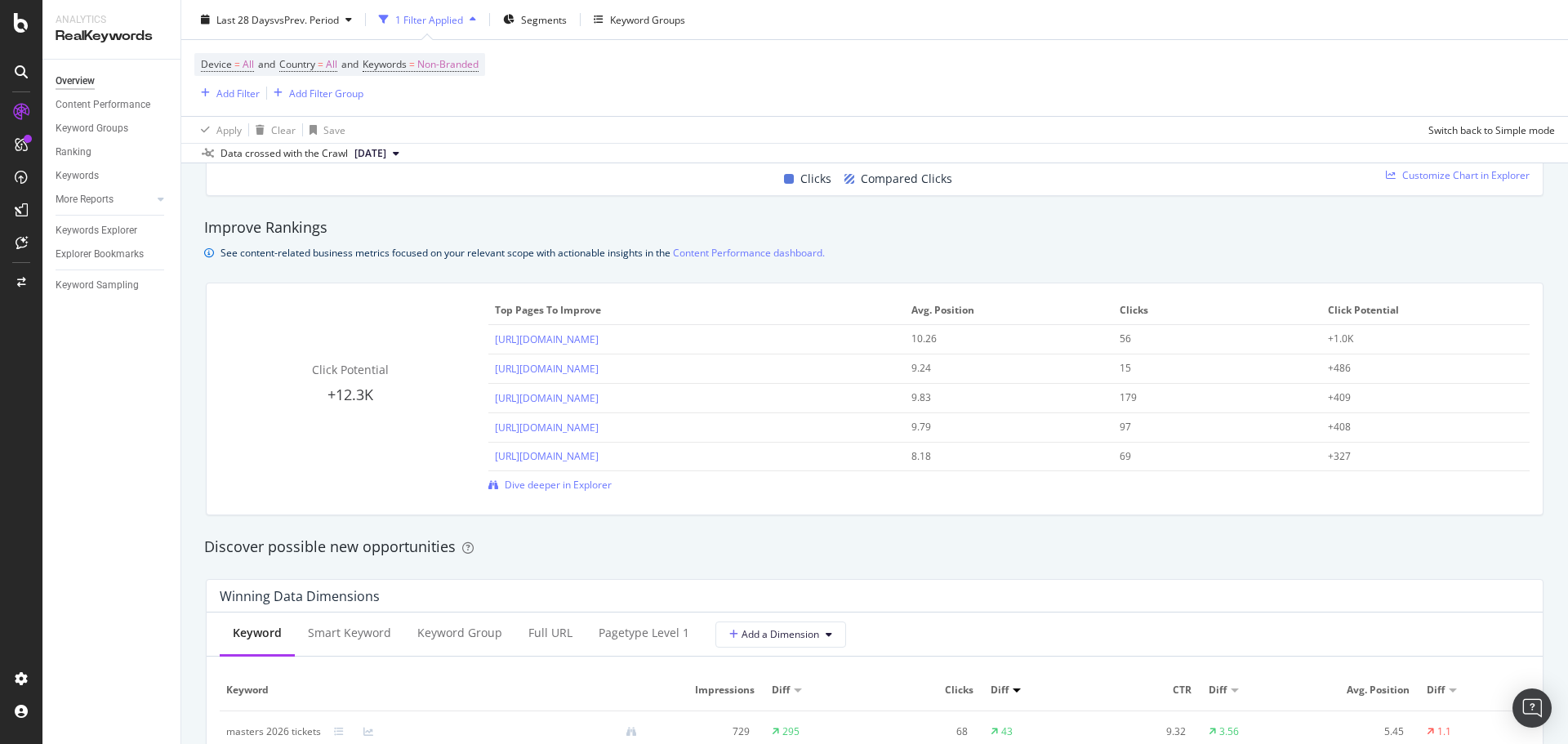
scroll to position [1471, 0]
